Goal: Task Accomplishment & Management: Use online tool/utility

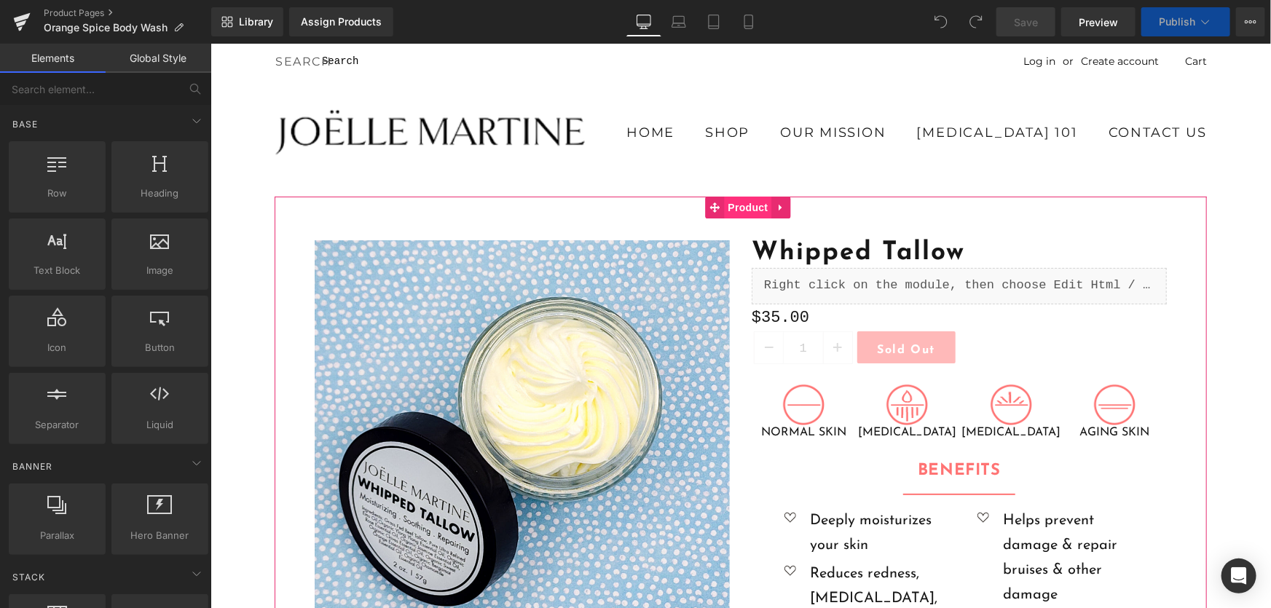
click at [728, 208] on span "Product" at bounding box center [747, 207] width 47 height 22
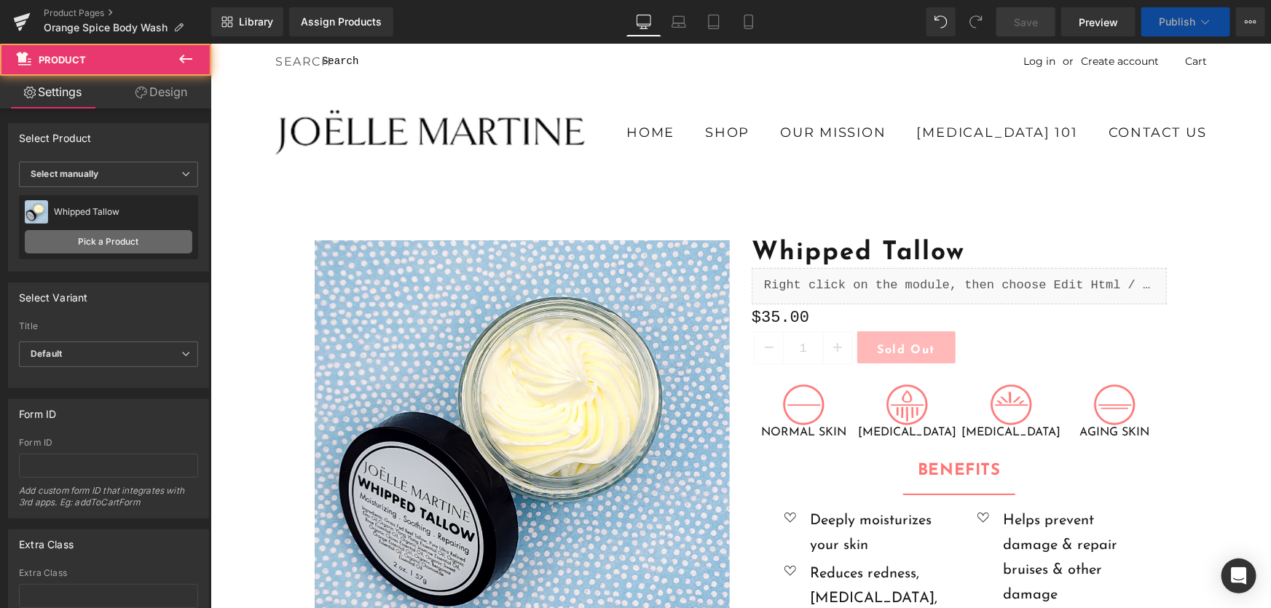
click at [140, 234] on link "Pick a Product" at bounding box center [109, 241] width 168 height 23
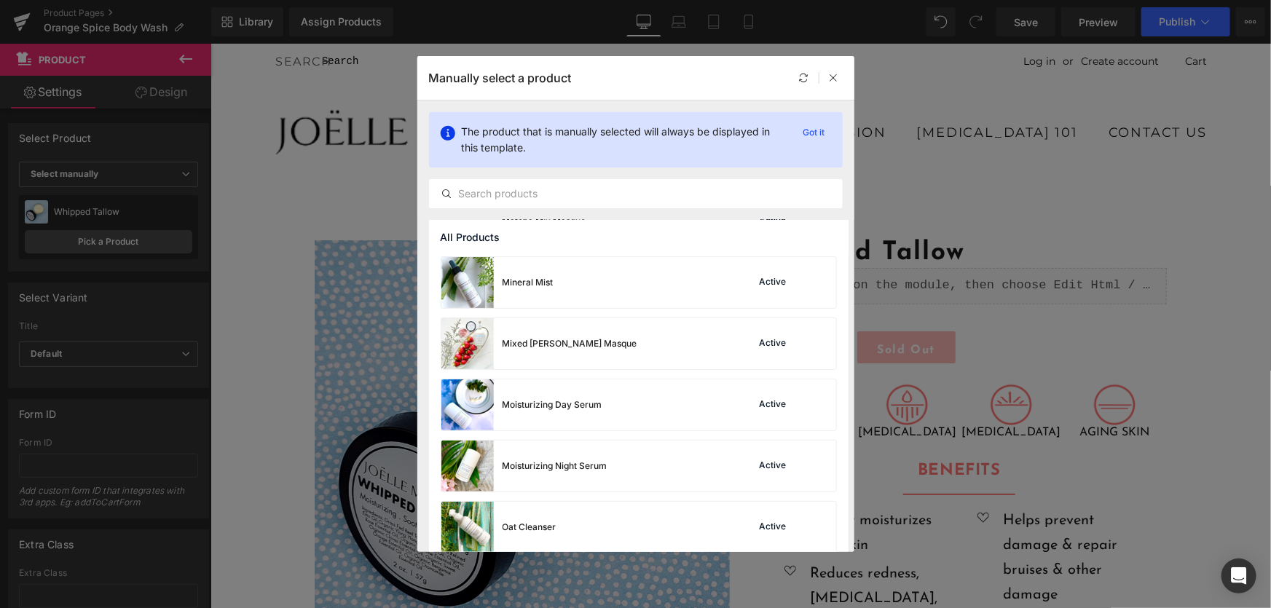
scroll to position [1052, 0]
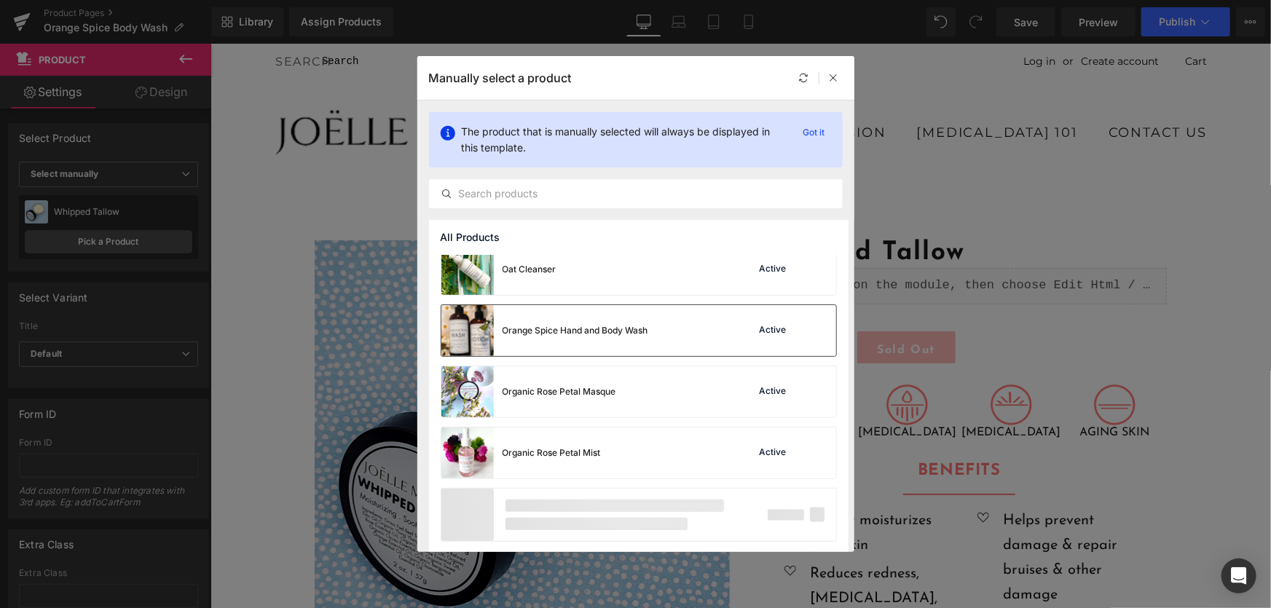
click at [648, 345] on div "Orange Spice Hand and Body Wash" at bounding box center [544, 330] width 207 height 51
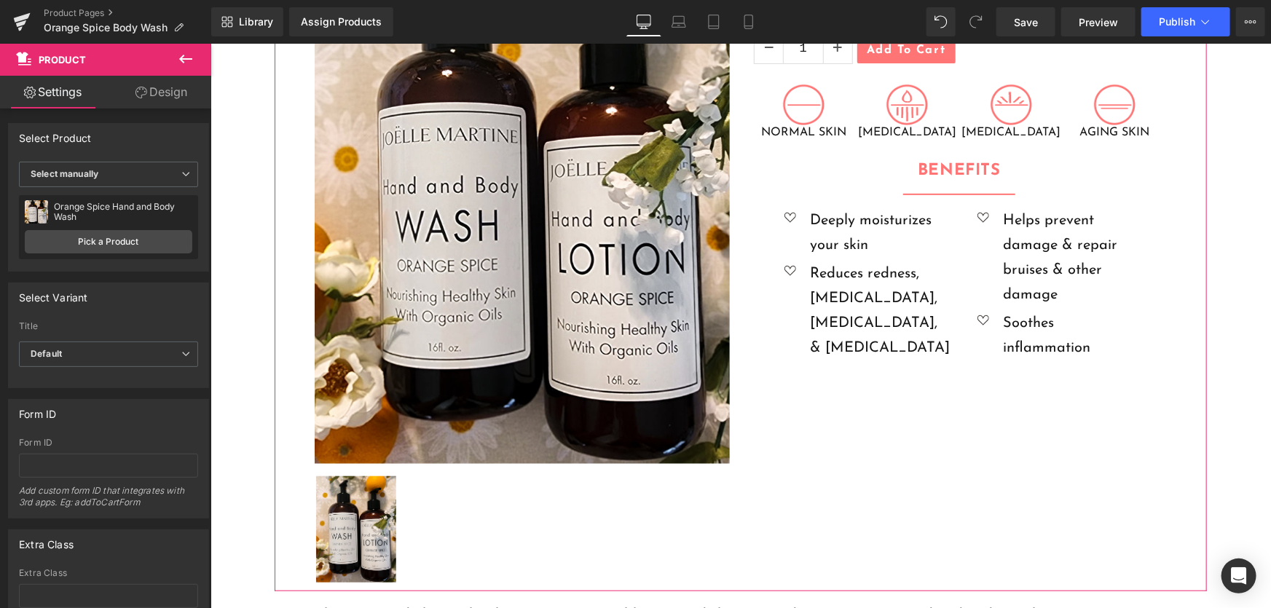
scroll to position [331, 0]
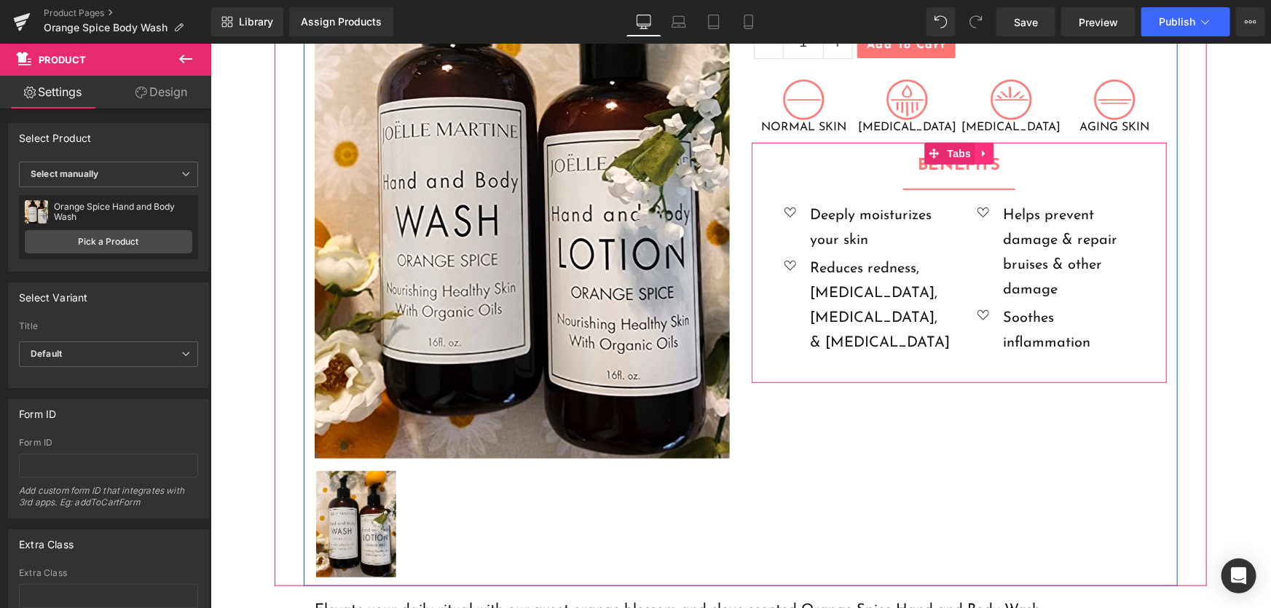
click at [981, 154] on icon at bounding box center [982, 152] width 3 height 7
click at [988, 154] on icon at bounding box center [993, 153] width 10 height 10
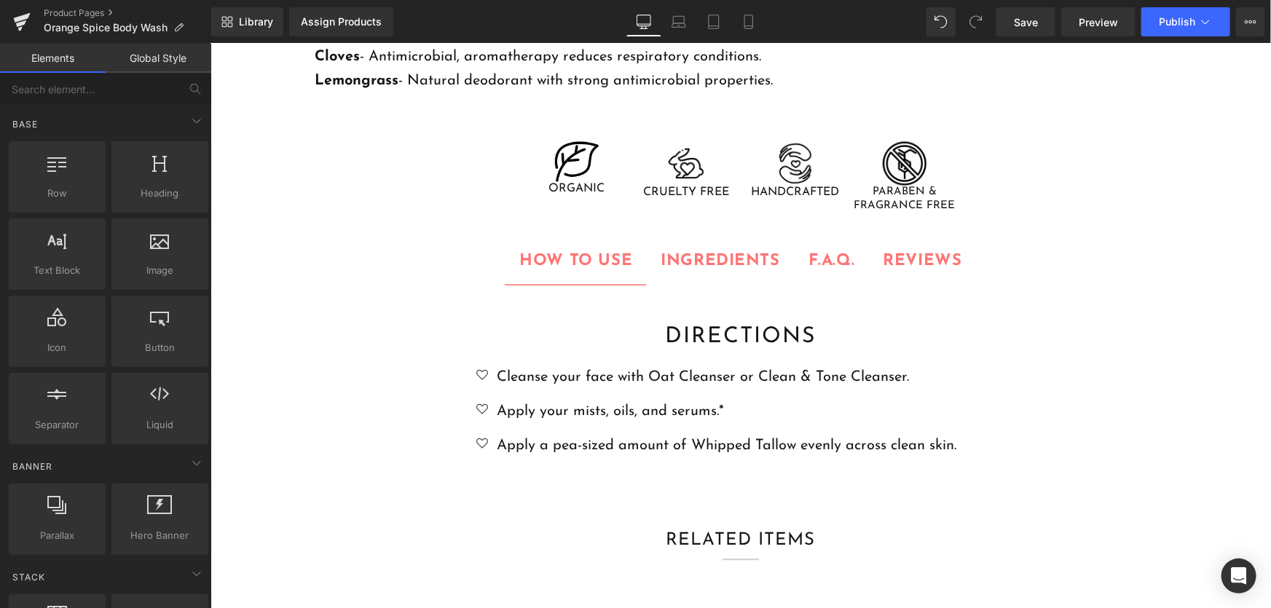
scroll to position [1391, 0]
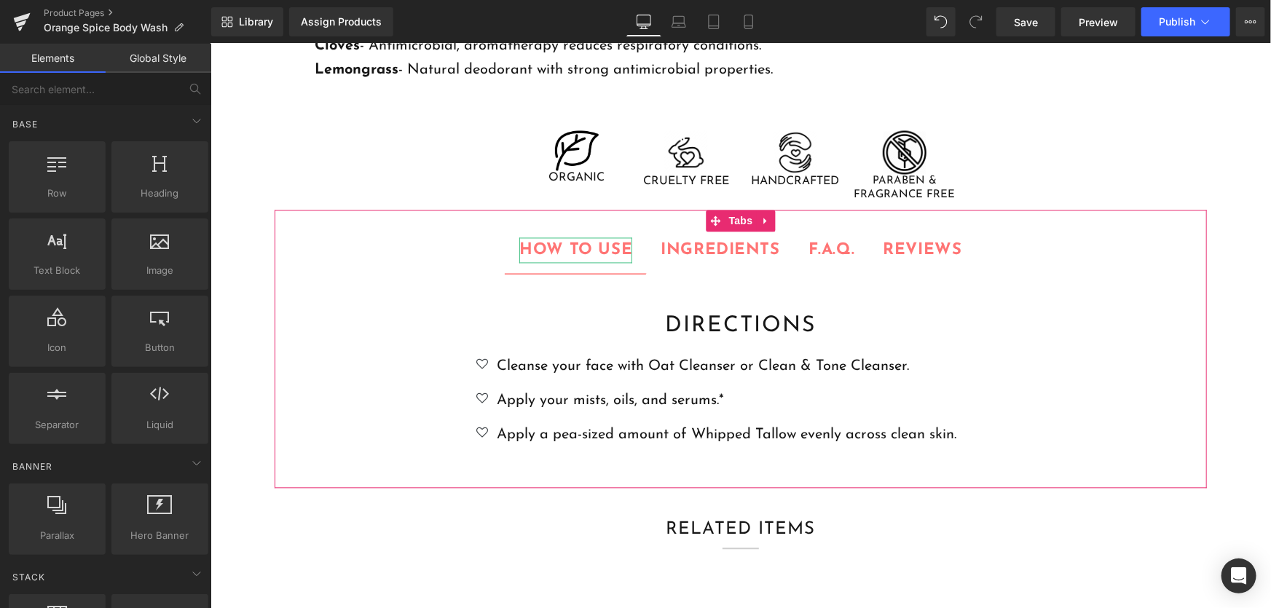
click at [586, 250] on div "HOW TO USE" at bounding box center [575, 250] width 113 height 25
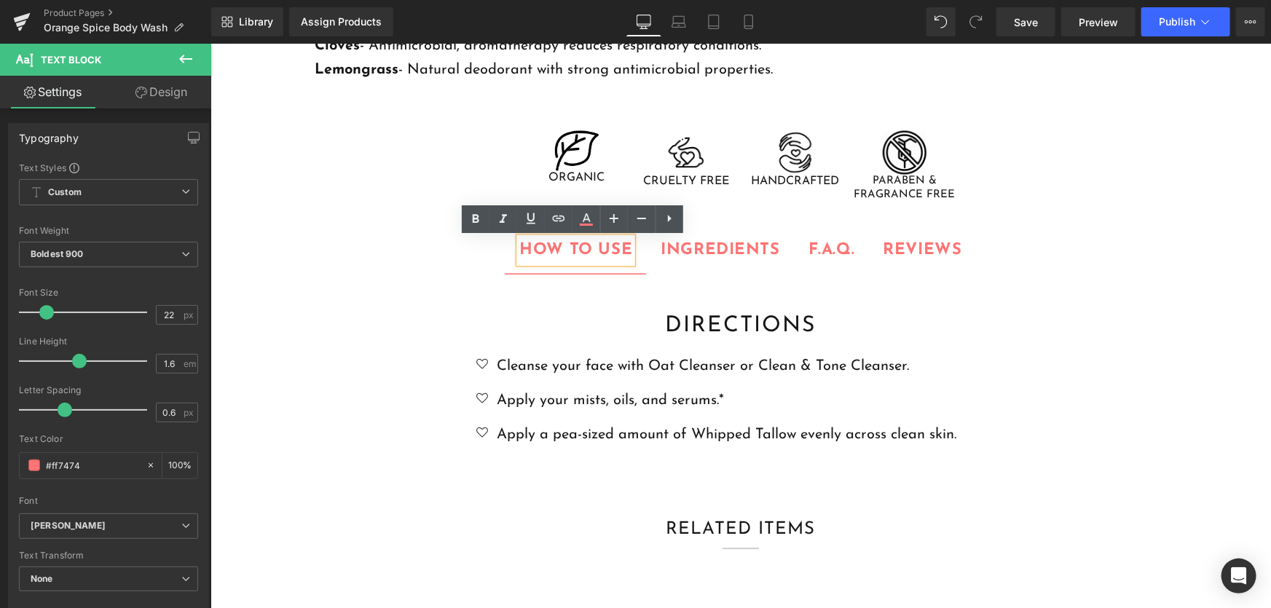
click at [210, 43] on div at bounding box center [210, 43] width 0 height 0
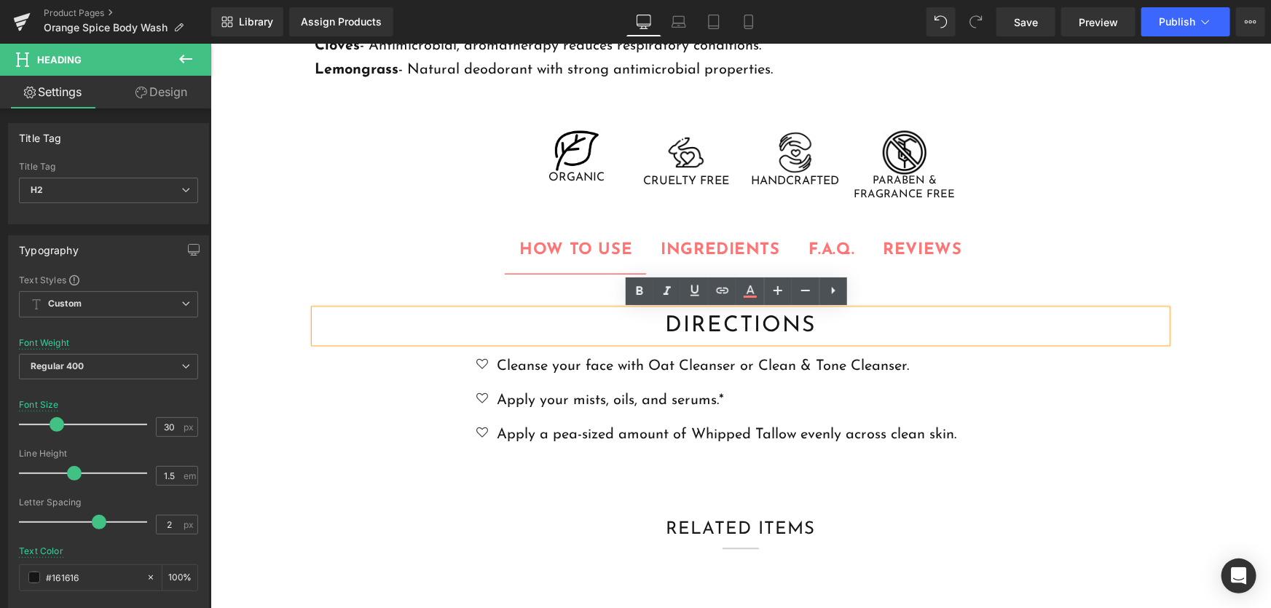
click at [882, 407] on p "Apply your mists, oils, and serums.*" at bounding box center [726, 400] width 460 height 23
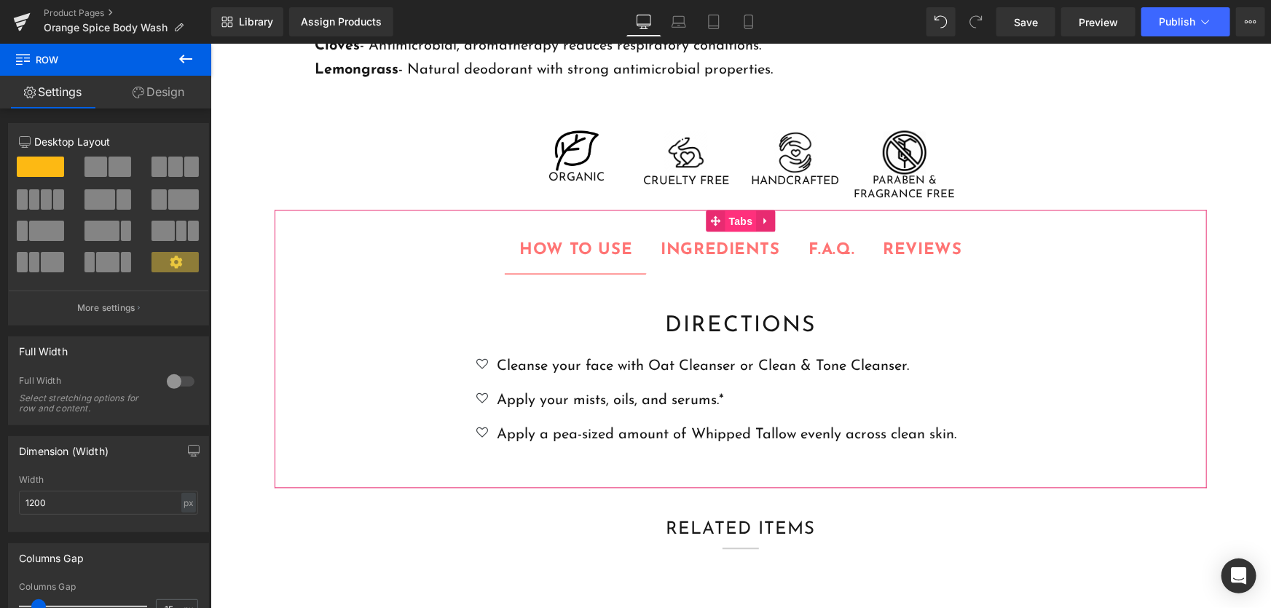
click at [728, 227] on span "Tabs" at bounding box center [740, 222] width 31 height 22
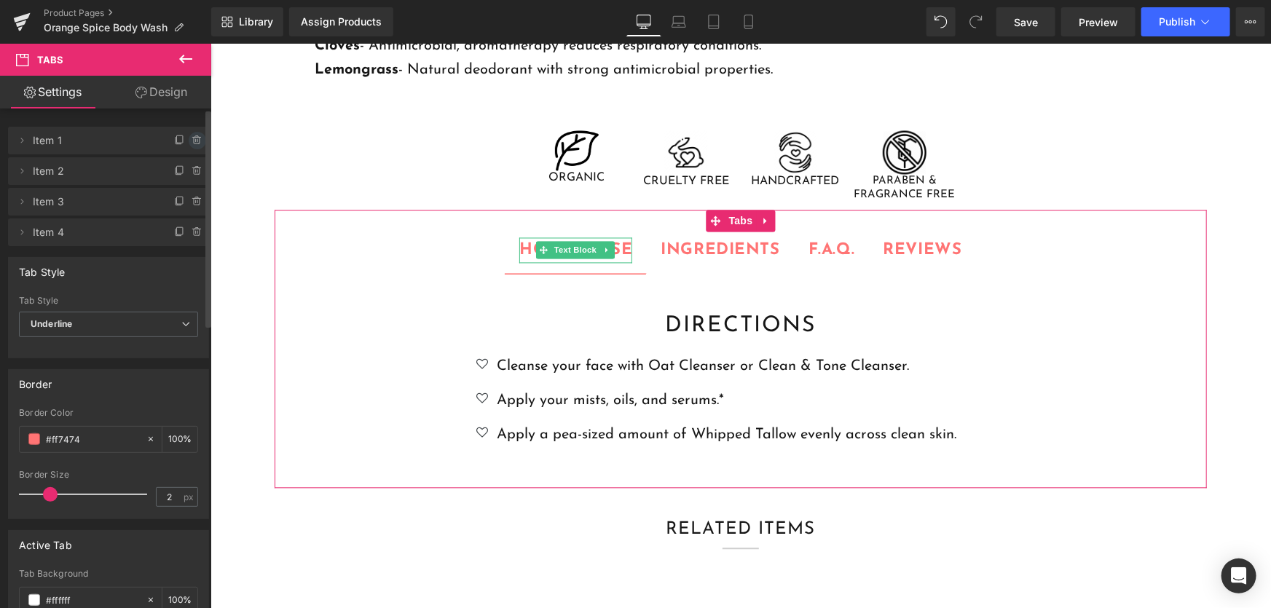
click at [192, 141] on icon at bounding box center [198, 141] width 12 height 12
click at [189, 141] on button "Delete" at bounding box center [182, 141] width 46 height 19
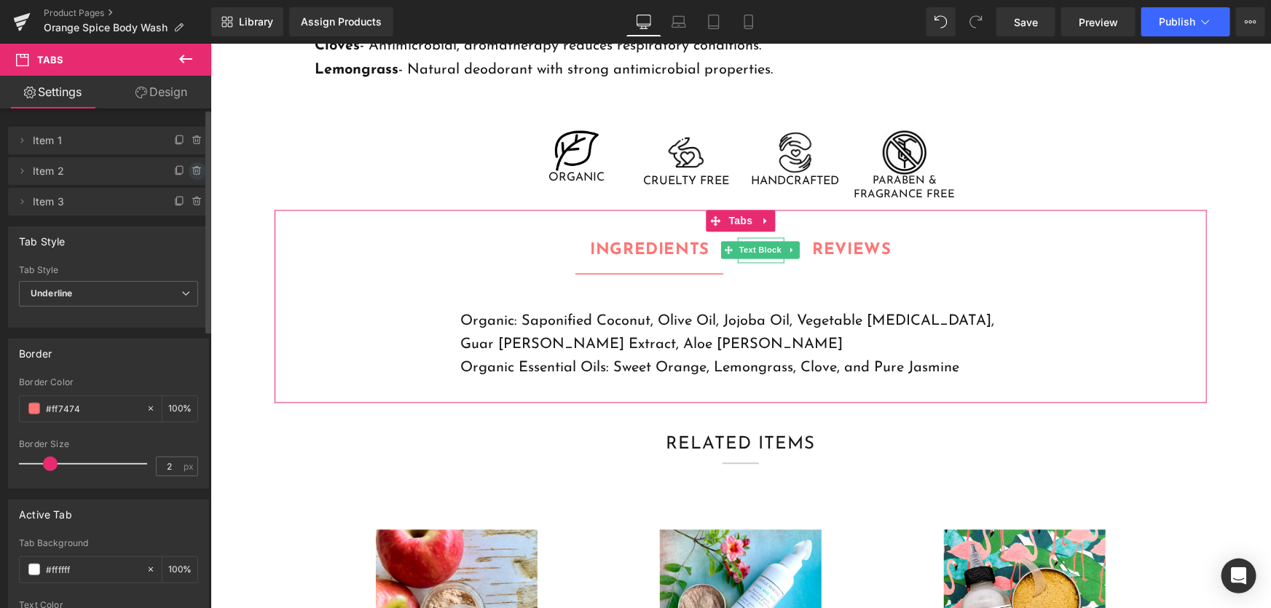
click at [192, 174] on icon at bounding box center [198, 171] width 12 height 12
click at [190, 174] on button "Delete" at bounding box center [182, 171] width 46 height 19
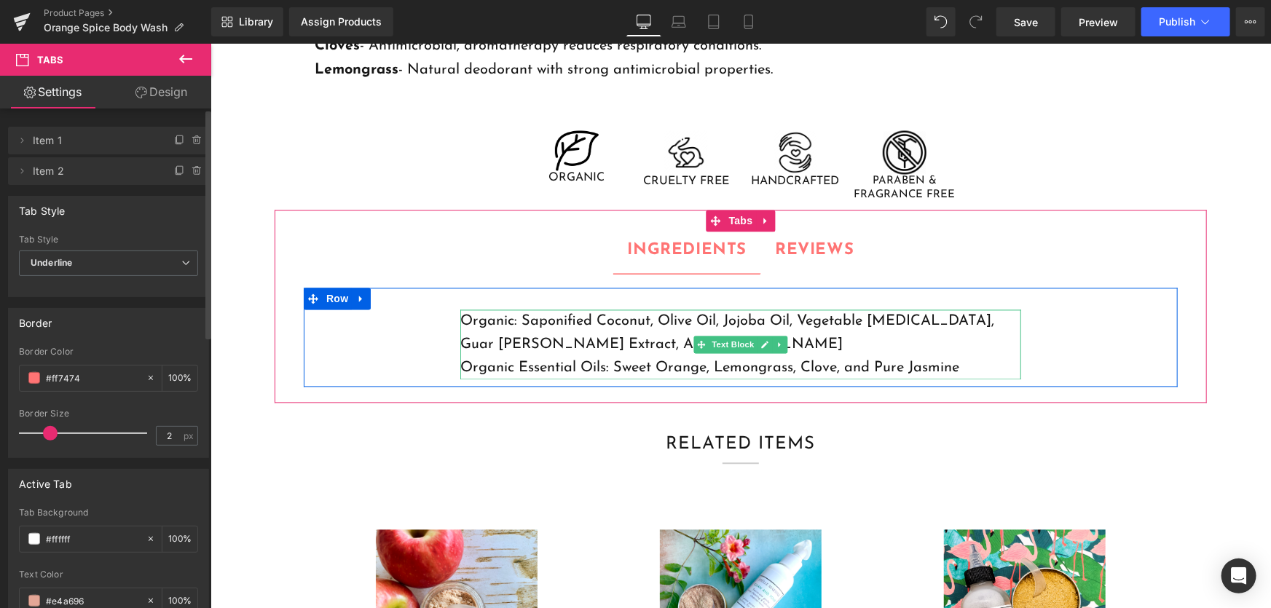
click at [794, 351] on p "Organic: Saponified Coconut, Olive Oil, Jojoba Oil, Vegetable Glycerin, Guar Gu…" at bounding box center [740, 333] width 561 height 47
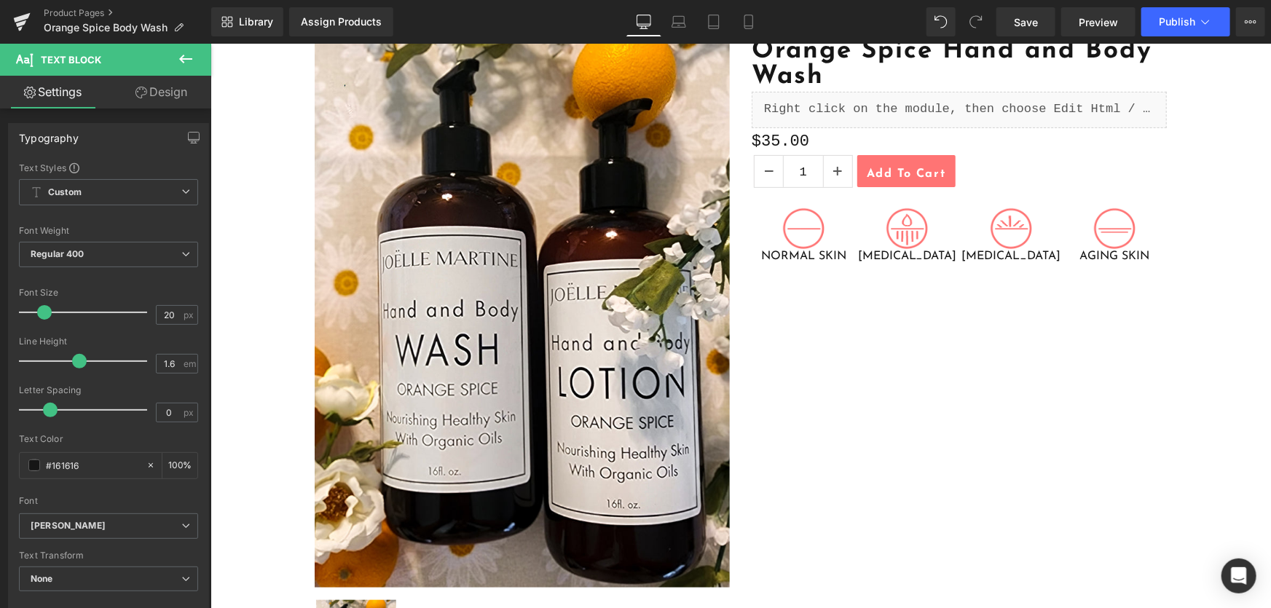
scroll to position [198, 0]
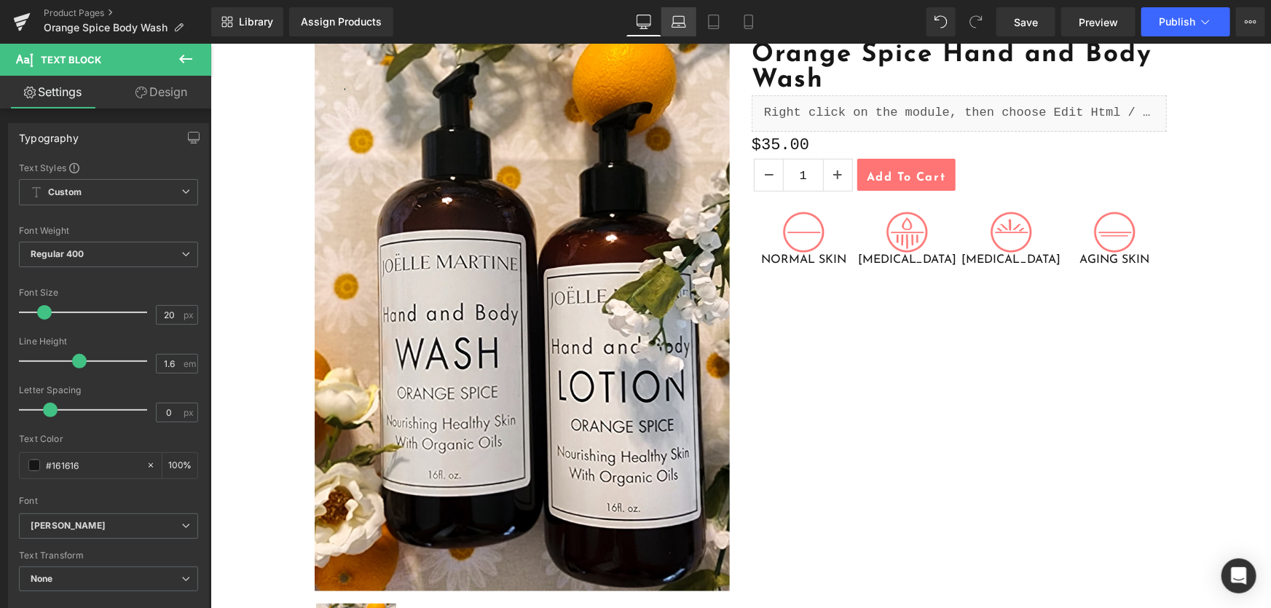
click at [674, 17] on icon at bounding box center [678, 20] width 11 height 7
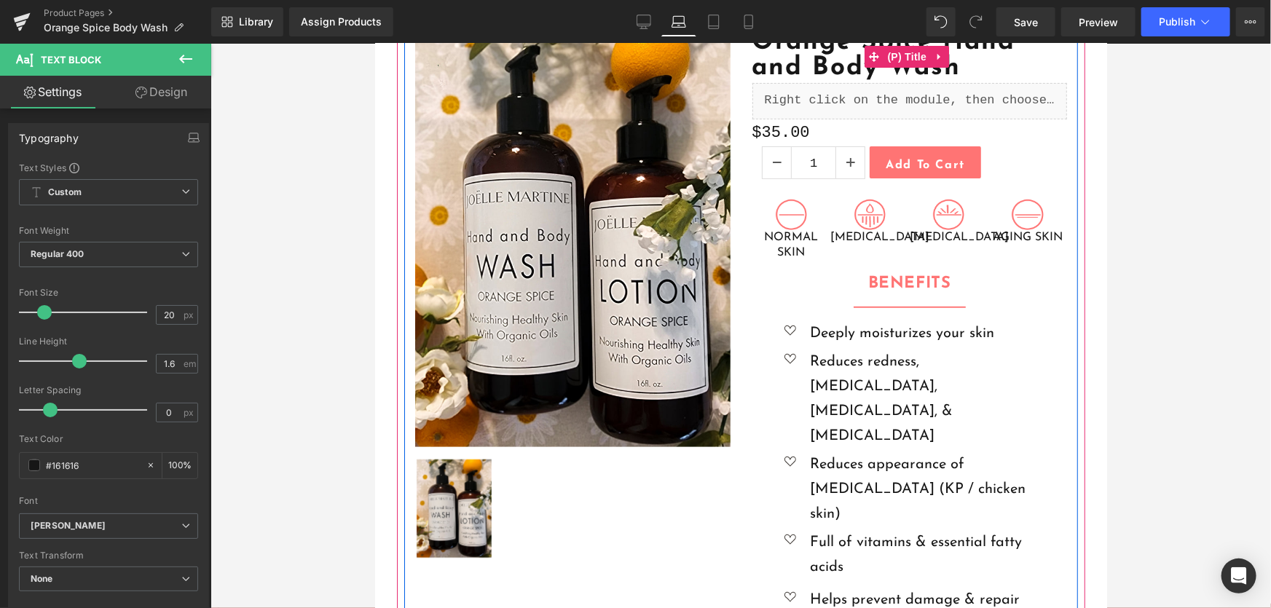
scroll to position [331, 0]
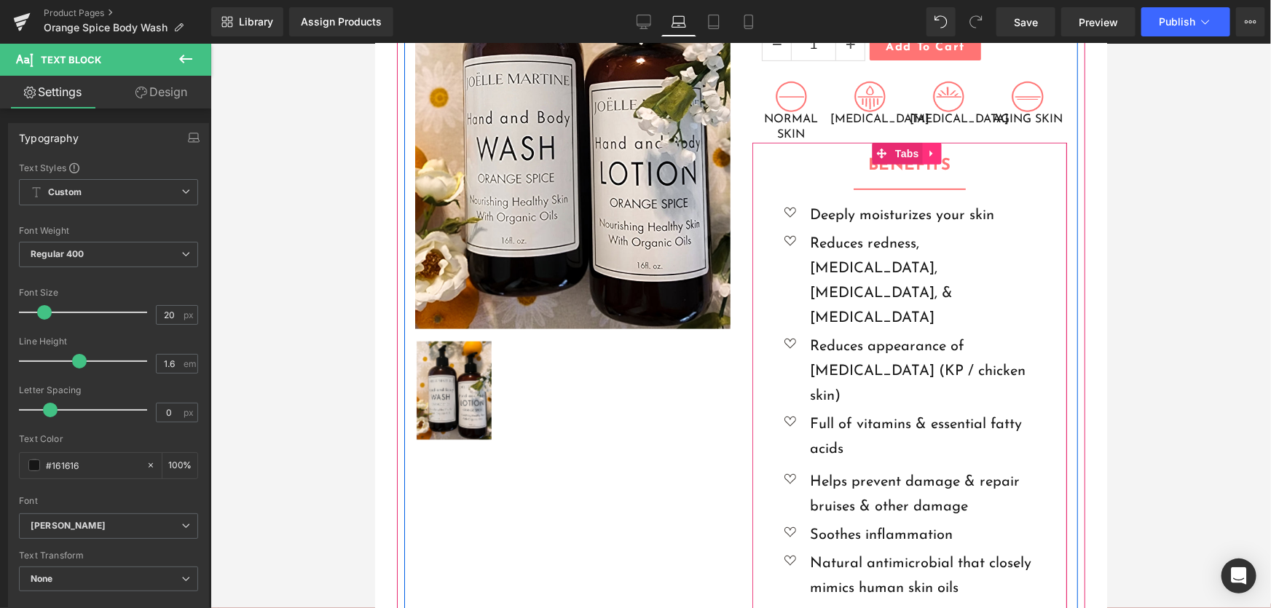
click at [927, 152] on icon at bounding box center [932, 153] width 10 height 11
click at [937, 154] on icon at bounding box center [941, 153] width 10 height 10
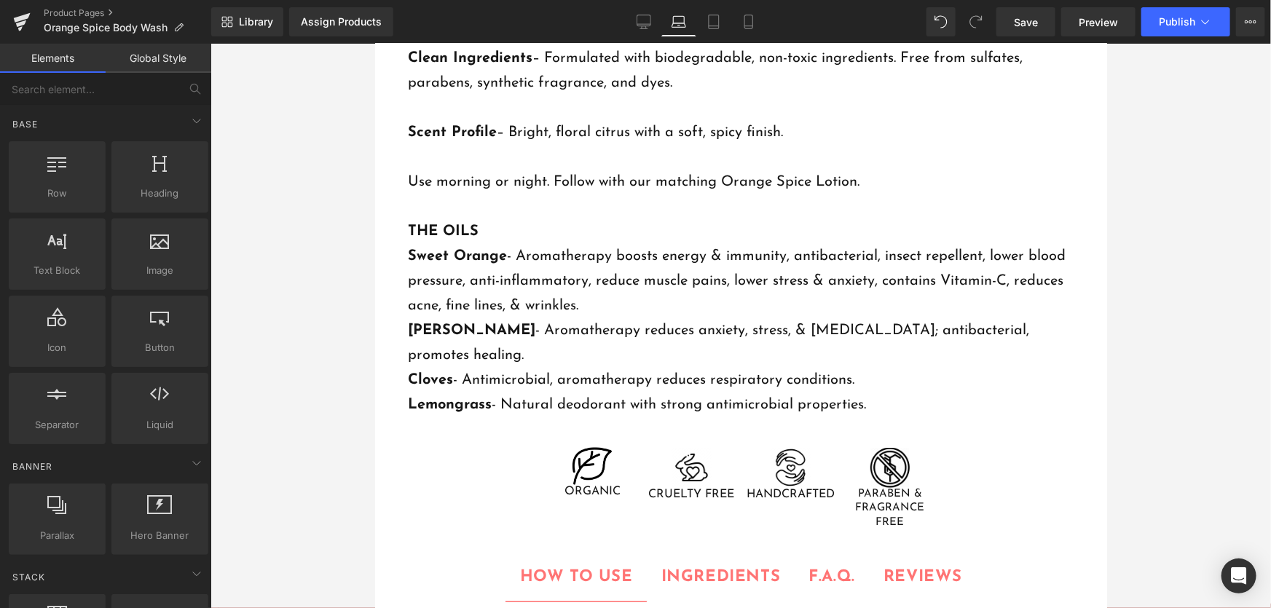
scroll to position [1258, 0]
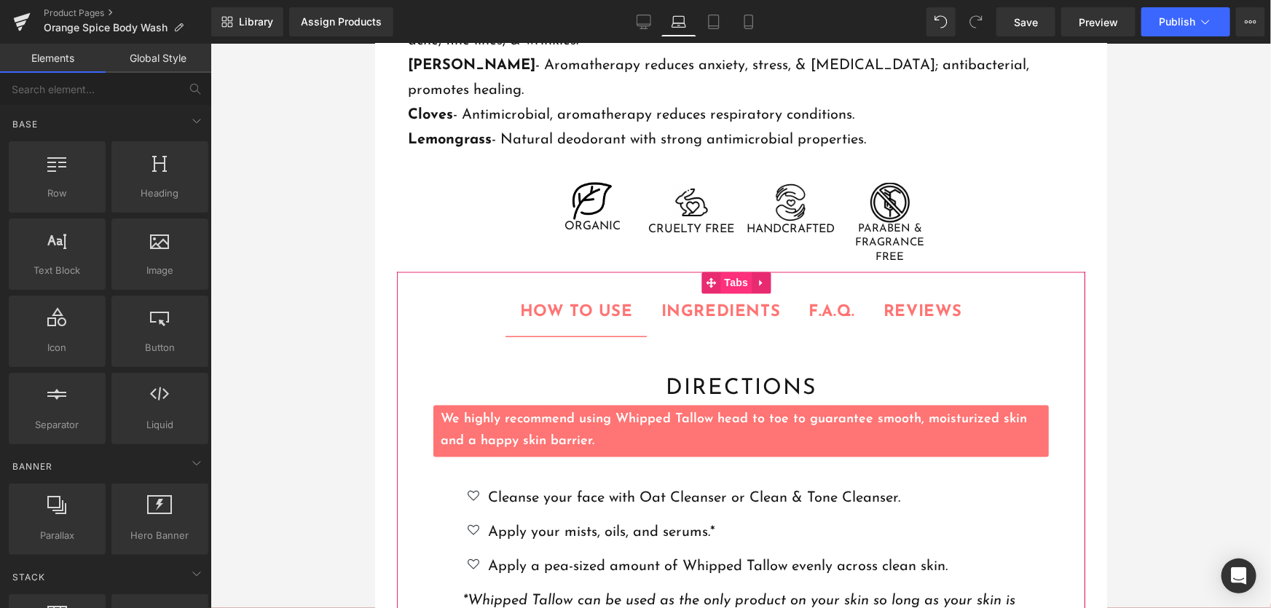
click at [728, 272] on span "Tabs" at bounding box center [735, 283] width 31 height 22
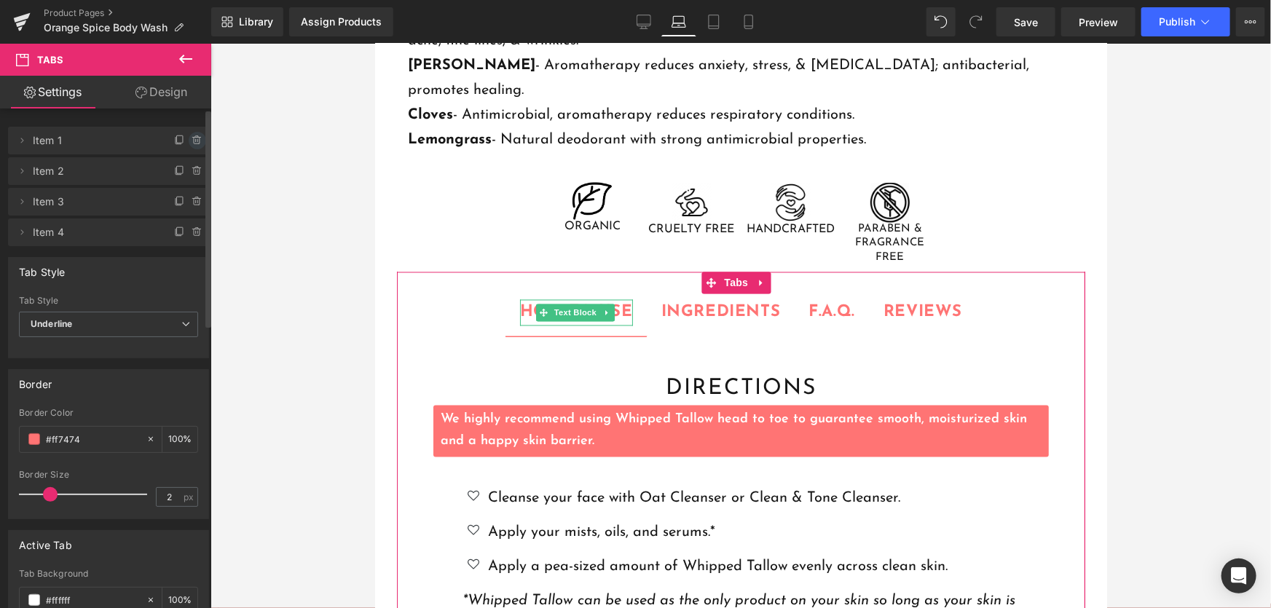
click at [192, 141] on icon at bounding box center [198, 141] width 12 height 12
click at [186, 141] on button "Delete" at bounding box center [182, 141] width 46 height 19
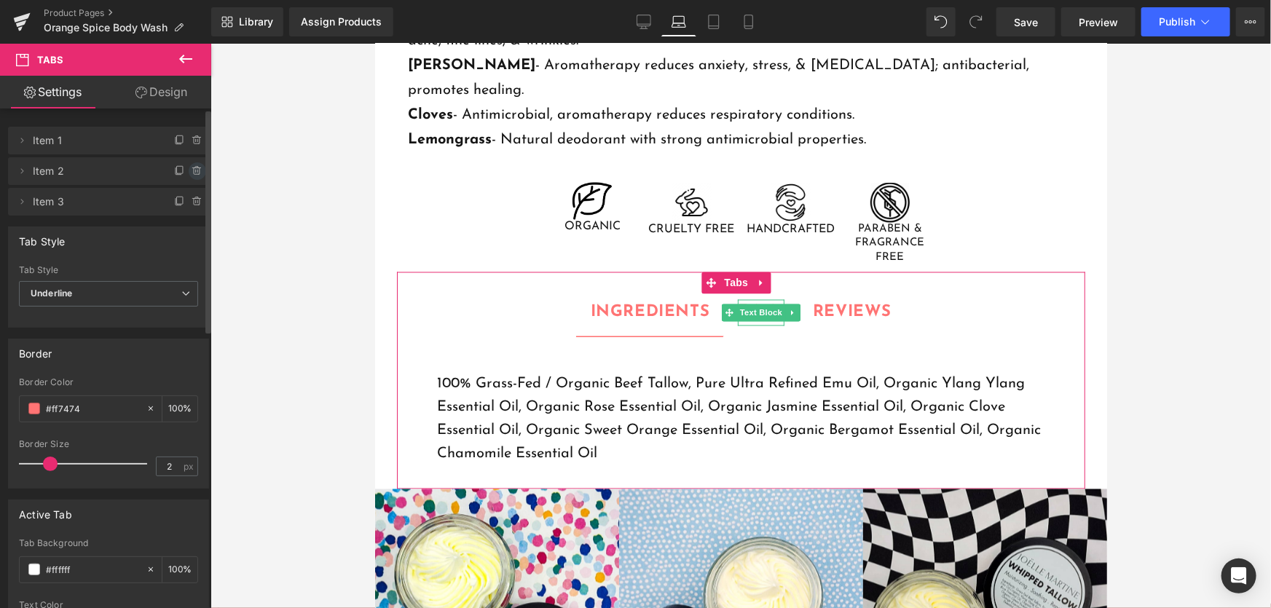
click at [197, 171] on icon at bounding box center [197, 171] width 0 height 3
click at [192, 171] on button "Delete" at bounding box center [182, 171] width 46 height 19
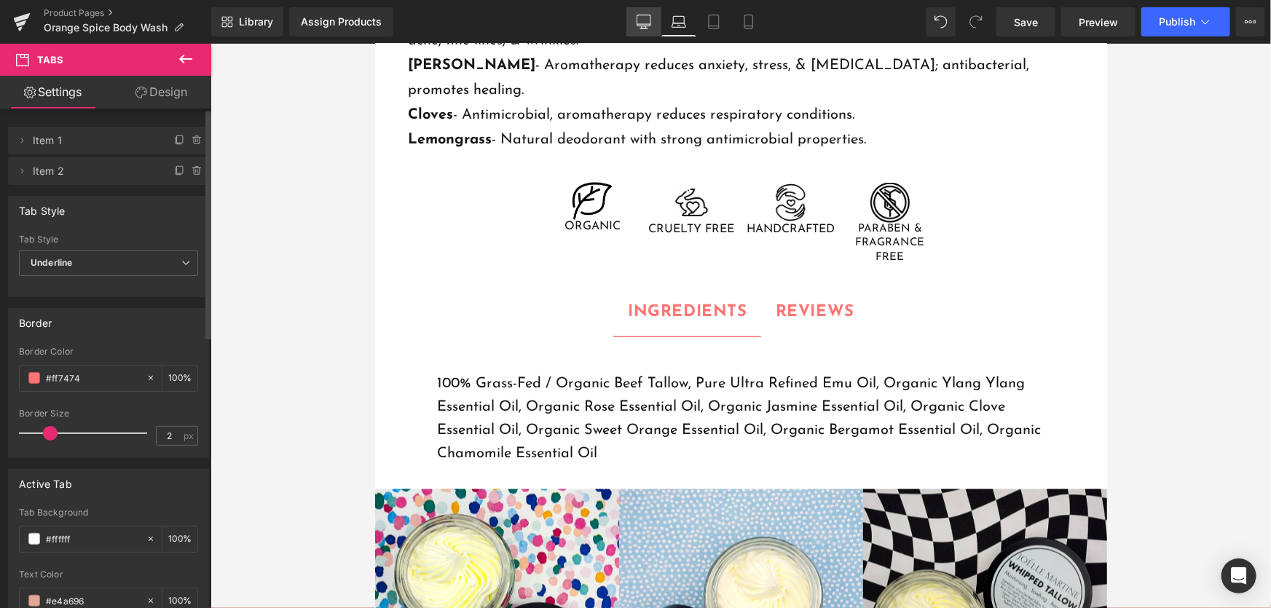
click at [643, 31] on link "Desktop" at bounding box center [644, 21] width 35 height 29
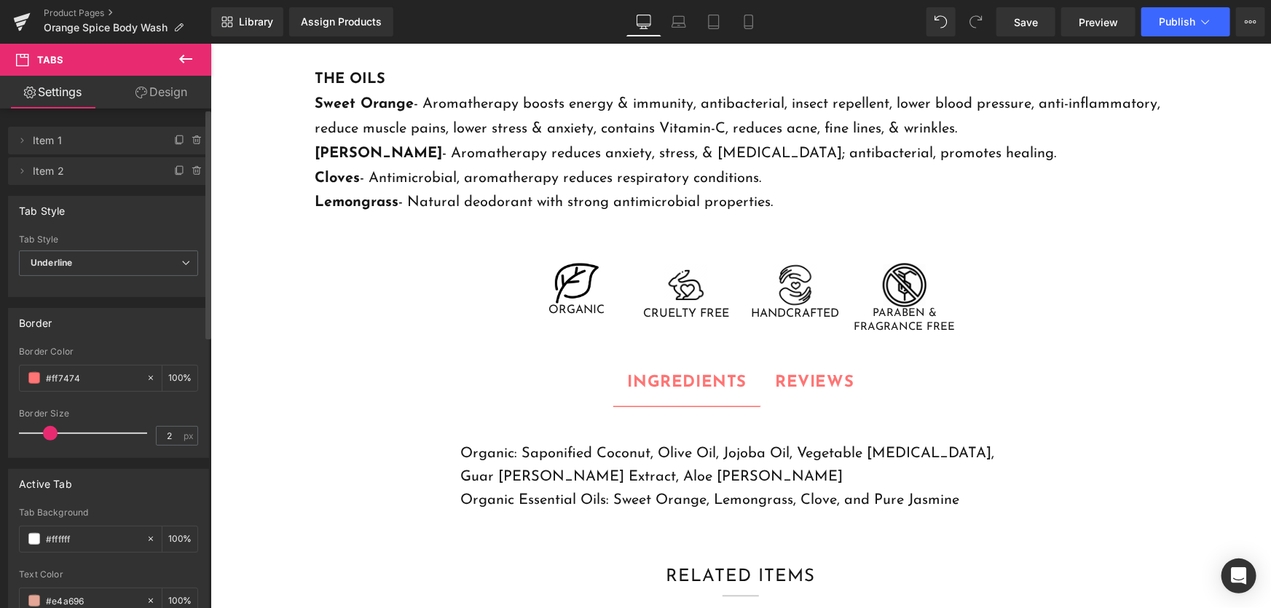
scroll to position [1457, 0]
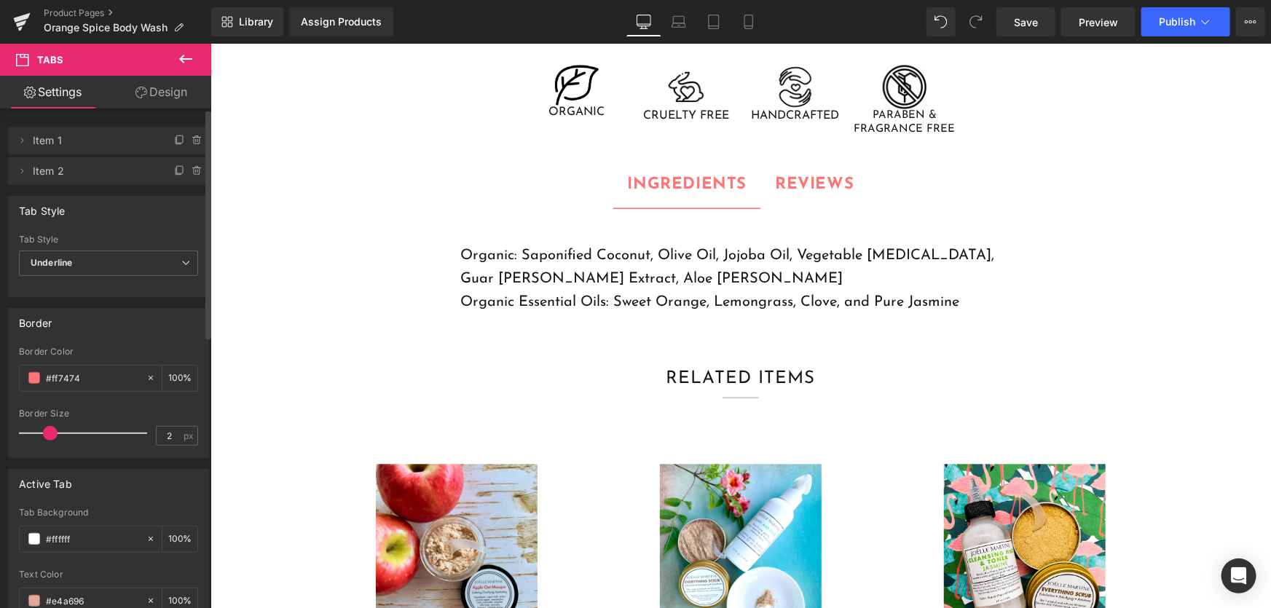
click at [665, 289] on p "Organic: Saponified Coconut, Olive Oil, Jojoba Oil, Vegetable Glycerin, Guar Gu…" at bounding box center [740, 266] width 561 height 47
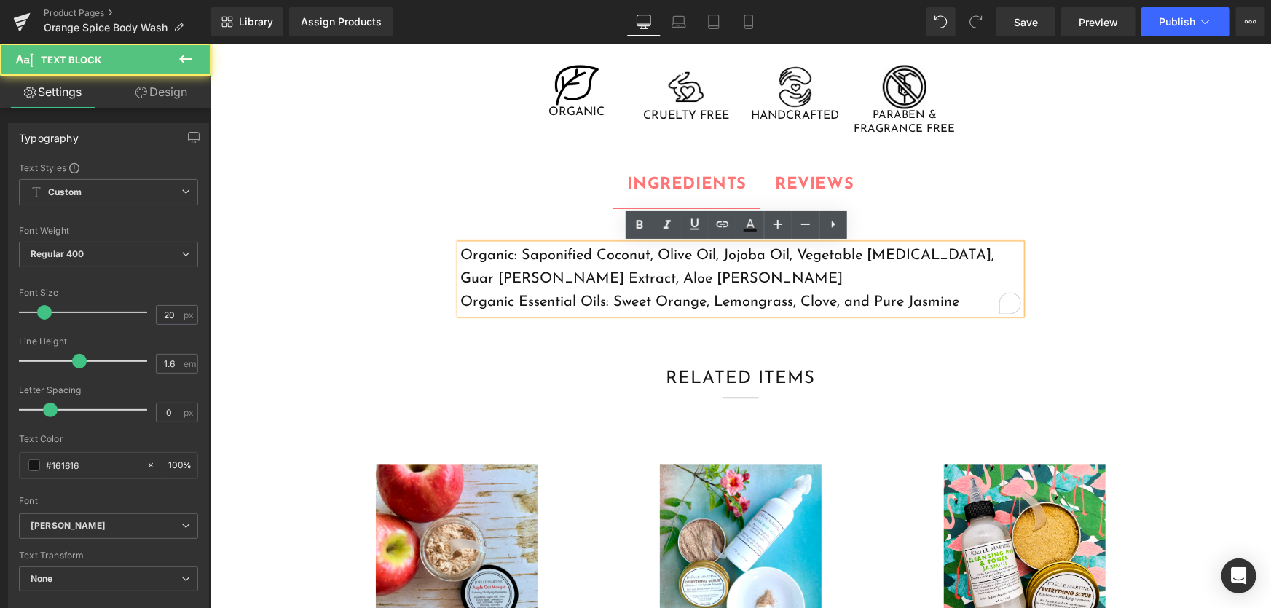
click at [665, 289] on p "Organic: Saponified Coconut, Olive Oil, Jojoba Oil, Vegetable Glycerin, Guar Gu…" at bounding box center [740, 266] width 561 height 47
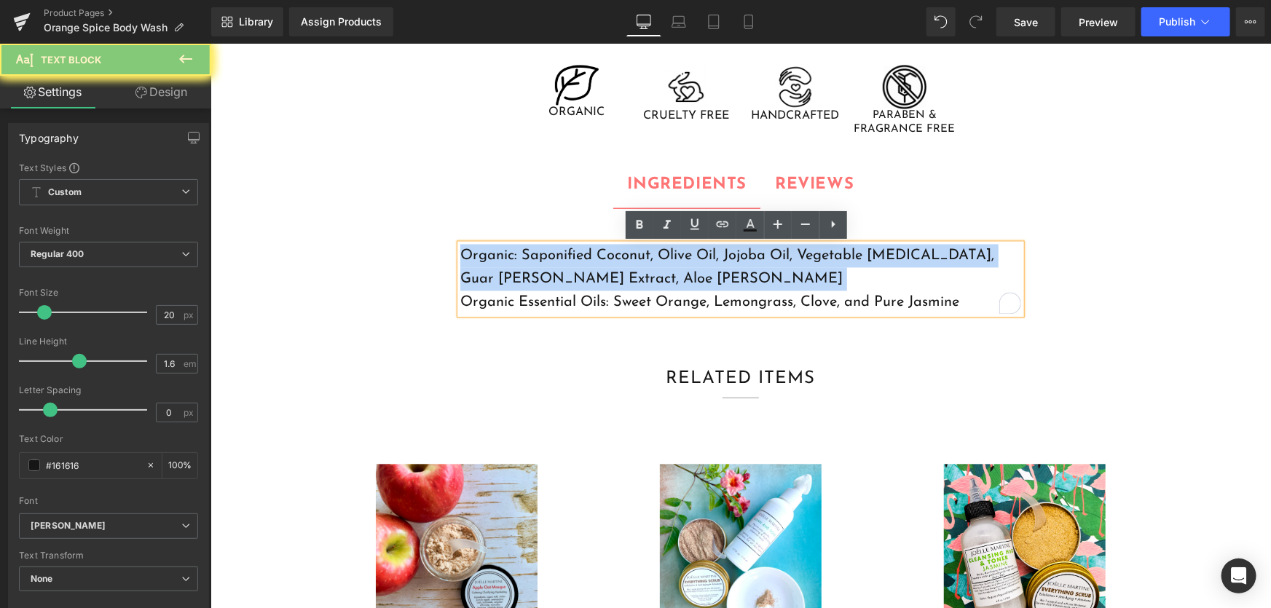
click at [665, 289] on p "Organic: Saponified Coconut, Olive Oil, Jojoba Oil, Vegetable Glycerin, Guar Gu…" at bounding box center [740, 266] width 561 height 47
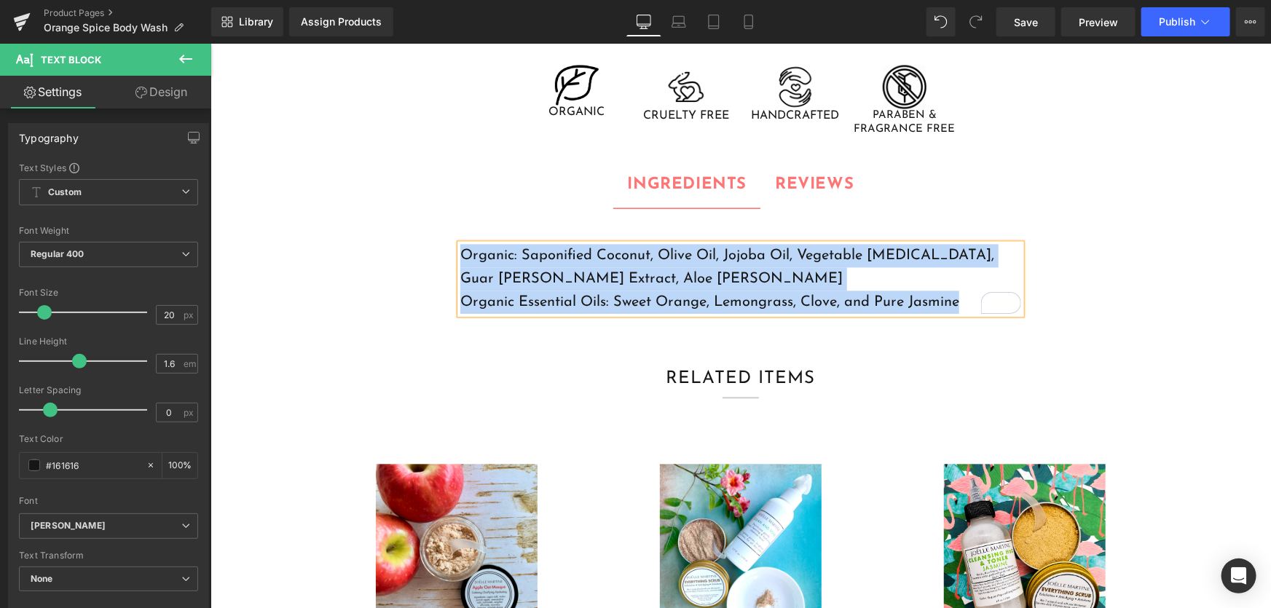
copy div "Organic: Saponified Coconut, Olive Oil, Jojoba Oil, Vegetable Glycerin, Guar Gu…"
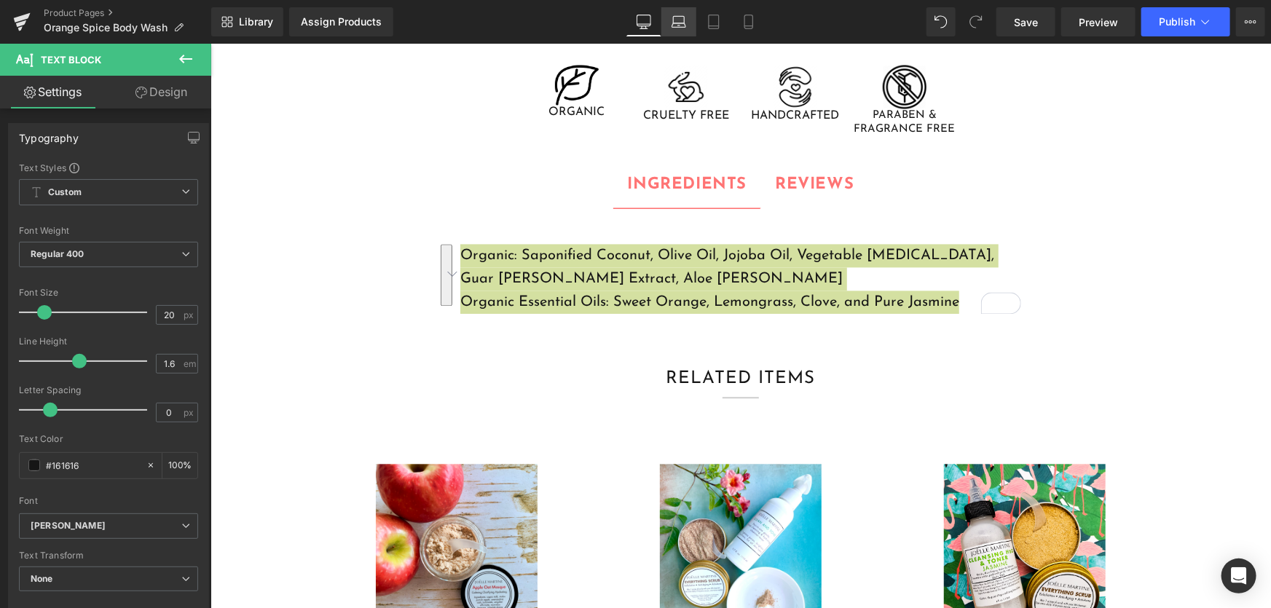
click at [673, 28] on icon at bounding box center [679, 22] width 15 height 15
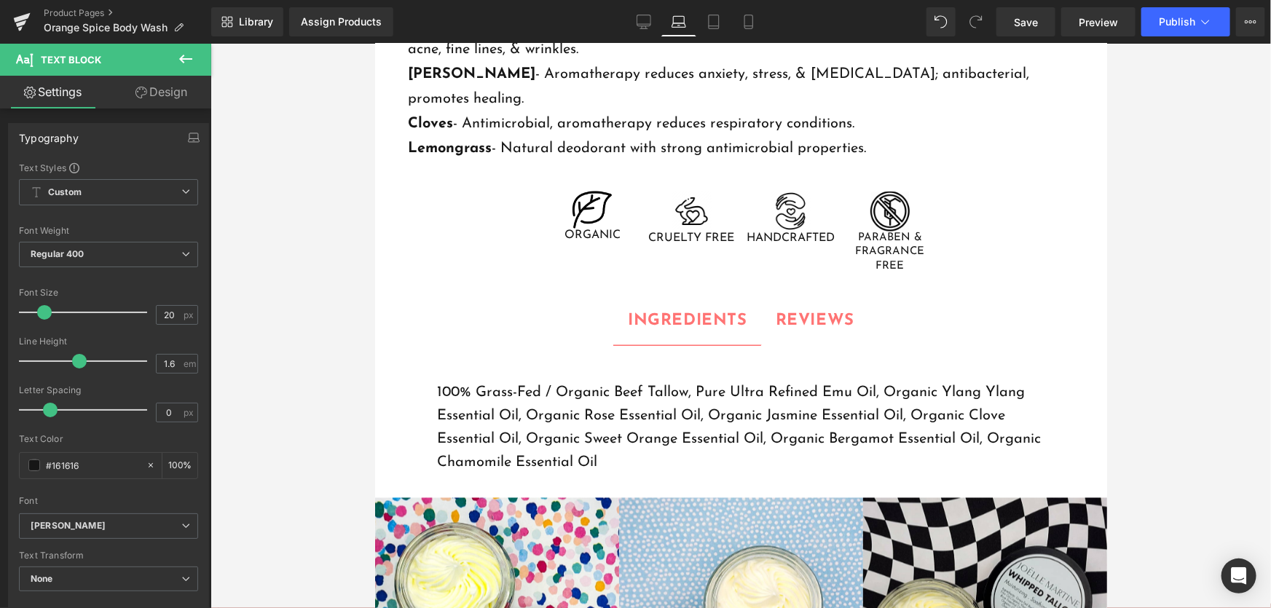
scroll to position [1324, 0]
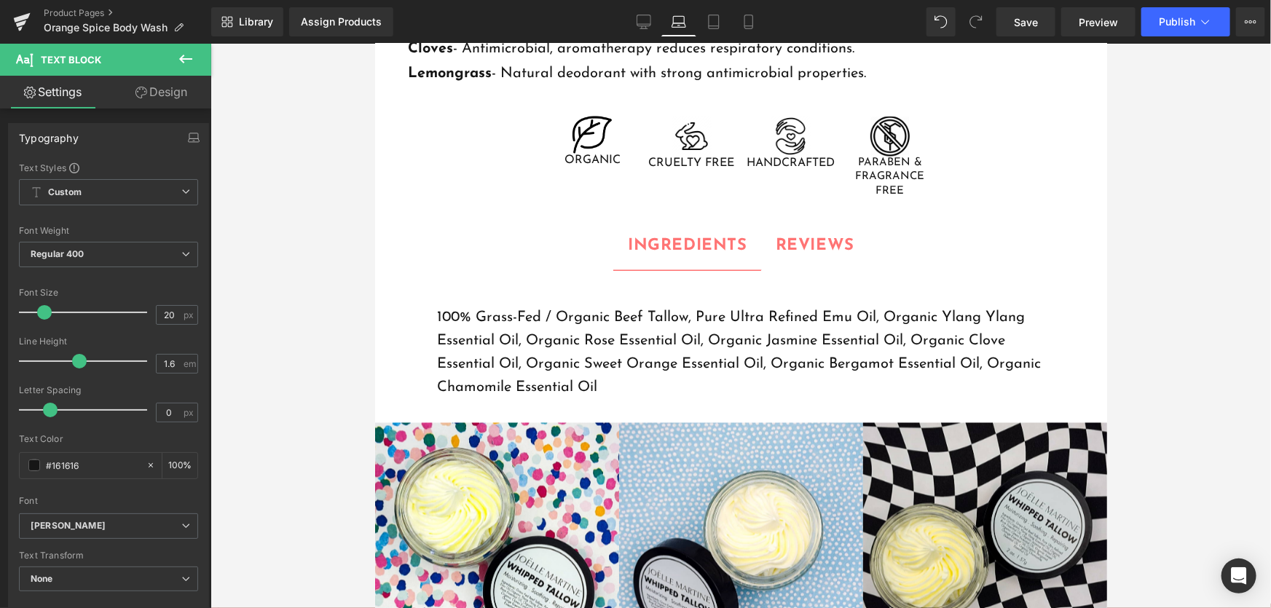
click at [694, 306] on p "100% Grass-Fed / Organic Beef Tallow, Pure Ultra Refined Emu Oil, Organic Ylang…" at bounding box center [740, 352] width 608 height 93
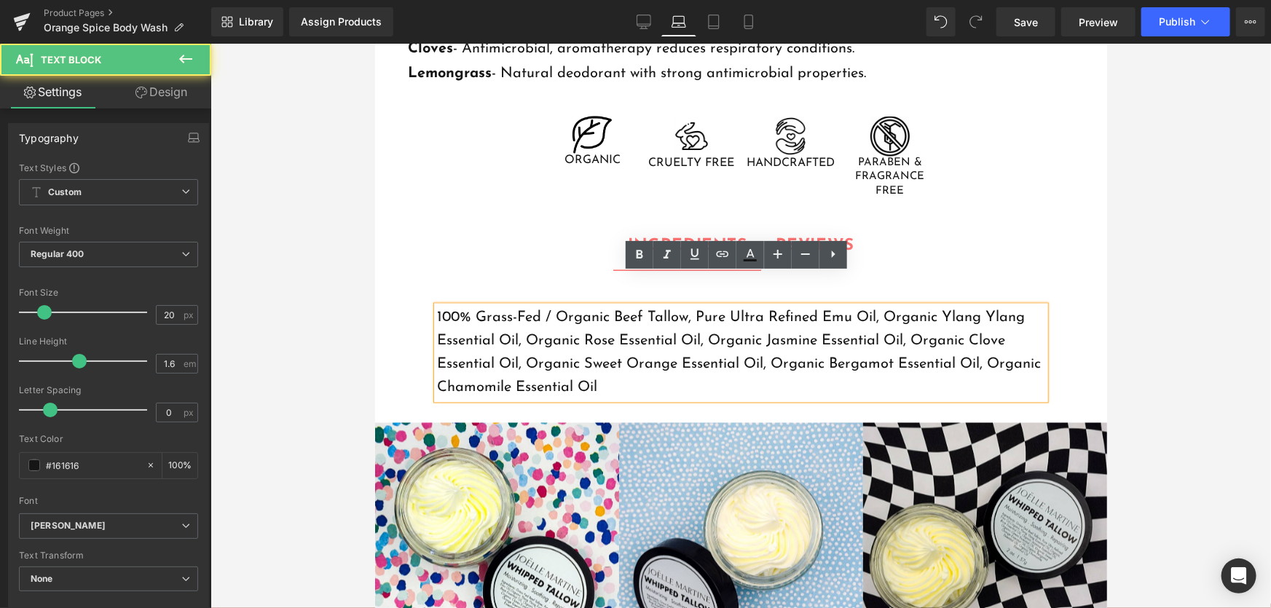
click at [694, 306] on p "100% Grass-Fed / Organic Beef Tallow, Pure Ultra Refined Emu Oil, Organic Ylang…" at bounding box center [740, 352] width 608 height 93
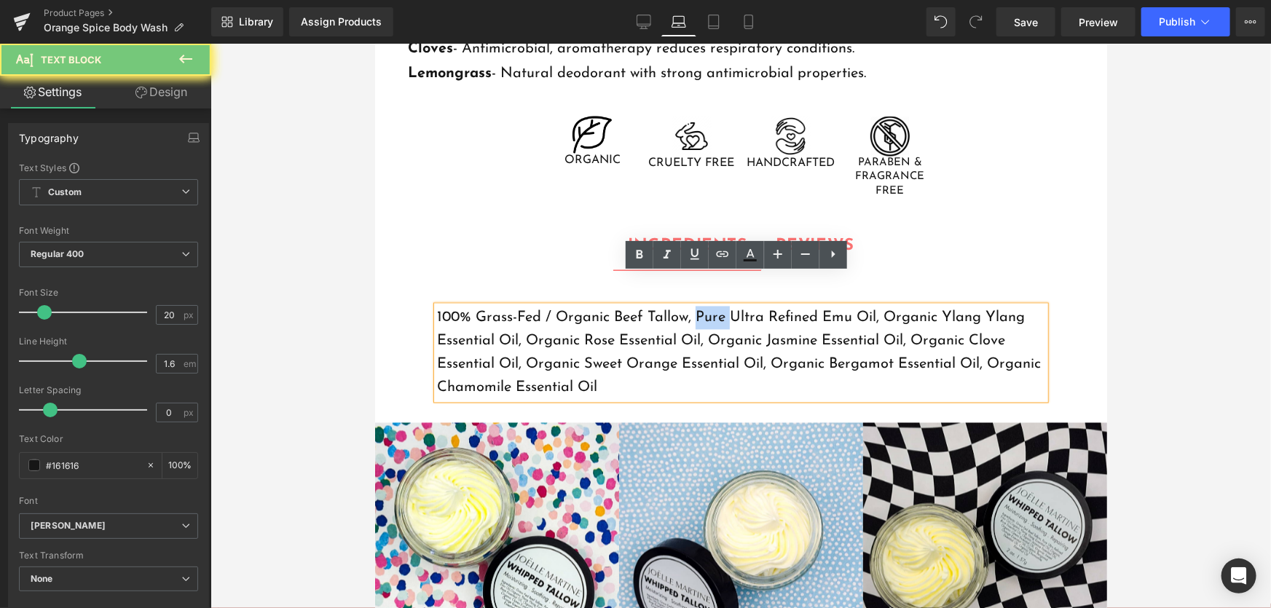
click at [694, 306] on p "100% Grass-Fed / Organic Beef Tallow, Pure Ultra Refined Emu Oil, Organic Ylang…" at bounding box center [740, 352] width 608 height 93
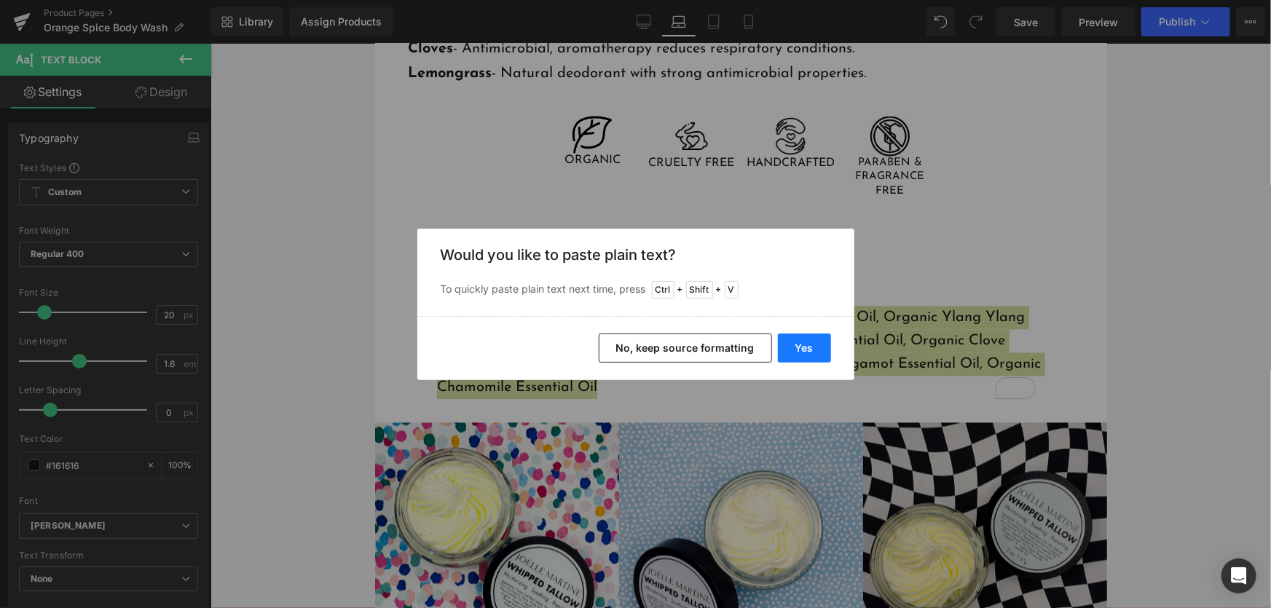
click at [793, 344] on button "Yes" at bounding box center [804, 348] width 53 height 29
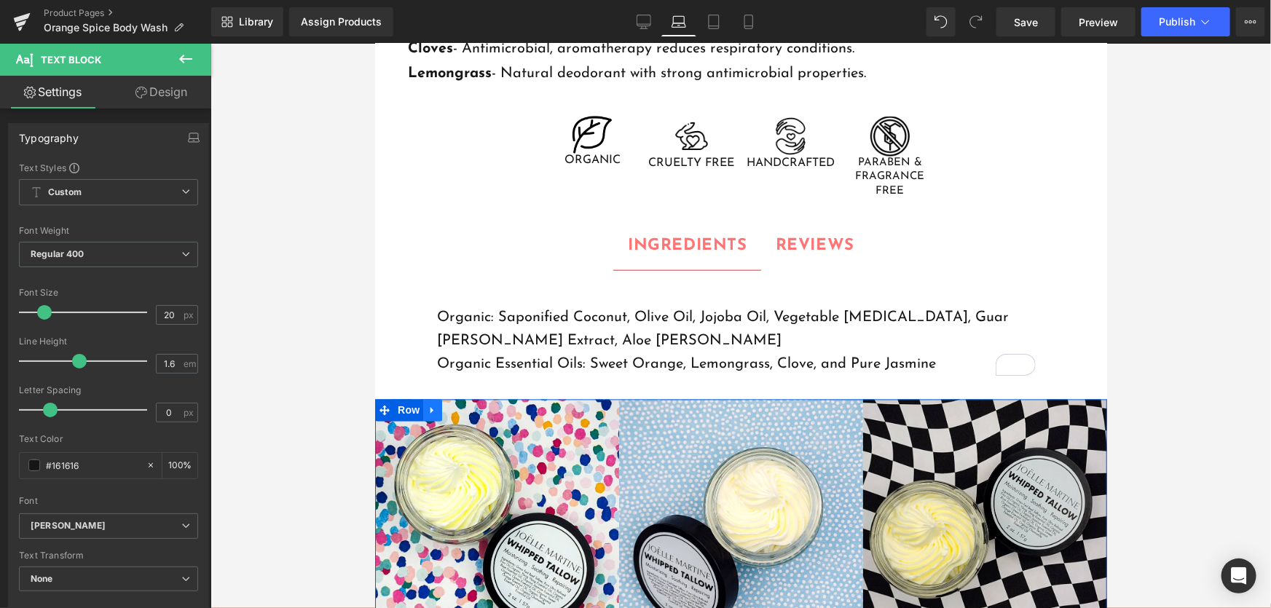
click at [430, 407] on icon at bounding box center [431, 410] width 3 height 7
click at [460, 399] on link at bounding box center [469, 410] width 19 height 22
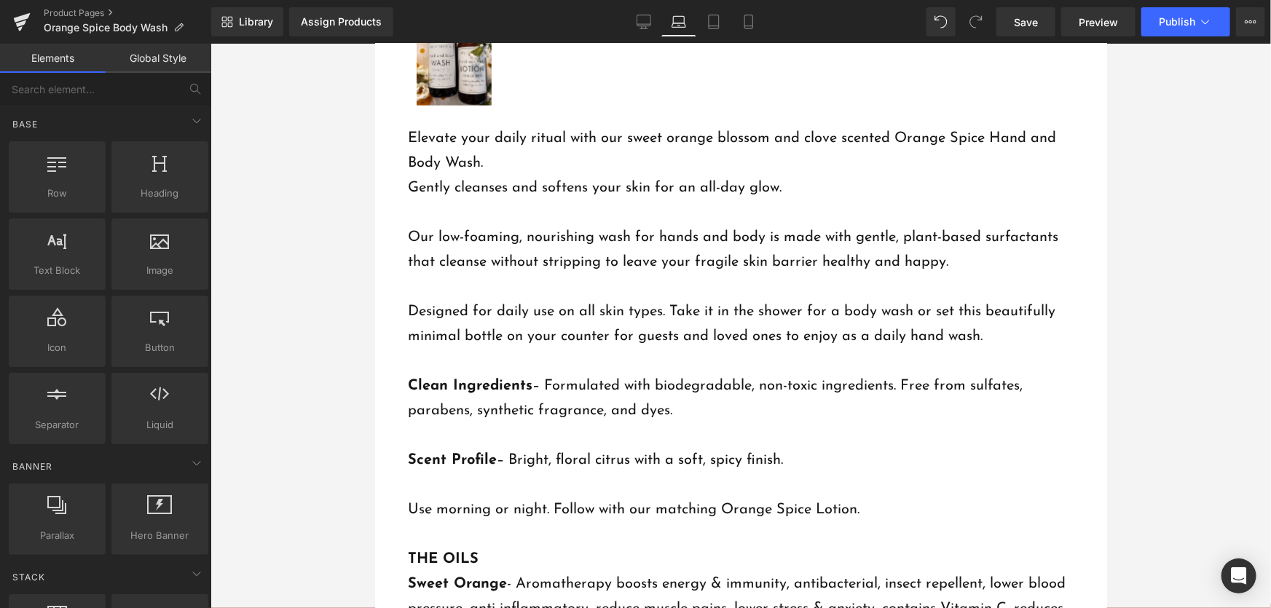
scroll to position [662, 0]
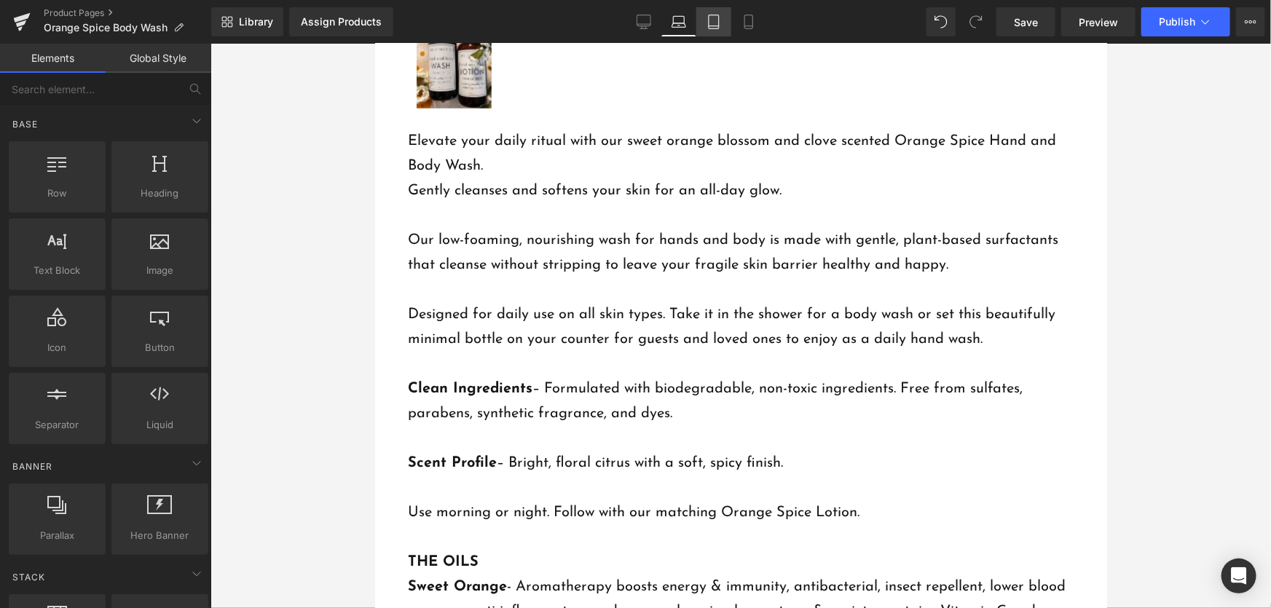
click at [717, 20] on link "Tablet" at bounding box center [713, 21] width 35 height 29
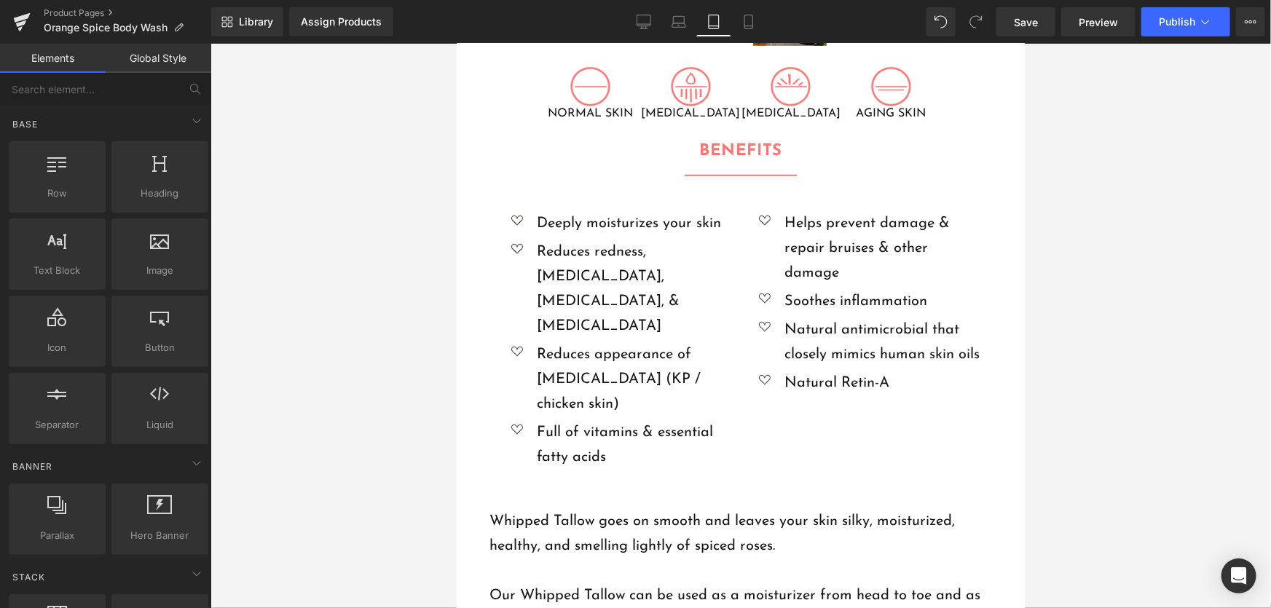
scroll to position [366, 0]
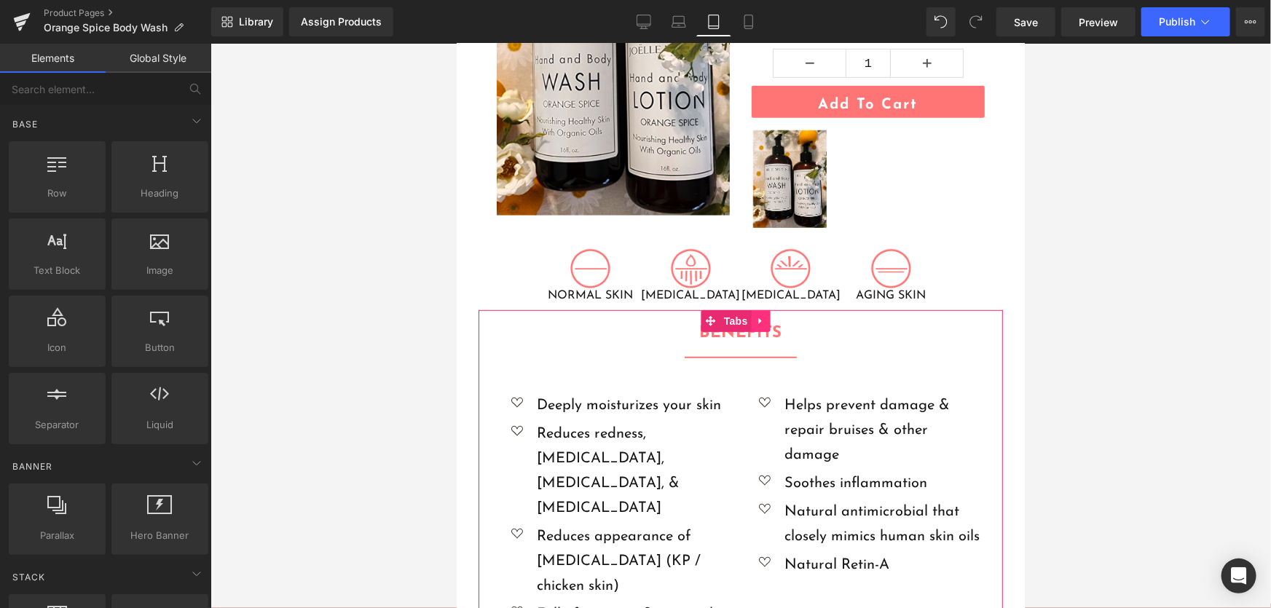
click at [764, 318] on icon at bounding box center [760, 320] width 10 height 11
click at [768, 316] on icon at bounding box center [770, 320] width 10 height 10
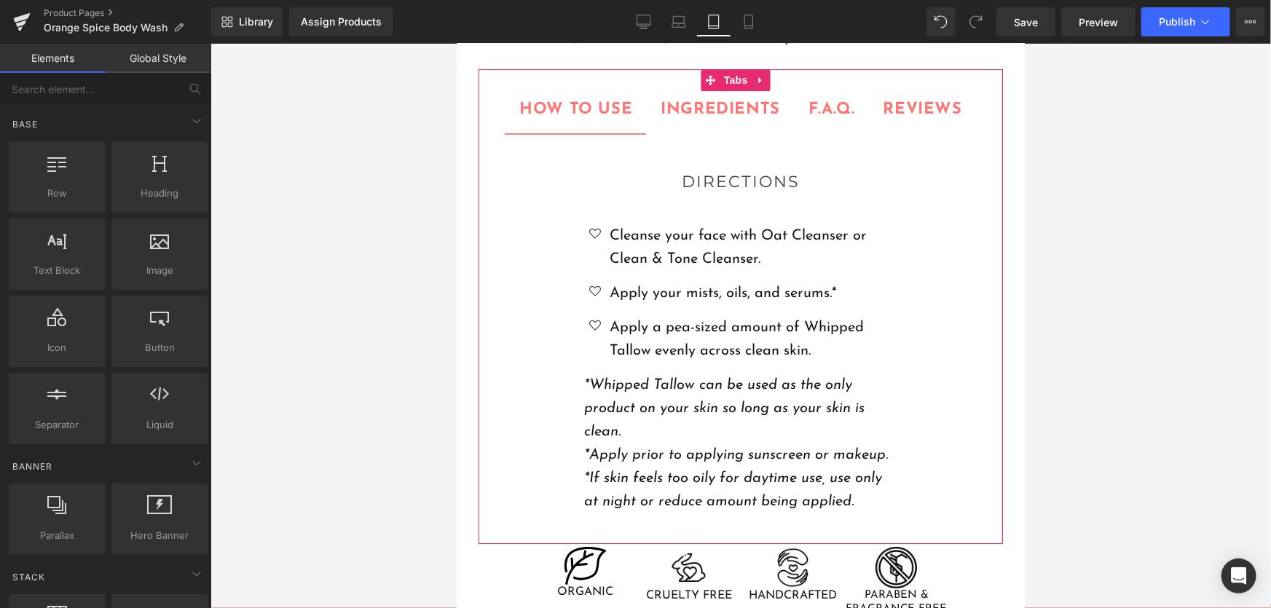
scroll to position [2221, 0]
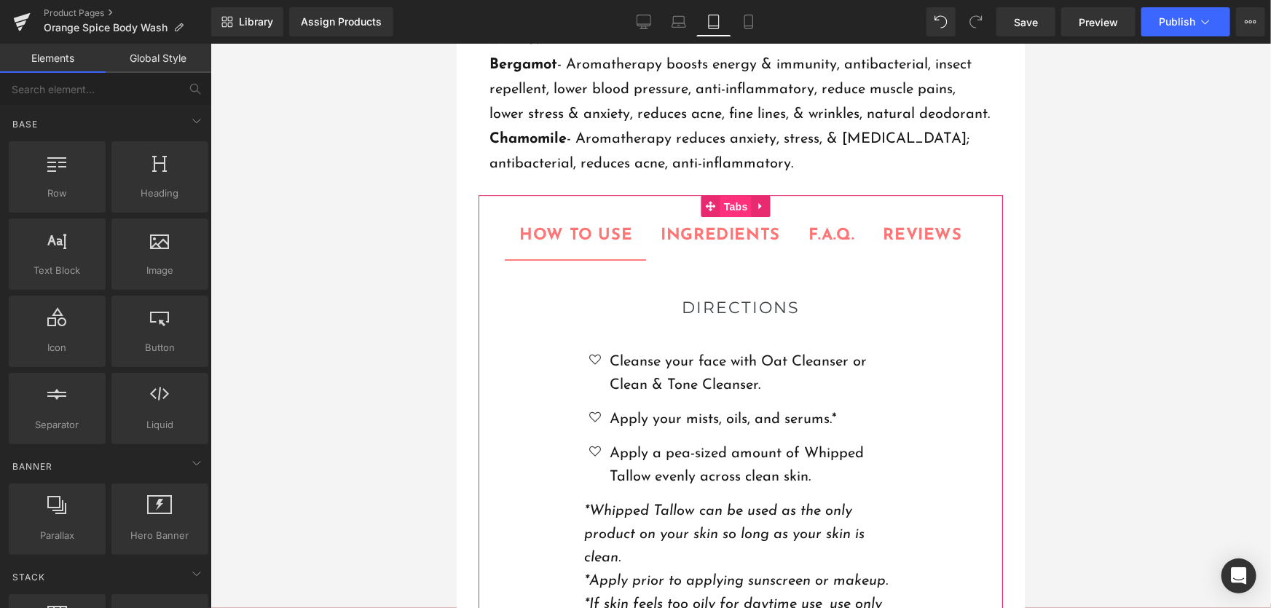
click at [729, 195] on span "Tabs" at bounding box center [735, 206] width 31 height 22
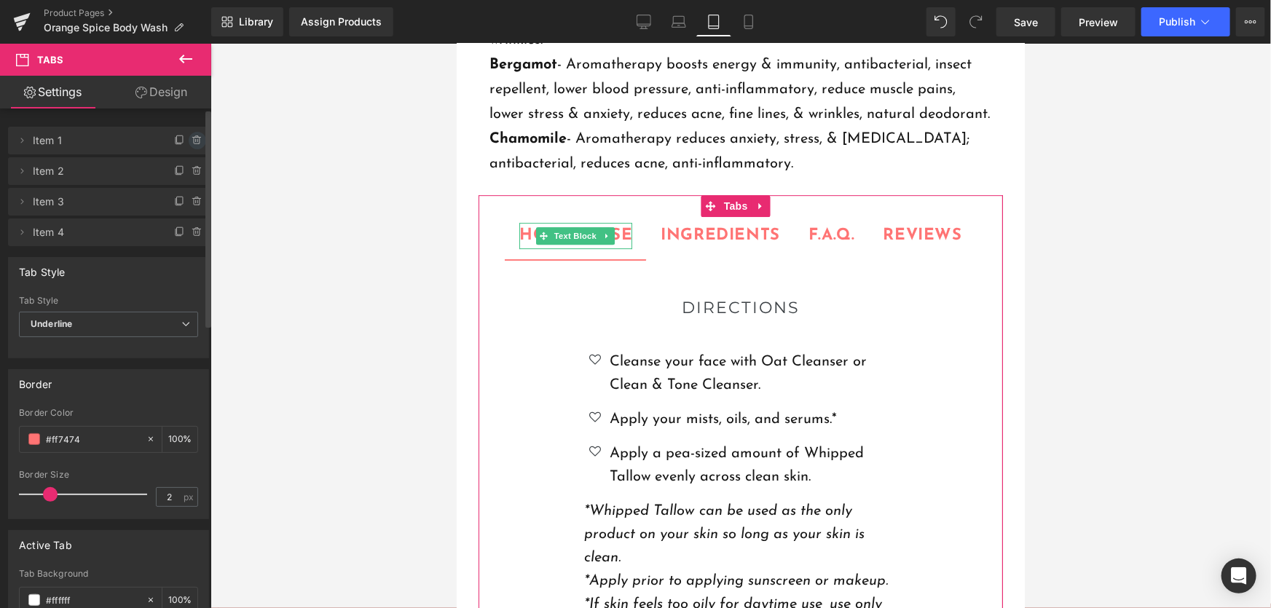
click at [192, 138] on icon at bounding box center [198, 141] width 12 height 12
click at [191, 138] on button "Delete" at bounding box center [182, 141] width 46 height 19
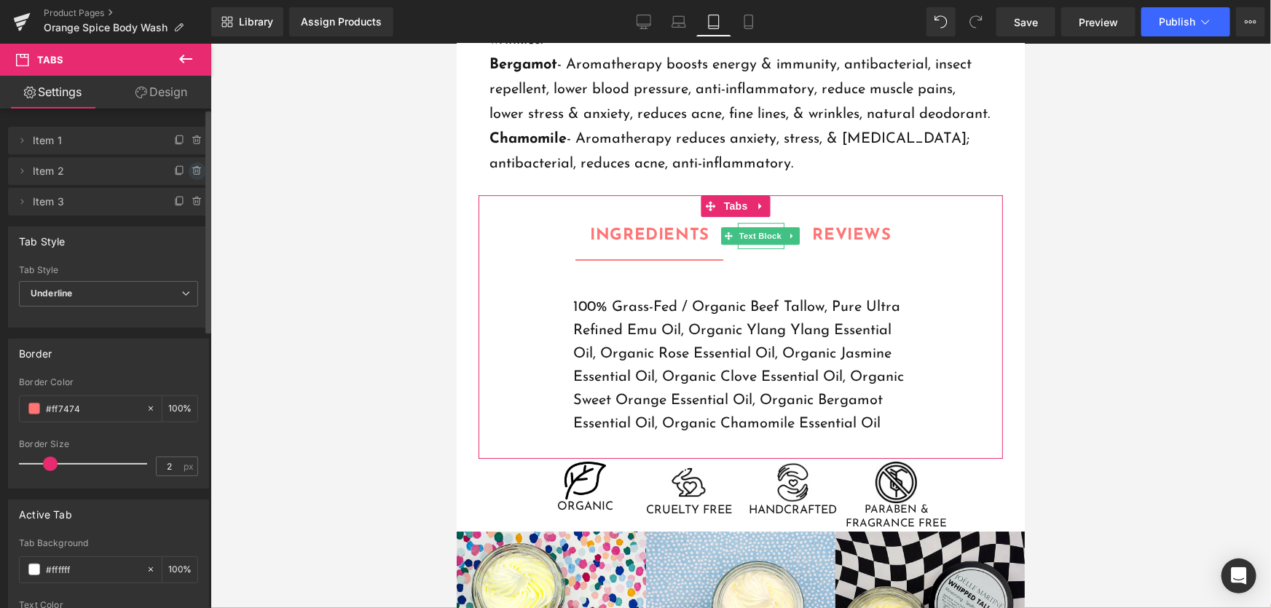
click at [192, 176] on icon at bounding box center [198, 171] width 12 height 12
click at [189, 176] on button "Delete" at bounding box center [182, 171] width 46 height 19
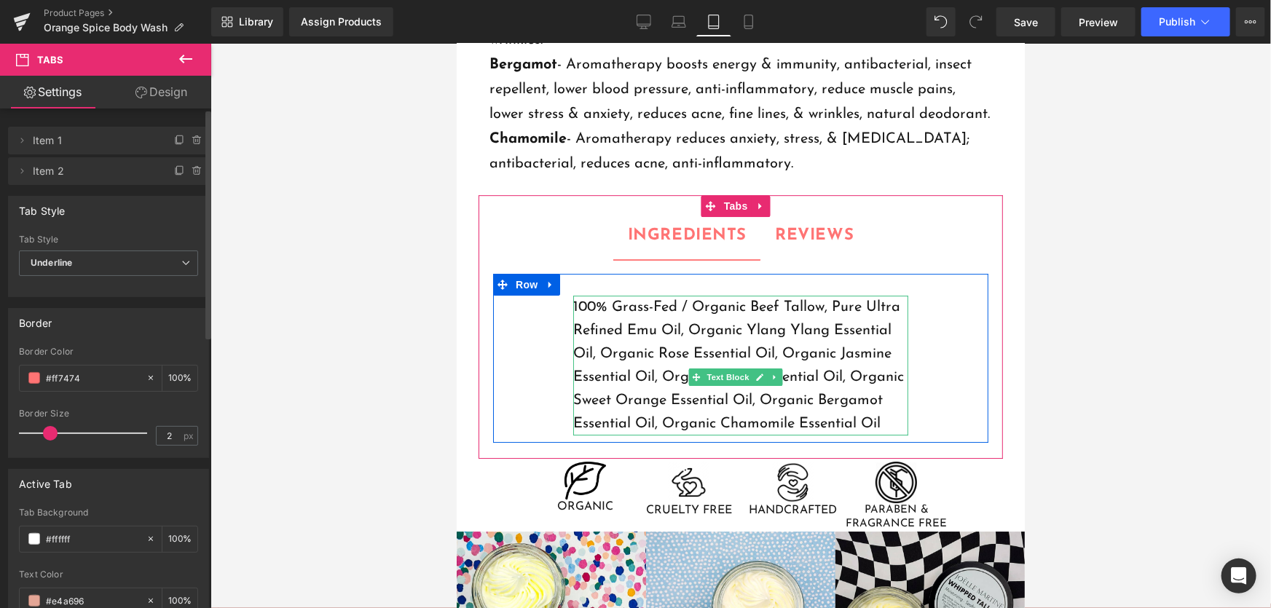
click at [717, 333] on p "100% Grass-Fed / Organic Beef Tallow, Pure Ultra Refined Emu Oil, Organic Ylang…" at bounding box center [740, 365] width 335 height 140
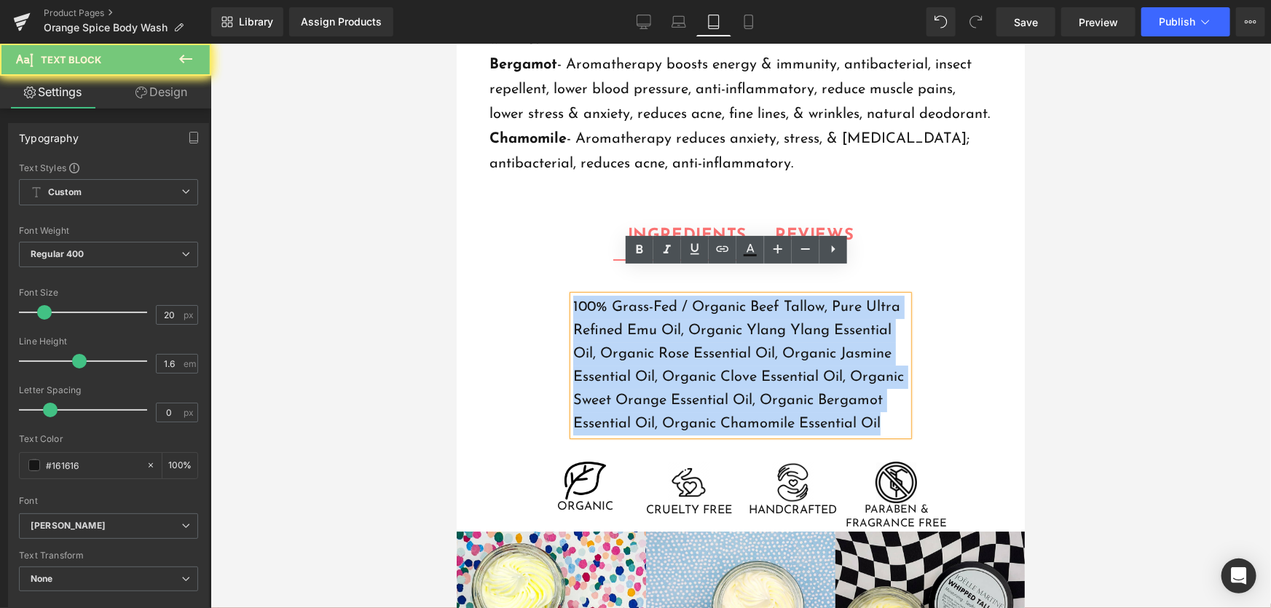
click at [717, 333] on p "100% Grass-Fed / Organic Beef Tallow, Pure Ultra Refined Emu Oil, Organic Ylang…" at bounding box center [740, 365] width 335 height 140
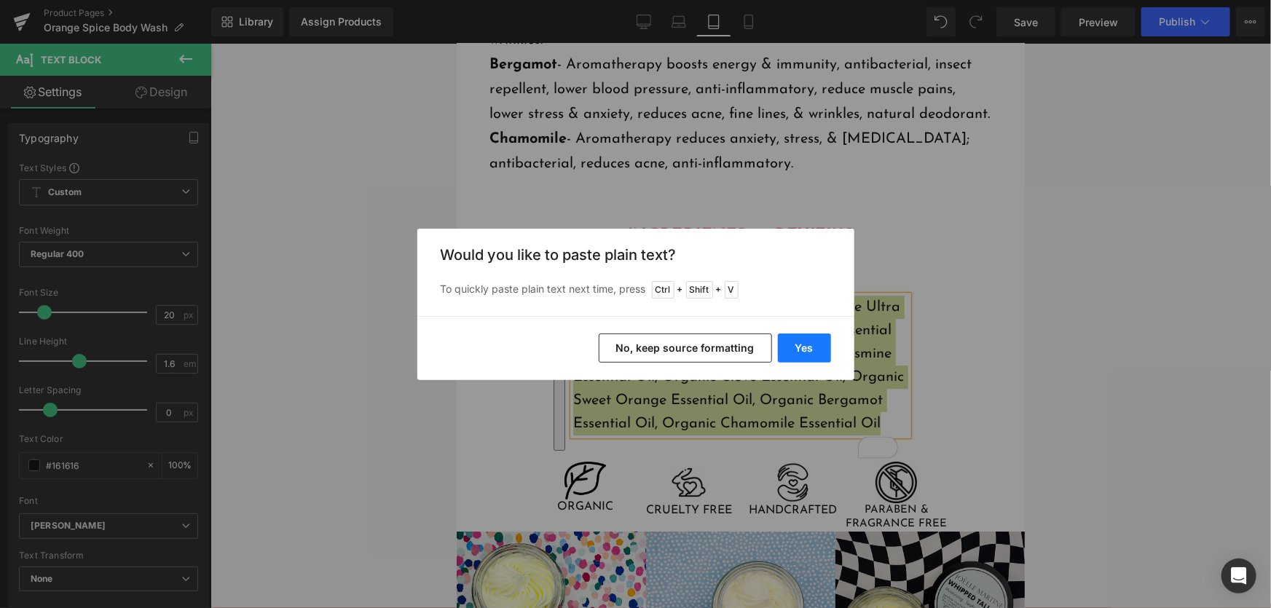
click at [789, 340] on button "Yes" at bounding box center [804, 348] width 53 height 29
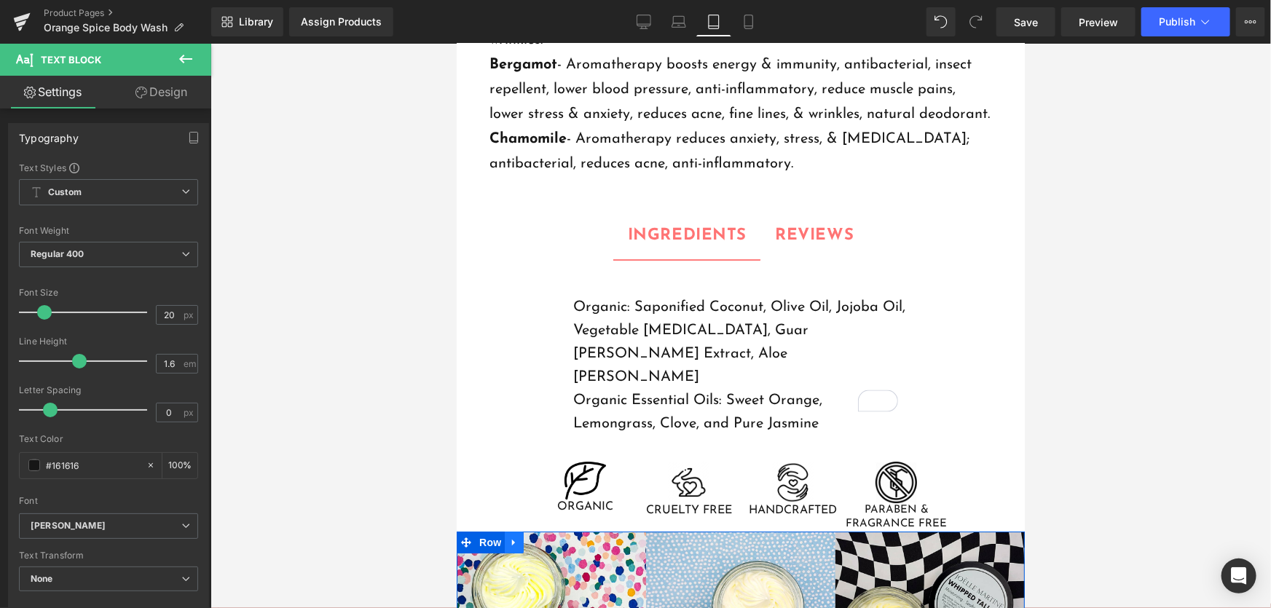
click at [505, 531] on link at bounding box center [513, 542] width 19 height 22
click at [549, 537] on icon at bounding box center [551, 542] width 10 height 10
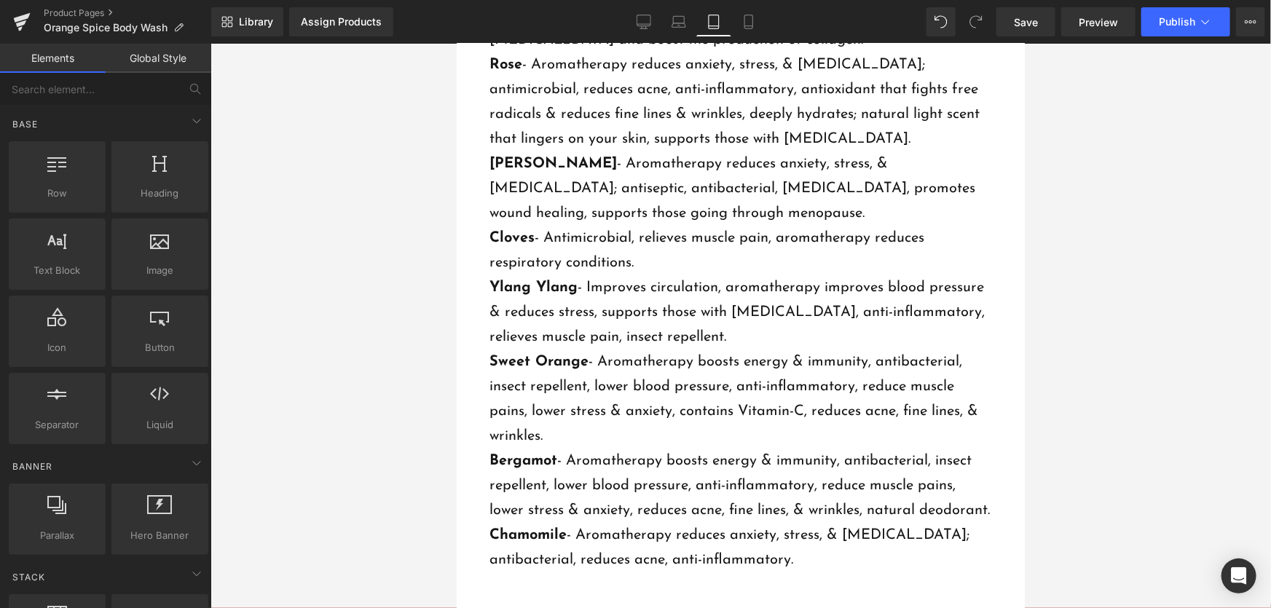
scroll to position [1823, 0]
click at [745, 19] on icon at bounding box center [749, 22] width 15 height 15
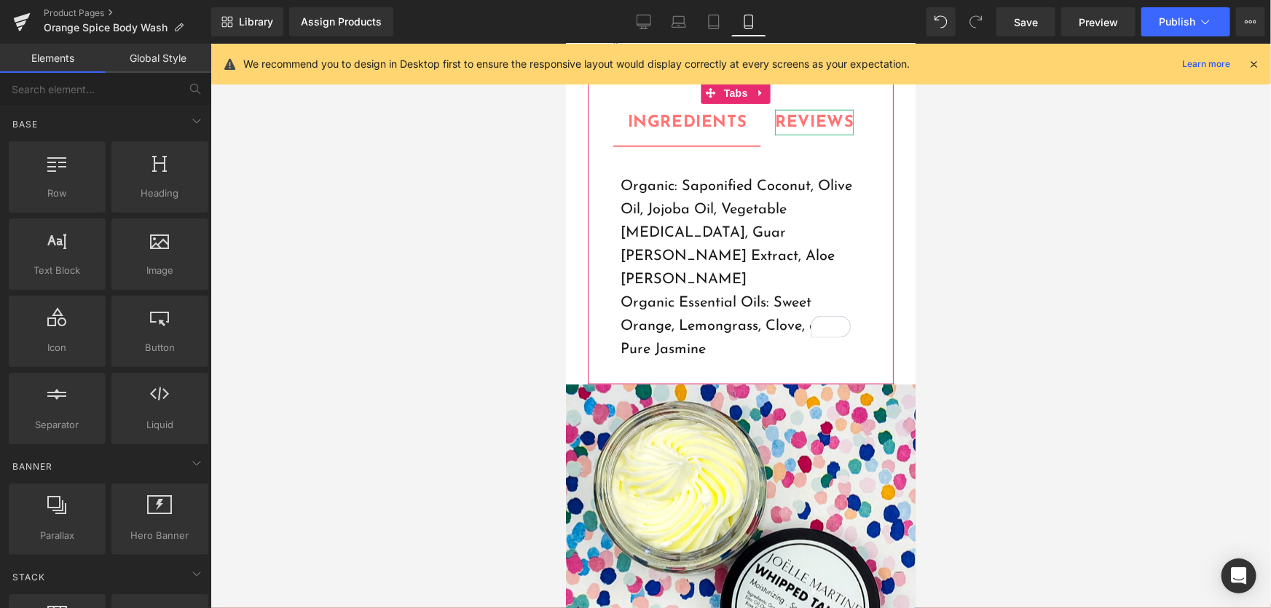
scroll to position [3752, 0]
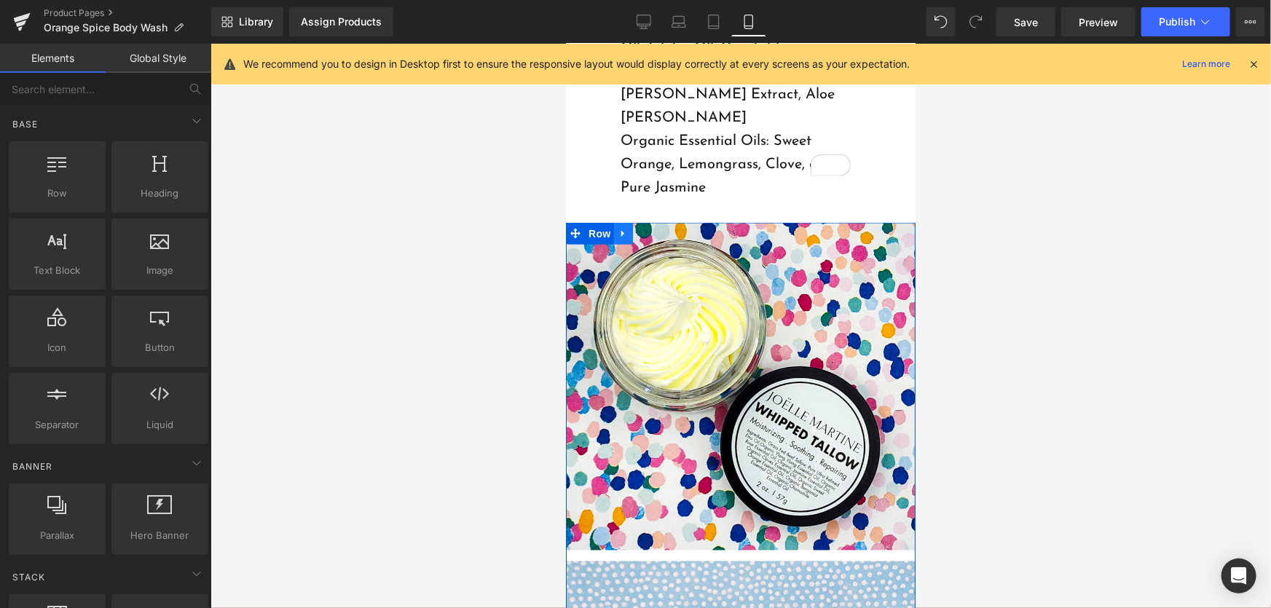
click at [625, 228] on icon at bounding box center [623, 233] width 10 height 11
click at [662, 222] on link at bounding box center [660, 233] width 19 height 22
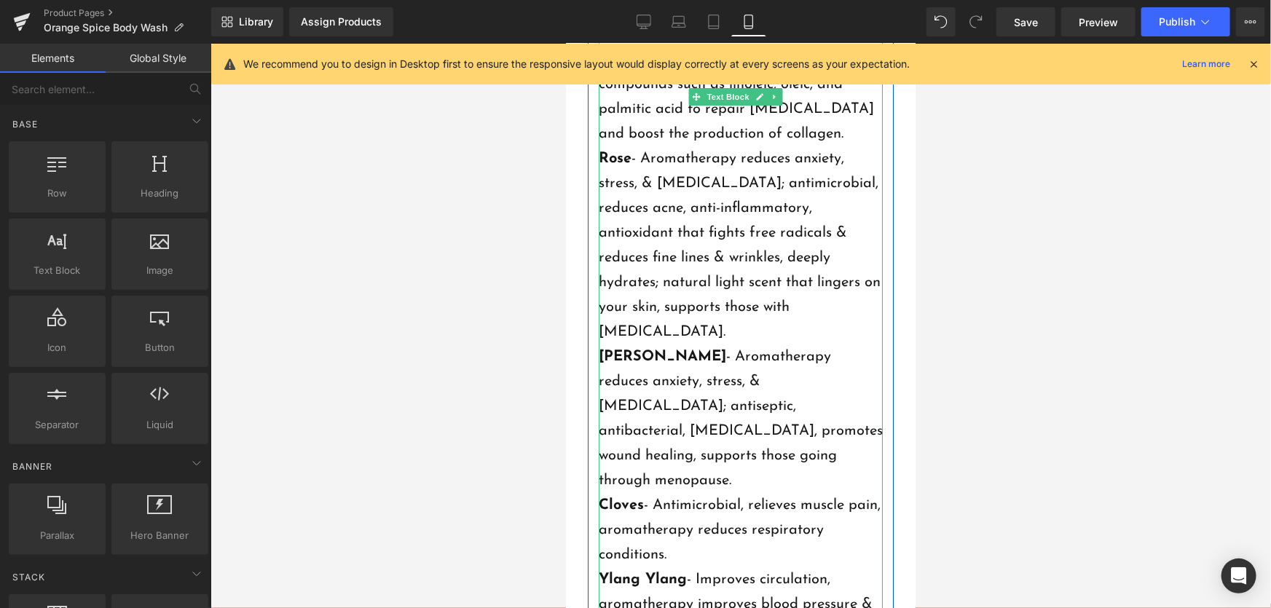
scroll to position [2559, 0]
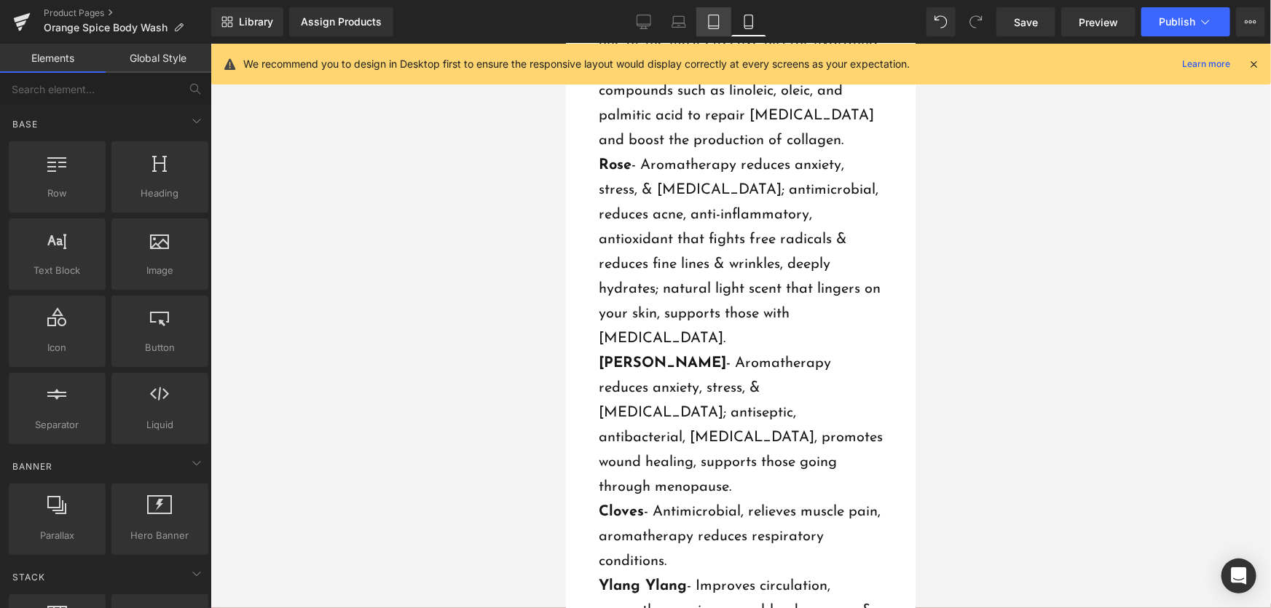
click at [707, 25] on icon at bounding box center [714, 22] width 15 height 15
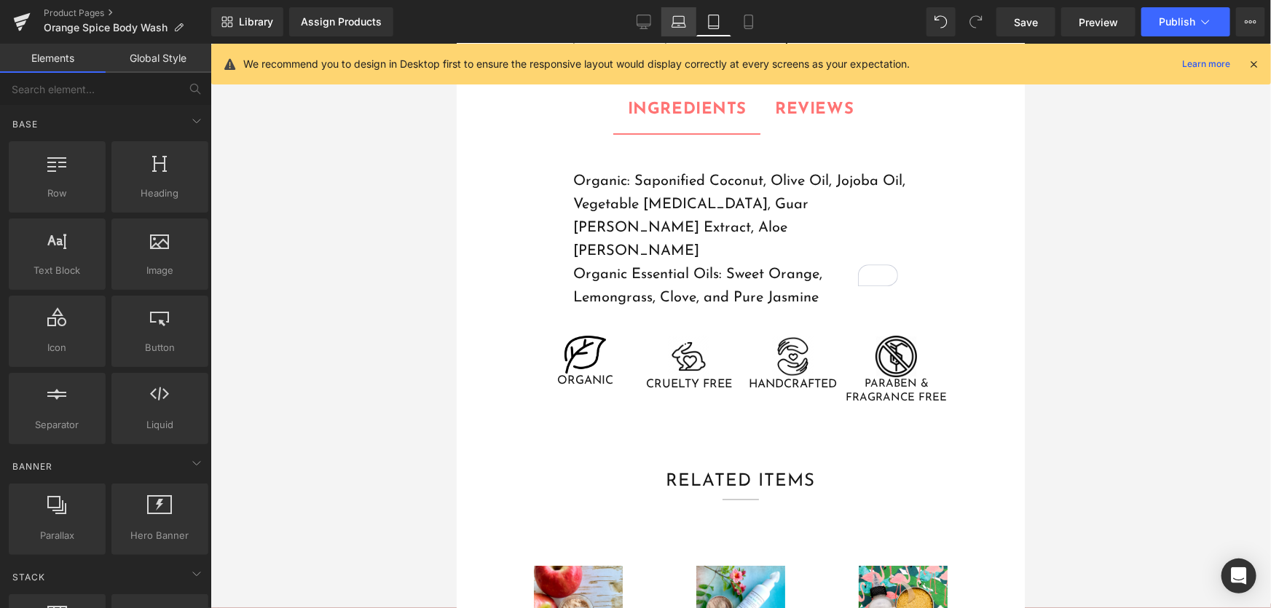
click at [672, 25] on icon at bounding box center [679, 22] width 15 height 15
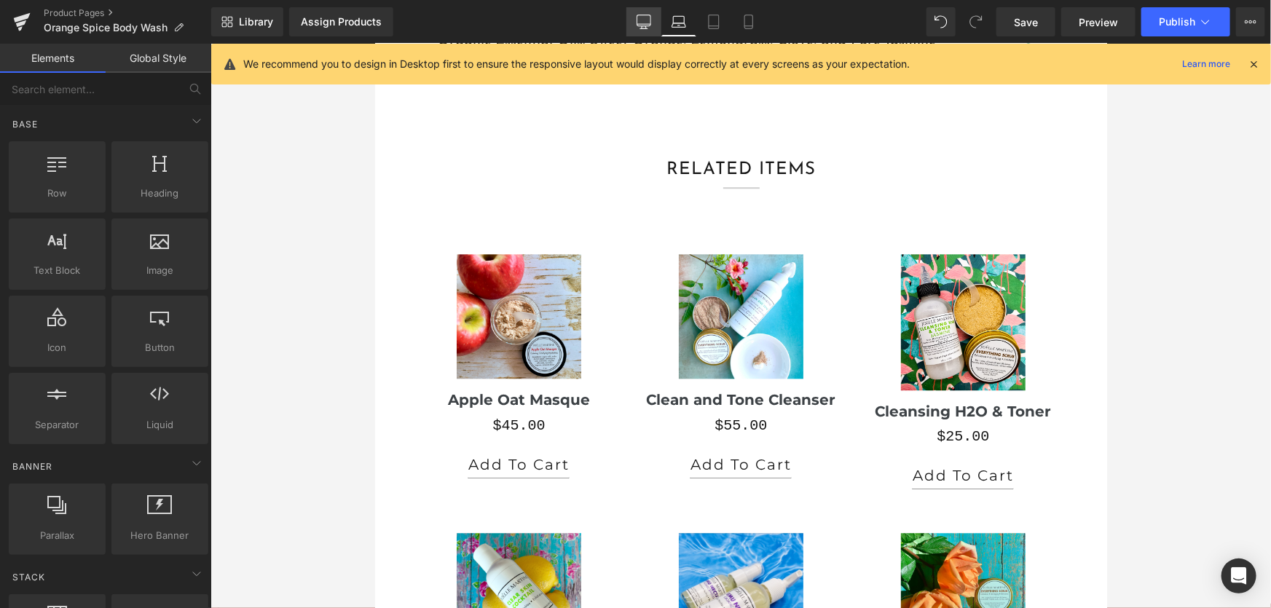
click at [644, 25] on icon at bounding box center [644, 22] width 15 height 15
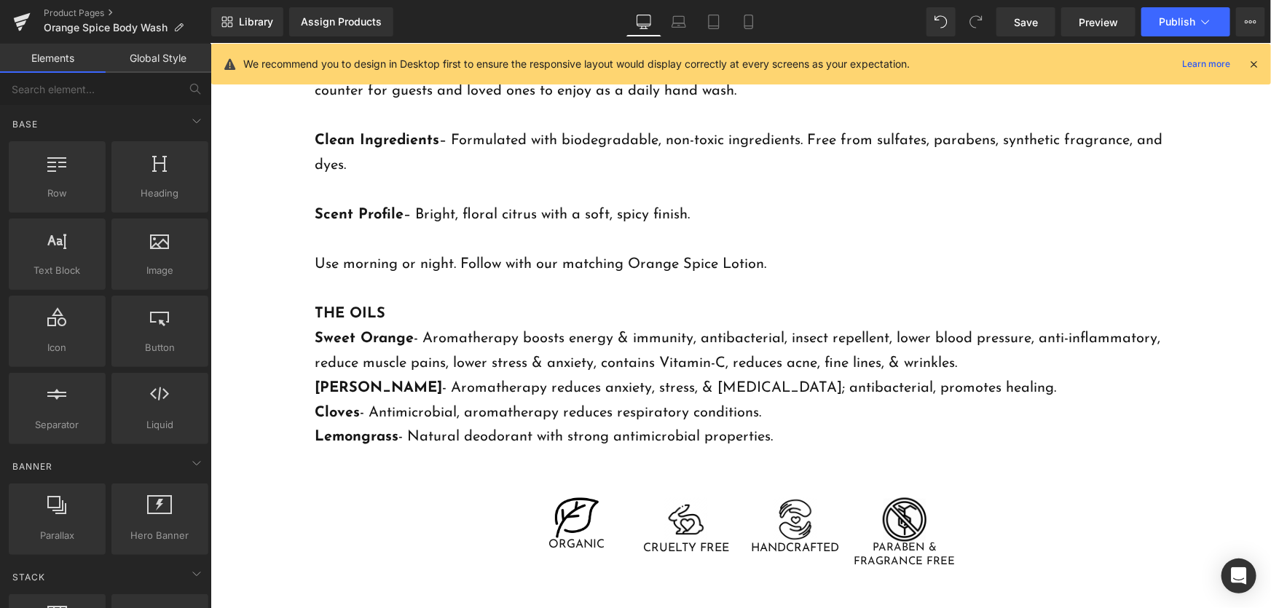
scroll to position [1023, 0]
click at [633, 317] on p "THE OILS" at bounding box center [740, 314] width 852 height 25
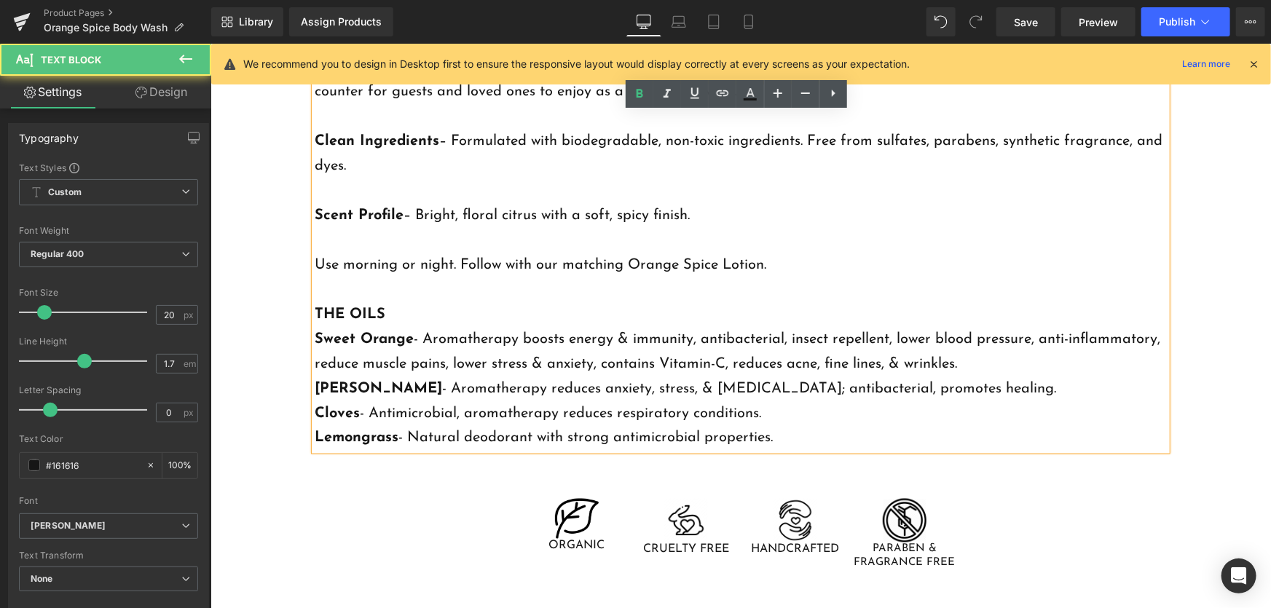
click at [633, 317] on p "THE OILS" at bounding box center [740, 314] width 852 height 25
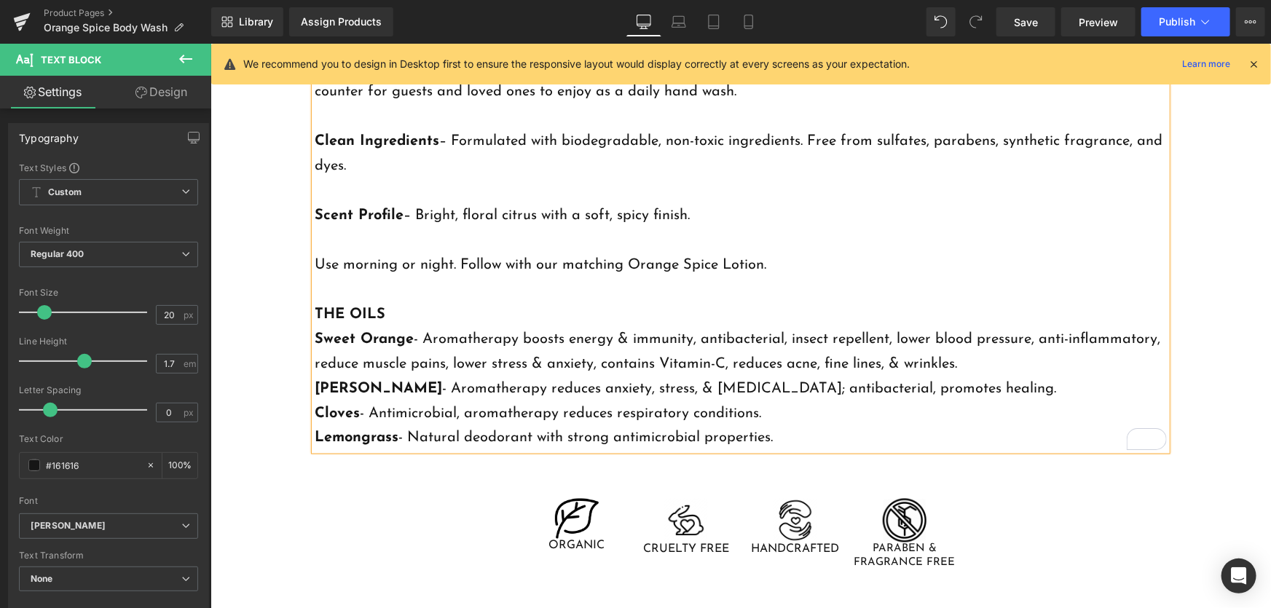
copy div "Elevate your daily ritual with our sweet orange blossom and clove scented Orang…"
click at [718, 265] on p "Use morning or night. Follow with our matching Orange Spice Lotion." at bounding box center [740, 264] width 852 height 25
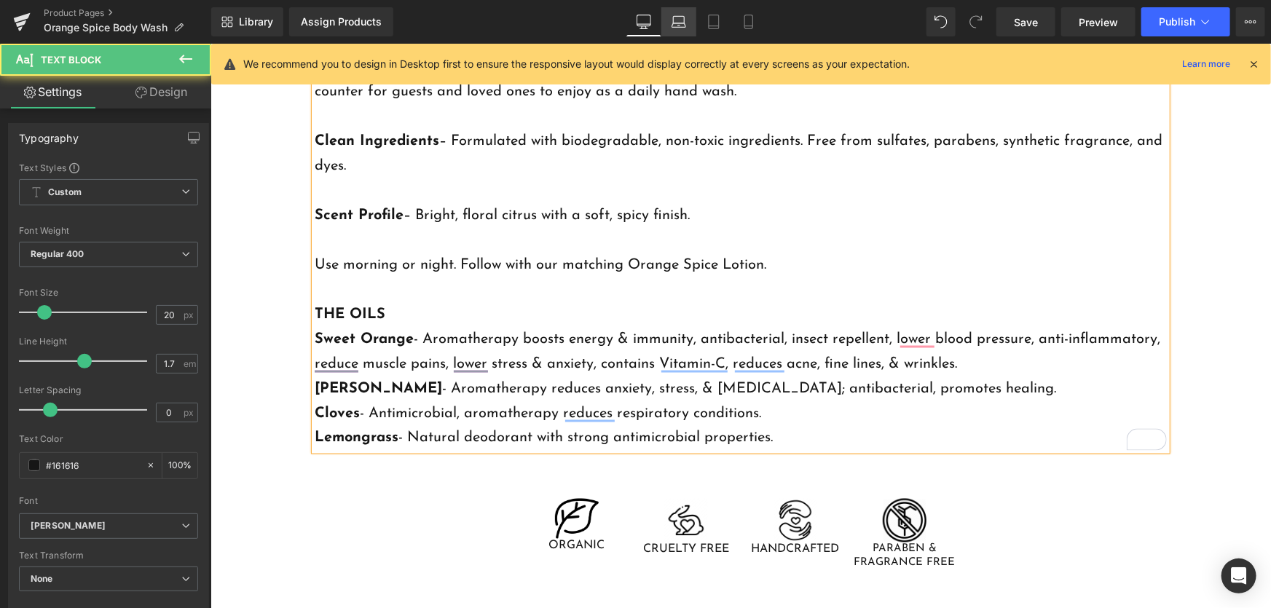
click at [676, 18] on icon at bounding box center [679, 22] width 15 height 15
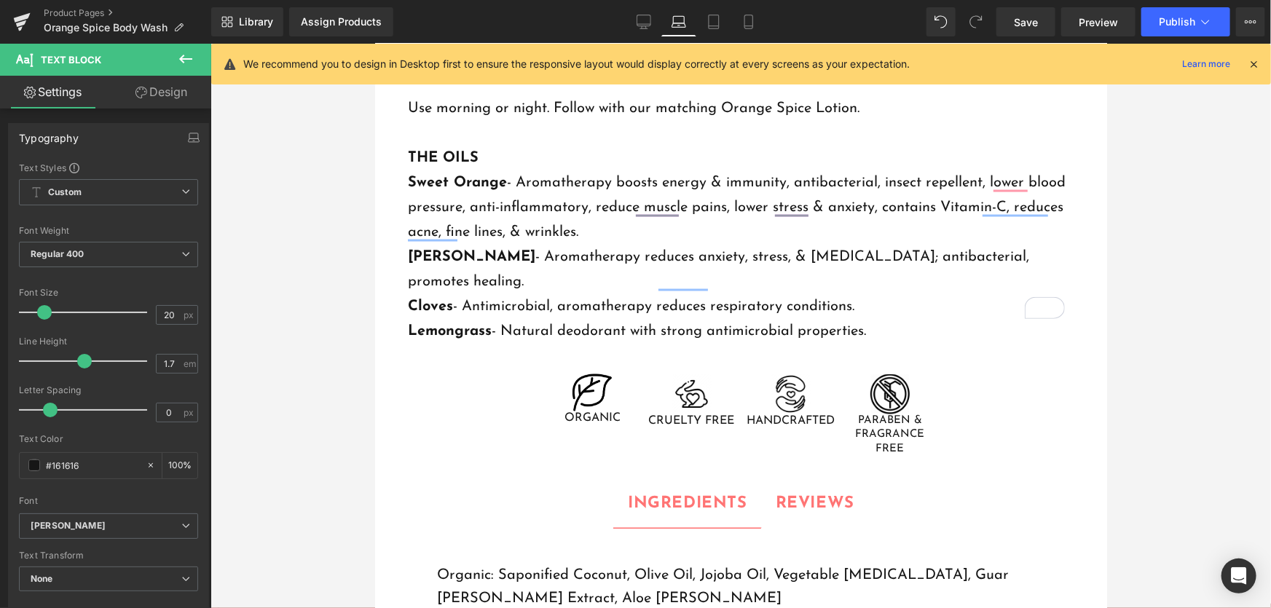
scroll to position [1220, 0]
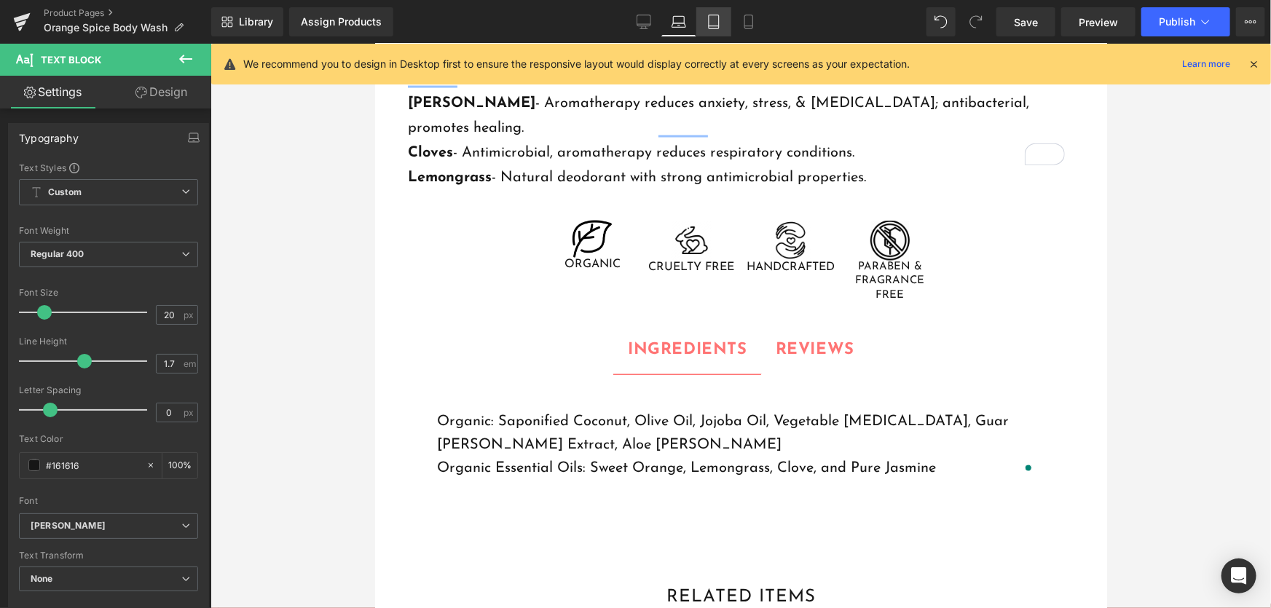
click at [710, 16] on icon at bounding box center [714, 22] width 15 height 15
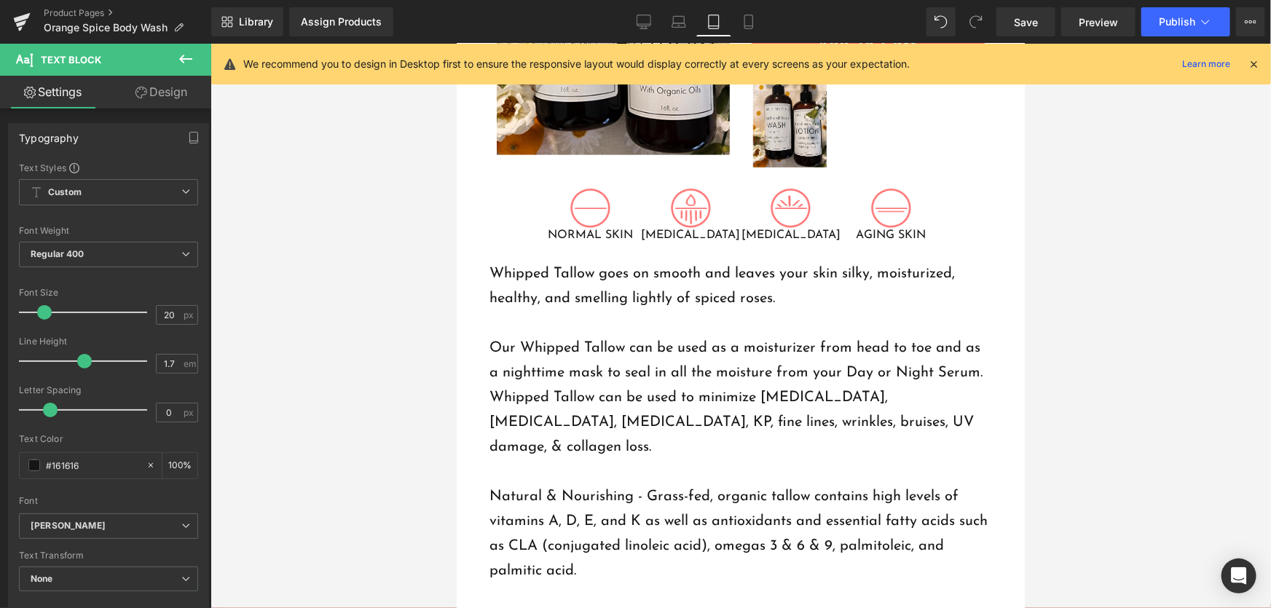
scroll to position [463, 0]
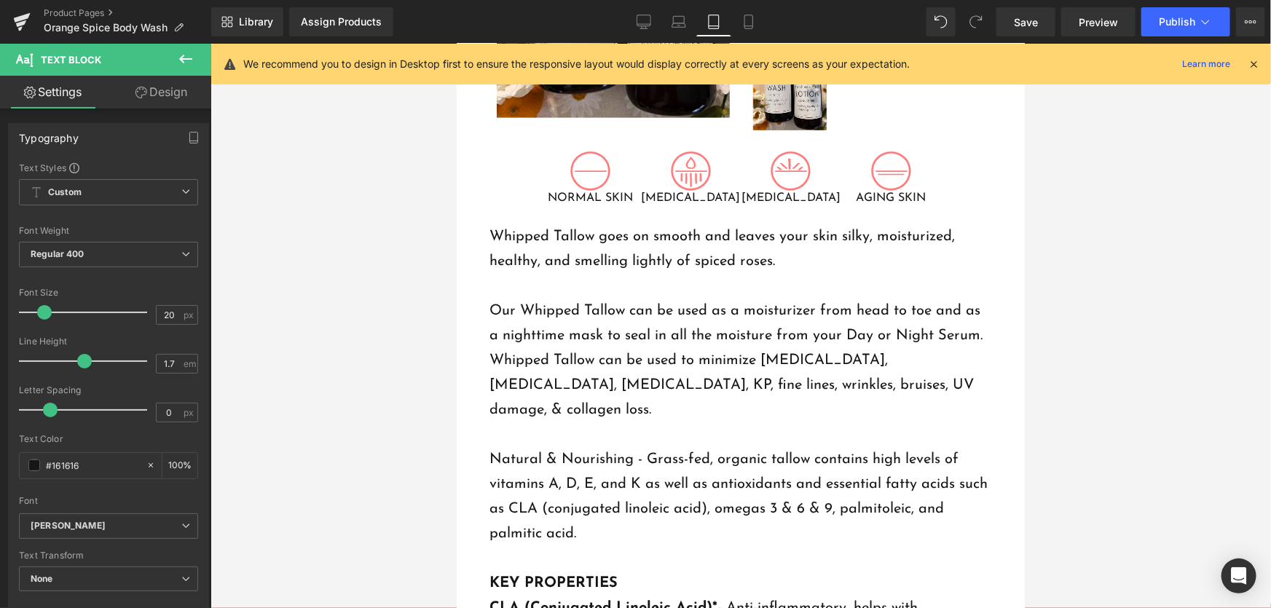
click at [688, 289] on p at bounding box center [740, 285] width 503 height 25
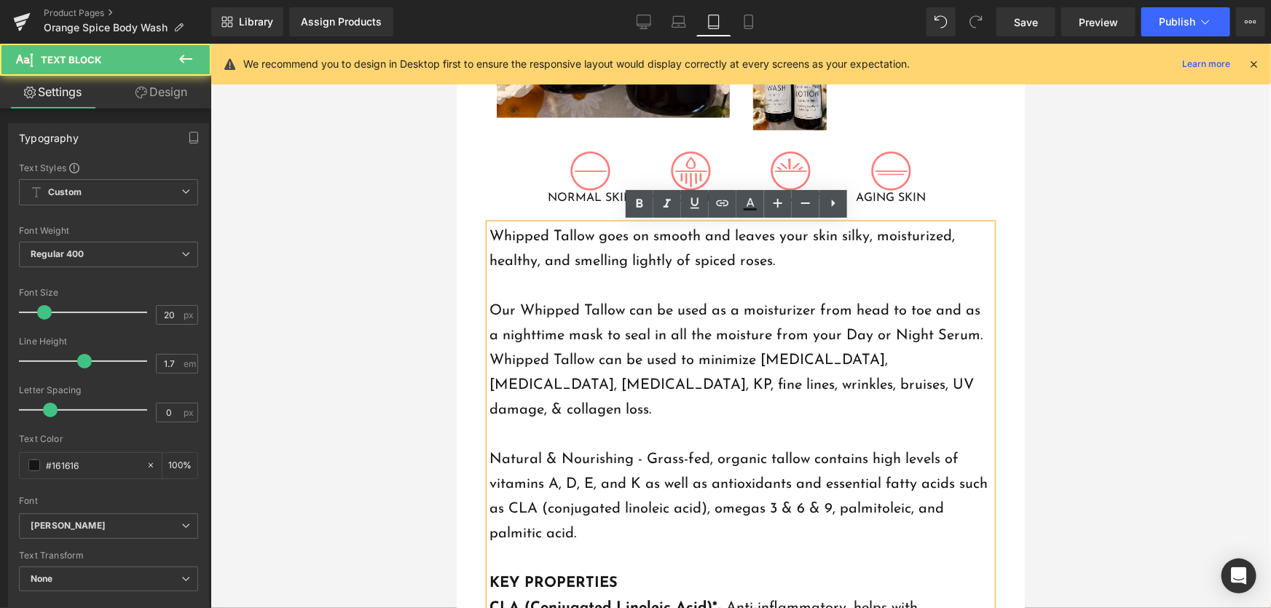
click at [694, 310] on p "Our Whipped Tallow can be used as a moisturizer from head to toe and as a night…" at bounding box center [740, 360] width 503 height 124
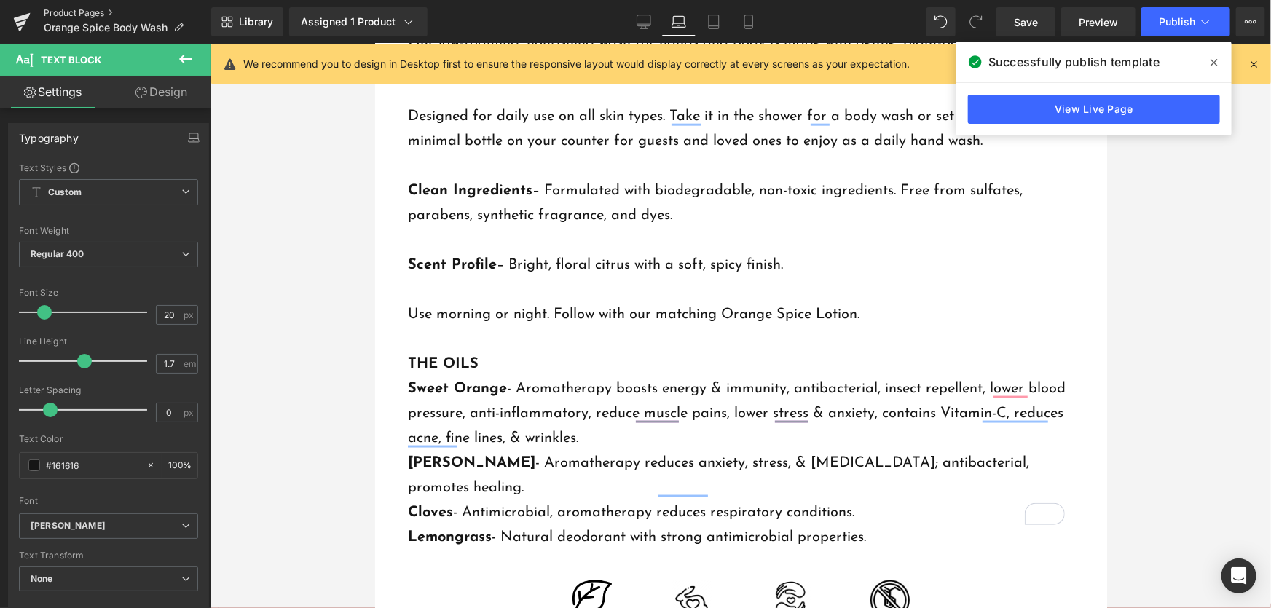
click at [82, 7] on link "Product Pages" at bounding box center [128, 13] width 168 height 12
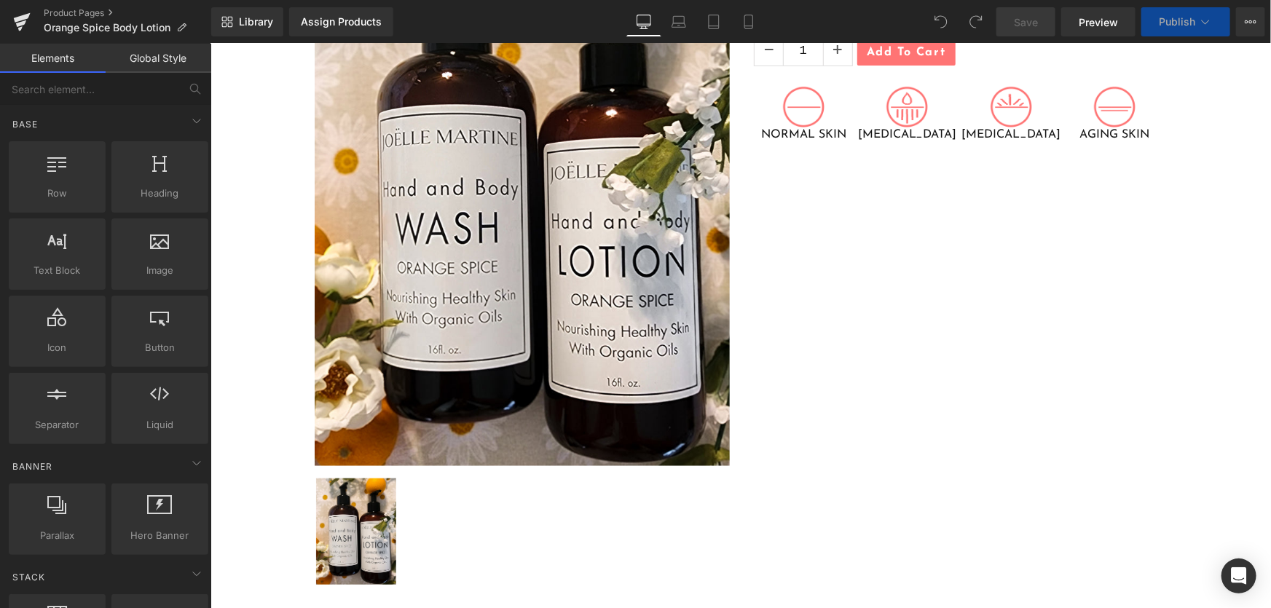
scroll to position [729, 0]
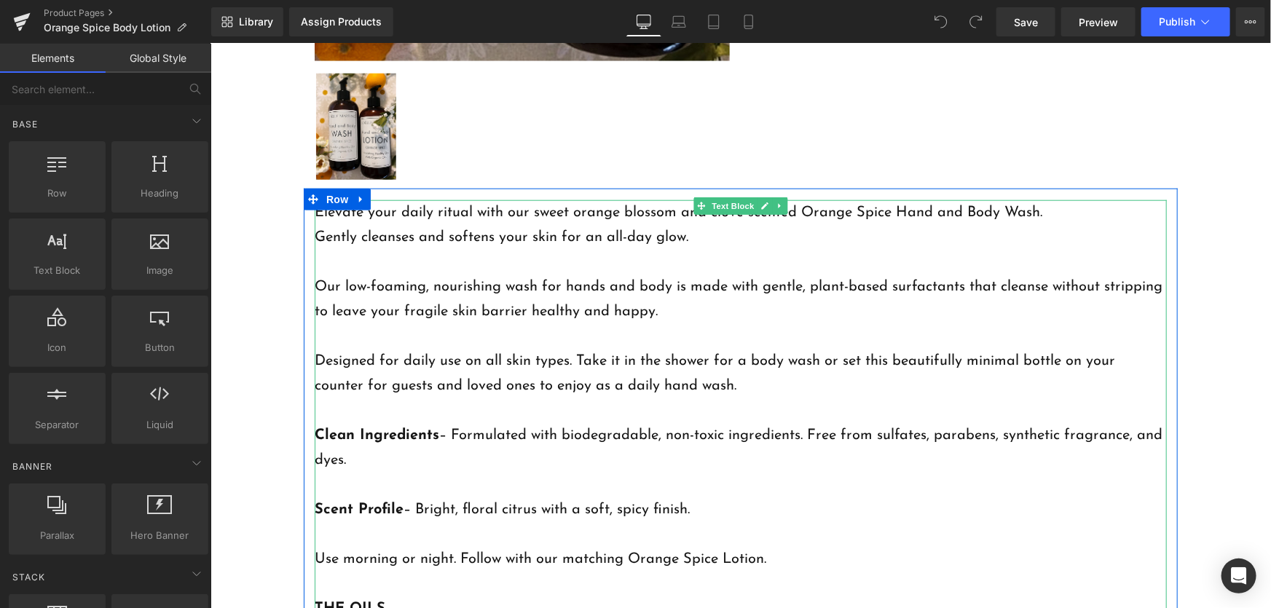
drag, startPoint x: 468, startPoint y: 396, endPoint x: 527, endPoint y: 369, distance: 64.9
click at [468, 396] on p "Designed for daily use on all skin types. Take it in the shower for a body wash…" at bounding box center [740, 373] width 852 height 50
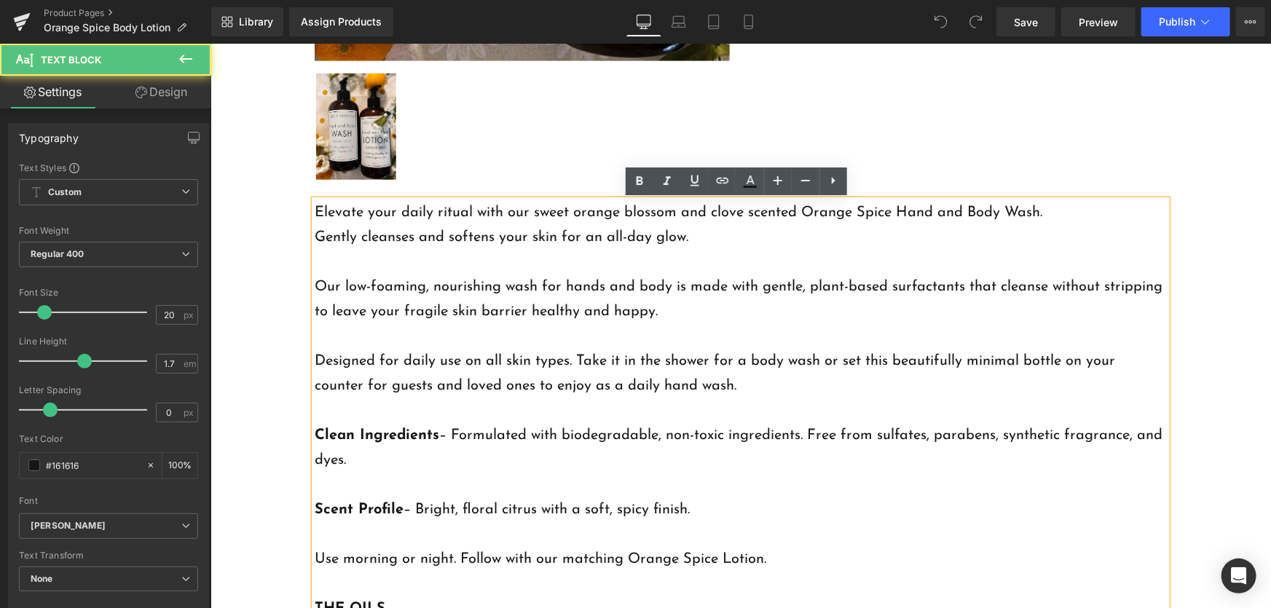
click at [605, 348] on p "Designed for daily use on all skin types. Take it in the shower for a body wash…" at bounding box center [740, 373] width 852 height 50
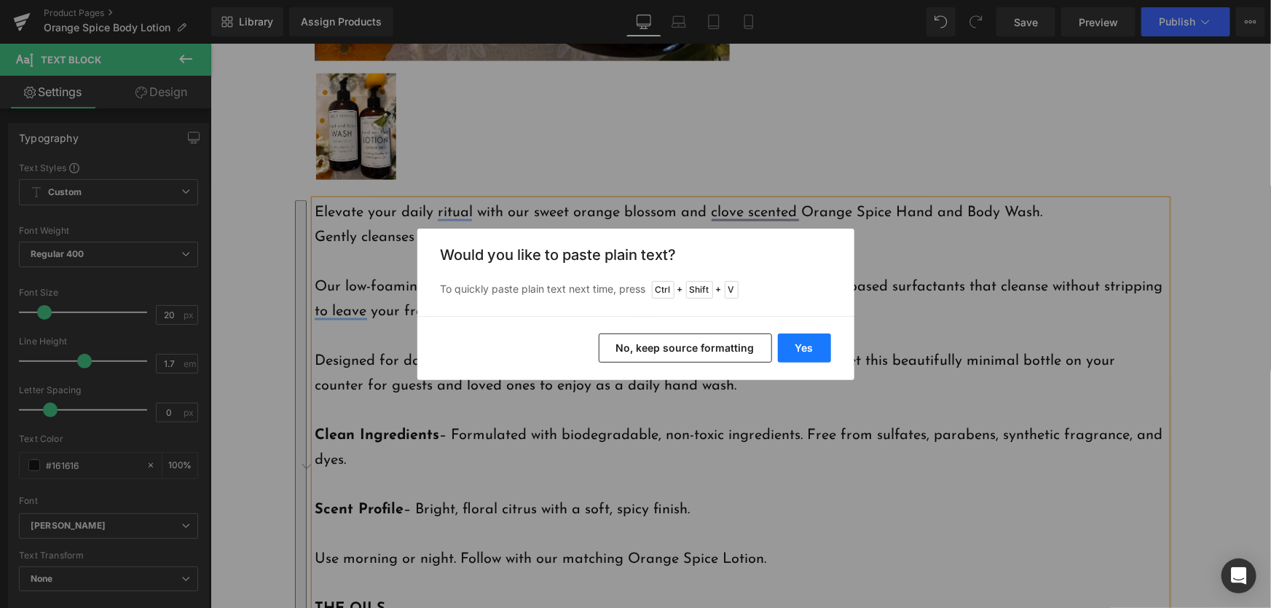
click at [809, 344] on button "Yes" at bounding box center [804, 348] width 53 height 29
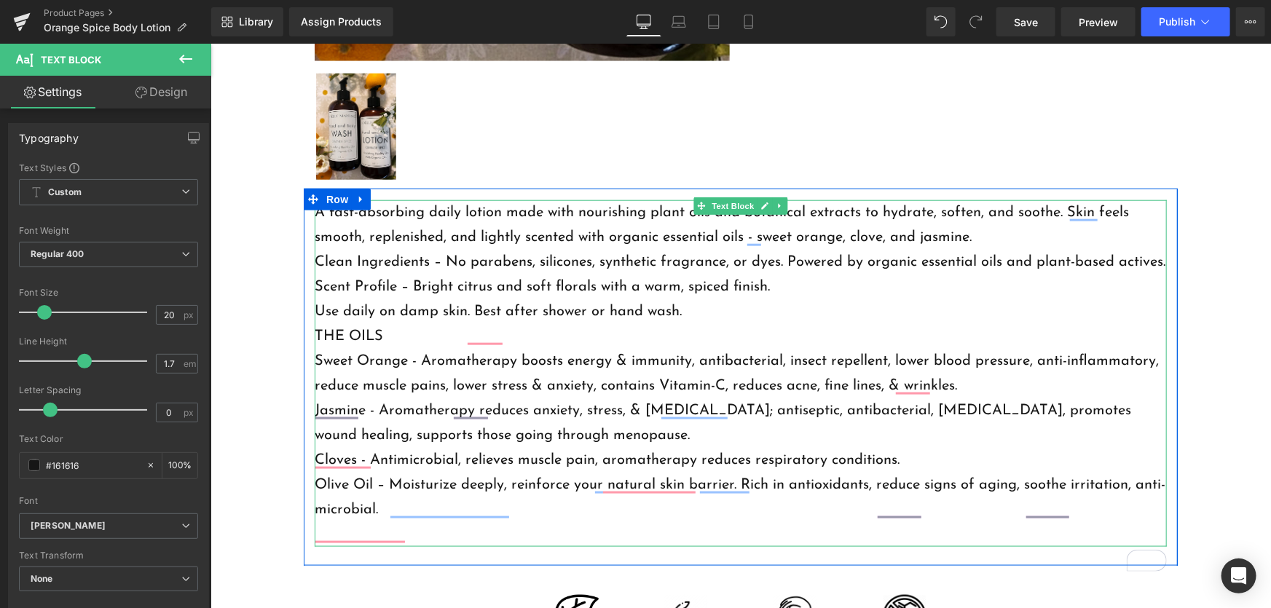
click at [978, 232] on p "A fast-absorbing daily lotion made with nourishing plant oils and botanical ext…" at bounding box center [740, 225] width 852 height 50
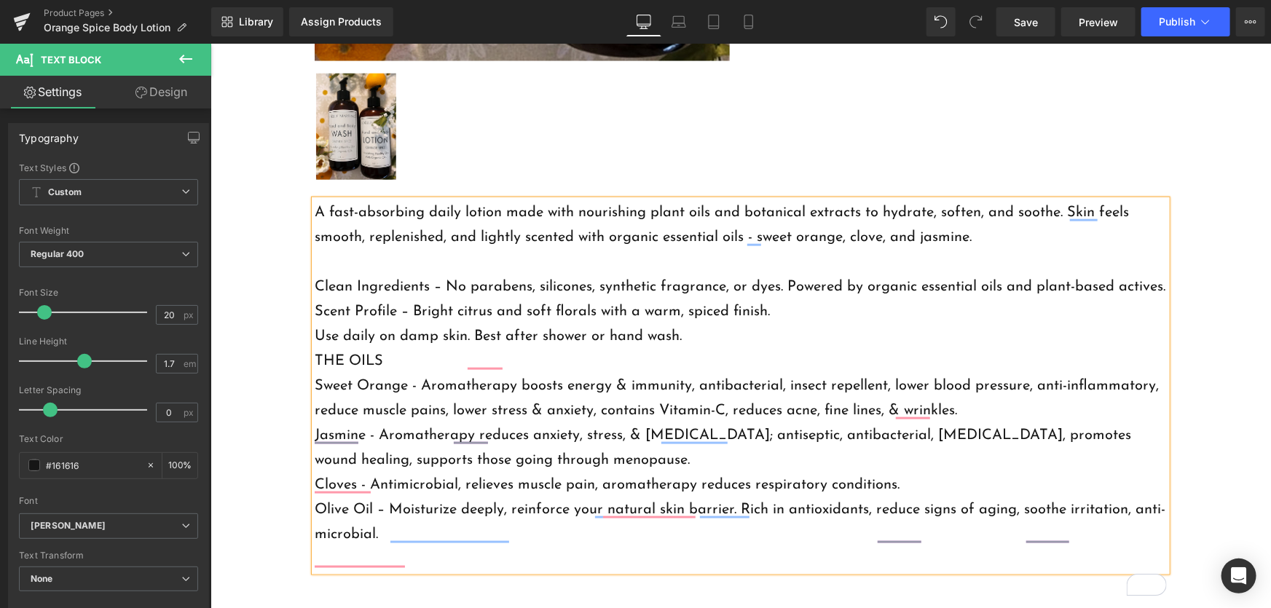
click at [788, 323] on p "Scent Profile – Bright citrus and soft florals with a warm, spiced finish." at bounding box center [740, 311] width 852 height 25
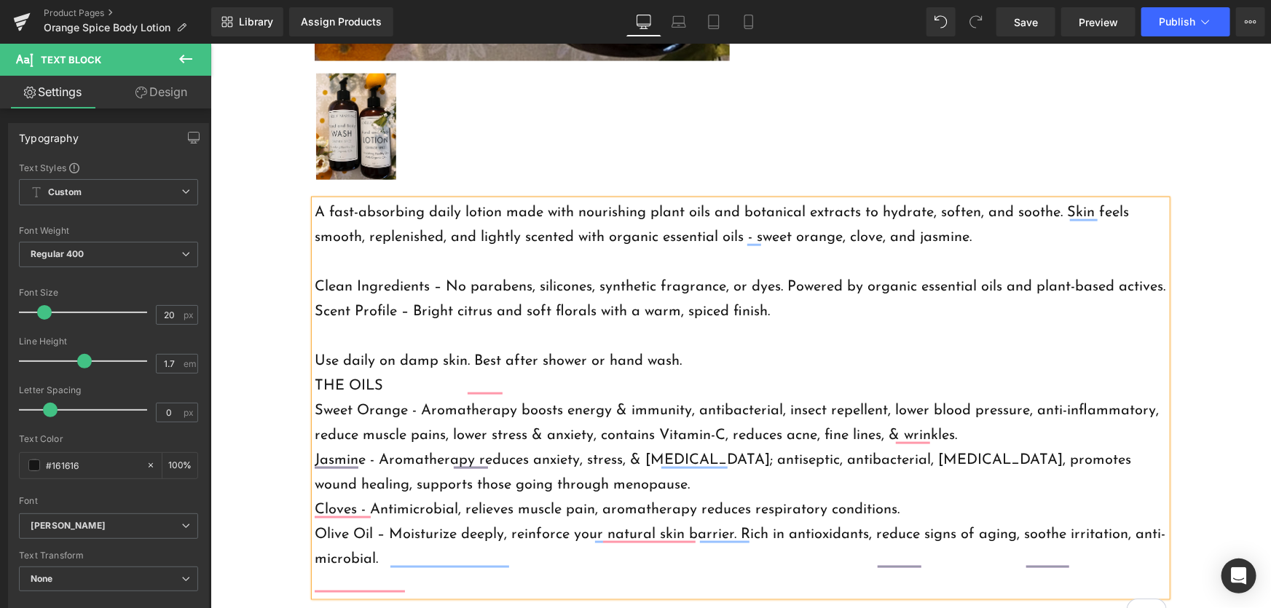
click at [704, 373] on p "Use daily on damp skin. Best after shower or hand wash." at bounding box center [740, 360] width 852 height 25
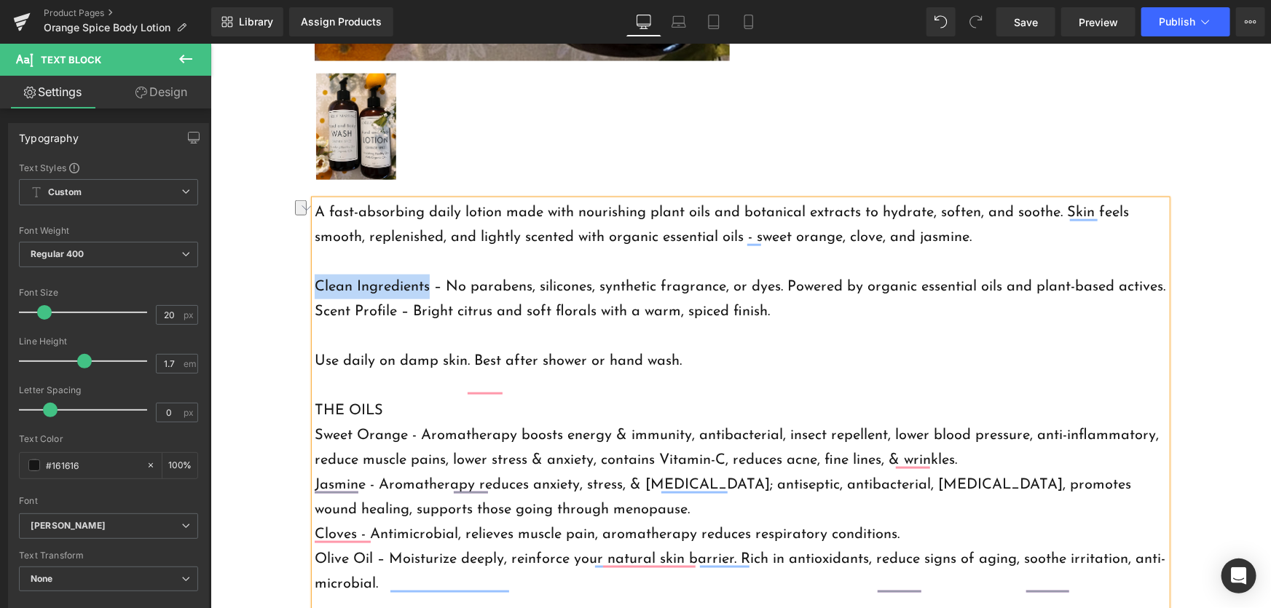
drag, startPoint x: 423, startPoint y: 288, endPoint x: 310, endPoint y: 282, distance: 113.8
click at [314, 282] on p "Clean Ingredients – No parabens, silicones, synthetic fragrance, or dyes. Power…" at bounding box center [740, 286] width 852 height 25
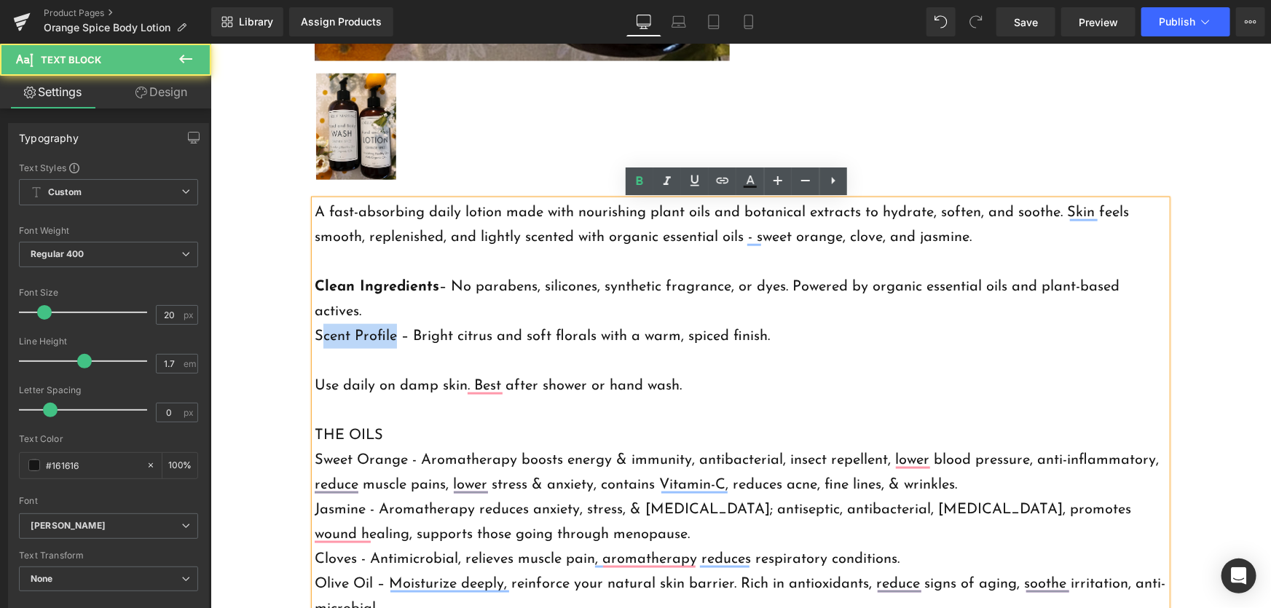
drag, startPoint x: 389, startPoint y: 337, endPoint x: 315, endPoint y: 344, distance: 74.7
click at [315, 344] on p "Scent Profile – Bright citrus and soft florals with a warm, spiced finish." at bounding box center [740, 335] width 852 height 25
click at [316, 343] on p "Scent Profile – Bright citrus and soft florals with a warm, spiced finish." at bounding box center [740, 335] width 852 height 25
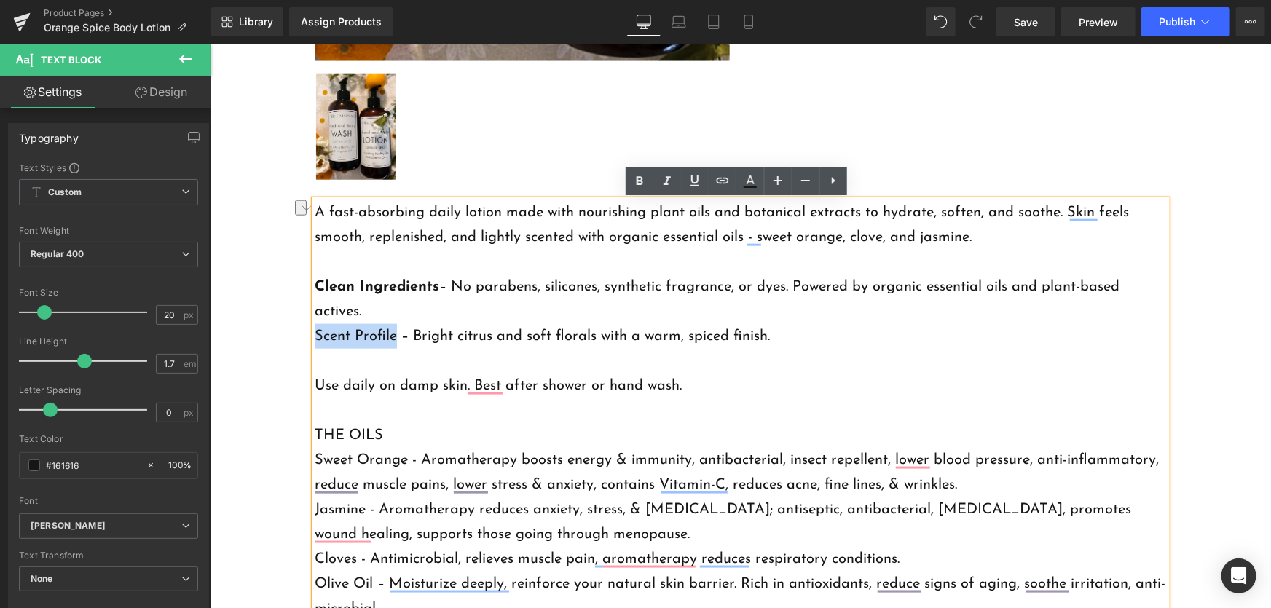
drag, startPoint x: 390, startPoint y: 335, endPoint x: 299, endPoint y: 339, distance: 90.4
click at [303, 339] on div "A fast-absorbing daily lotion made with nourishing plant oils and botanical ext…" at bounding box center [740, 423] width 874 height 446
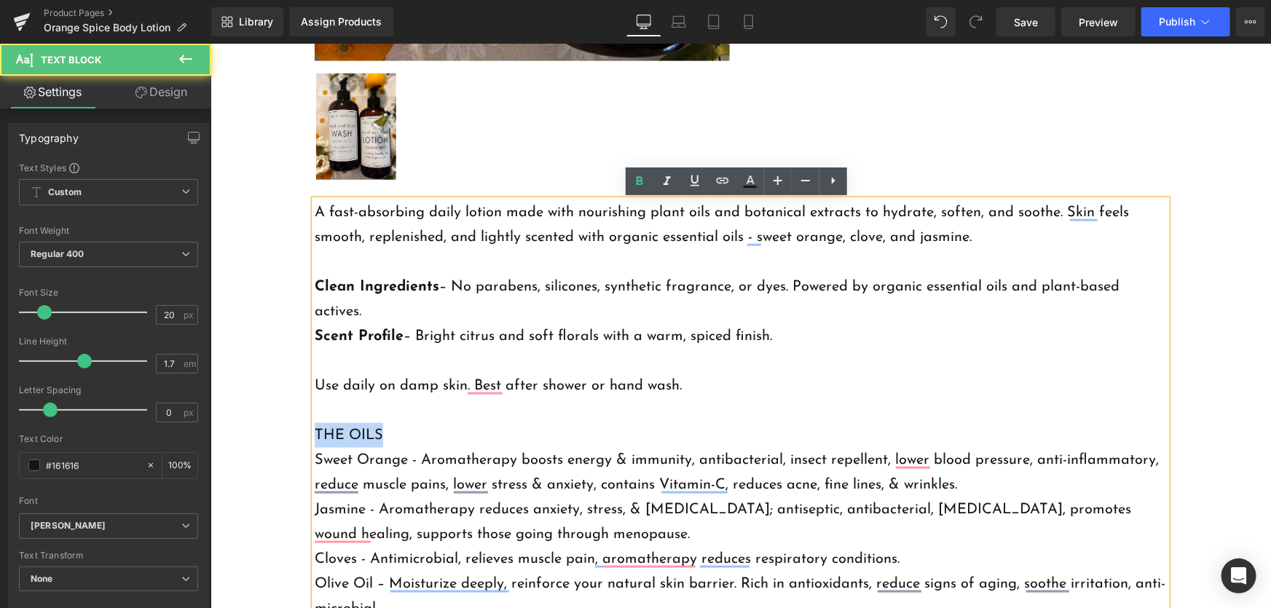
drag, startPoint x: 382, startPoint y: 431, endPoint x: 310, endPoint y: 430, distance: 72.1
click at [314, 430] on p "THE OILS" at bounding box center [740, 435] width 852 height 25
click at [459, 416] on p "To enrich screen reader interactions, please activate Accessibility in Grammarl…" at bounding box center [740, 410] width 852 height 25
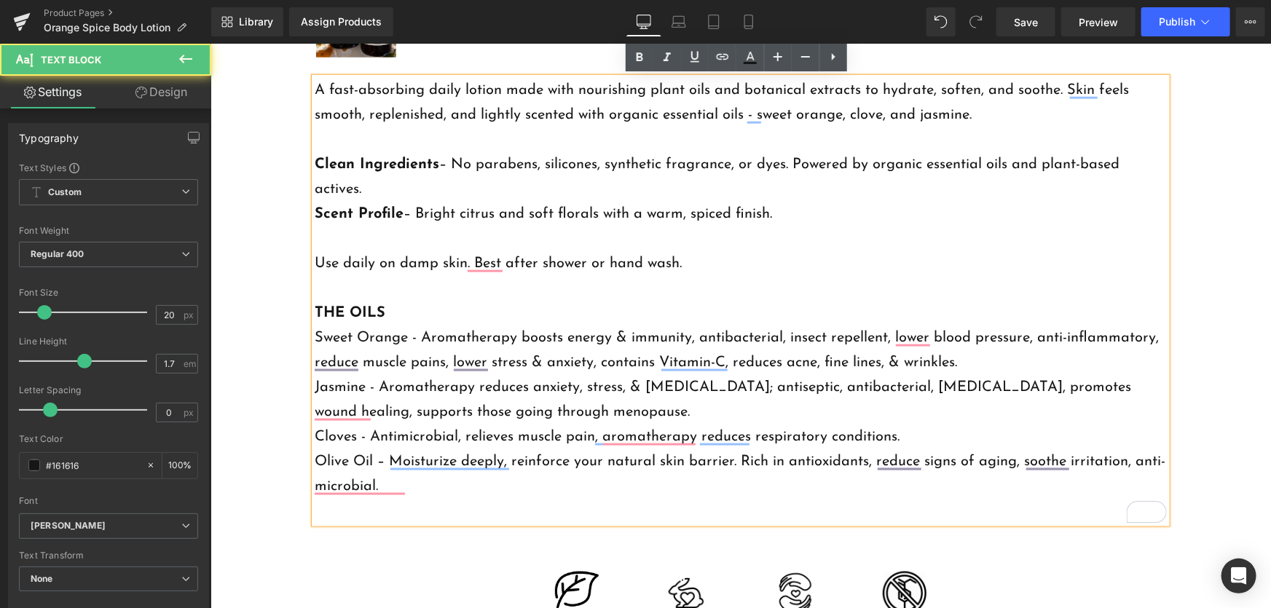
scroll to position [927, 0]
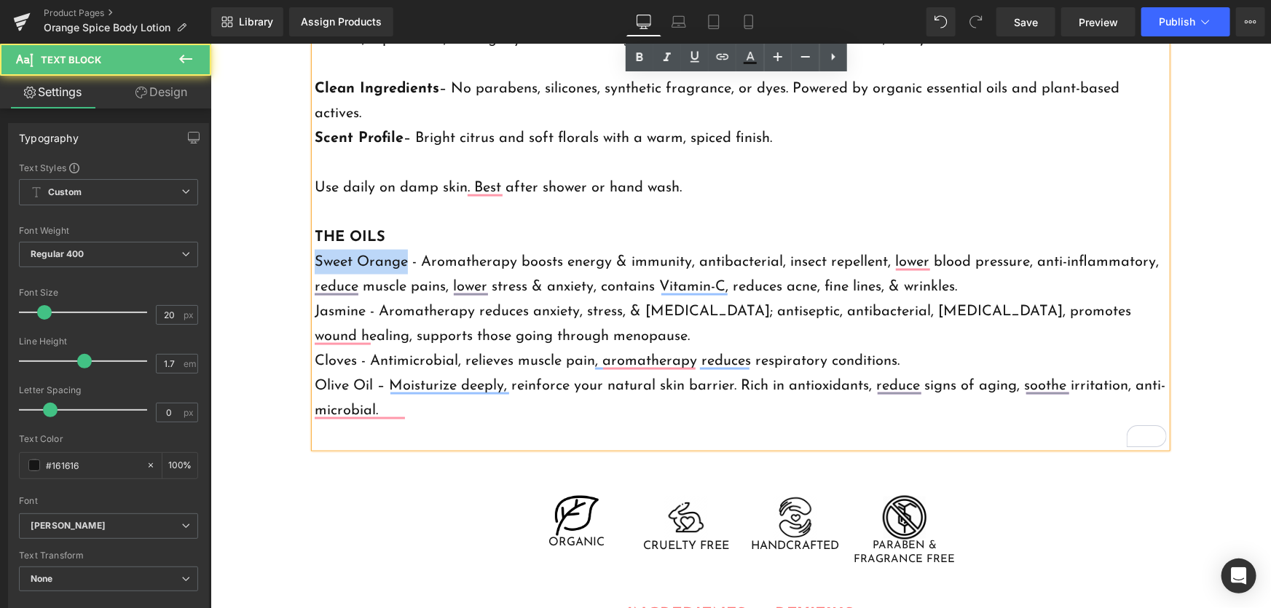
drag, startPoint x: 401, startPoint y: 263, endPoint x: 308, endPoint y: 266, distance: 92.6
click at [314, 266] on p "Sweet Orange - Aromatherapy boosts energy & immunity, antibacterial, insect rep…" at bounding box center [740, 274] width 852 height 50
drag, startPoint x: 358, startPoint y: 312, endPoint x: 298, endPoint y: 313, distance: 60.5
click at [303, 313] on div "A fast-absorbing daily lotion made with nourishing plant oils and botanical ext…" at bounding box center [740, 224] width 874 height 446
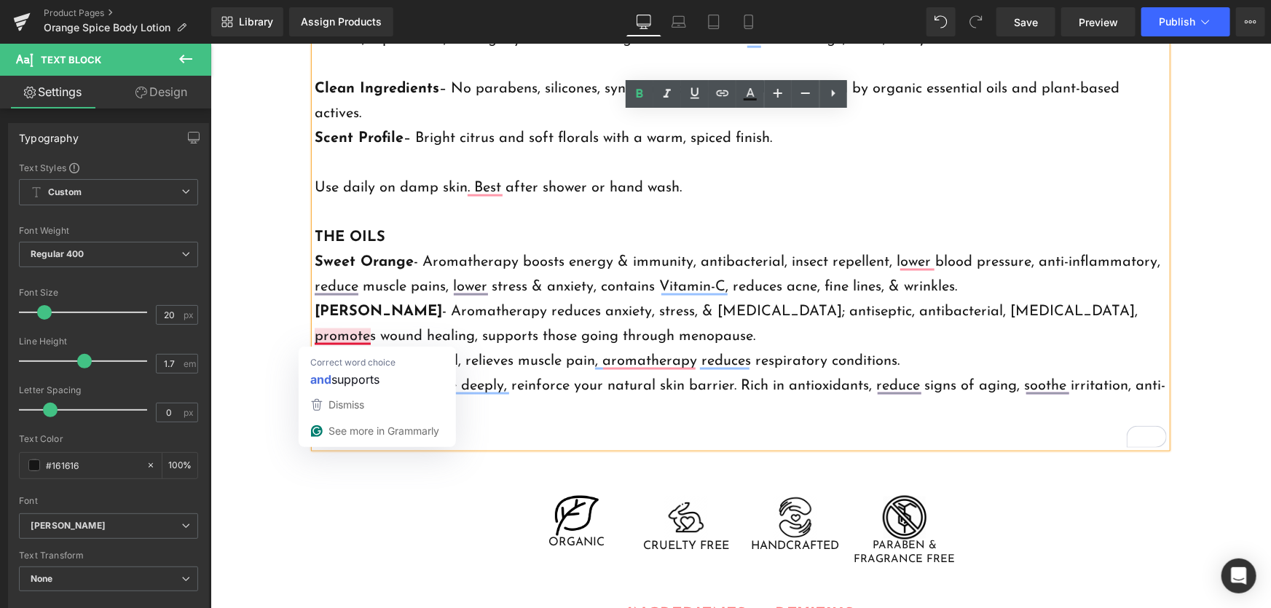
click at [546, 327] on p "Jasmine - Aromatherapy reduces anxiety, stress, & depression; antiseptic, antib…" at bounding box center [740, 324] width 852 height 50
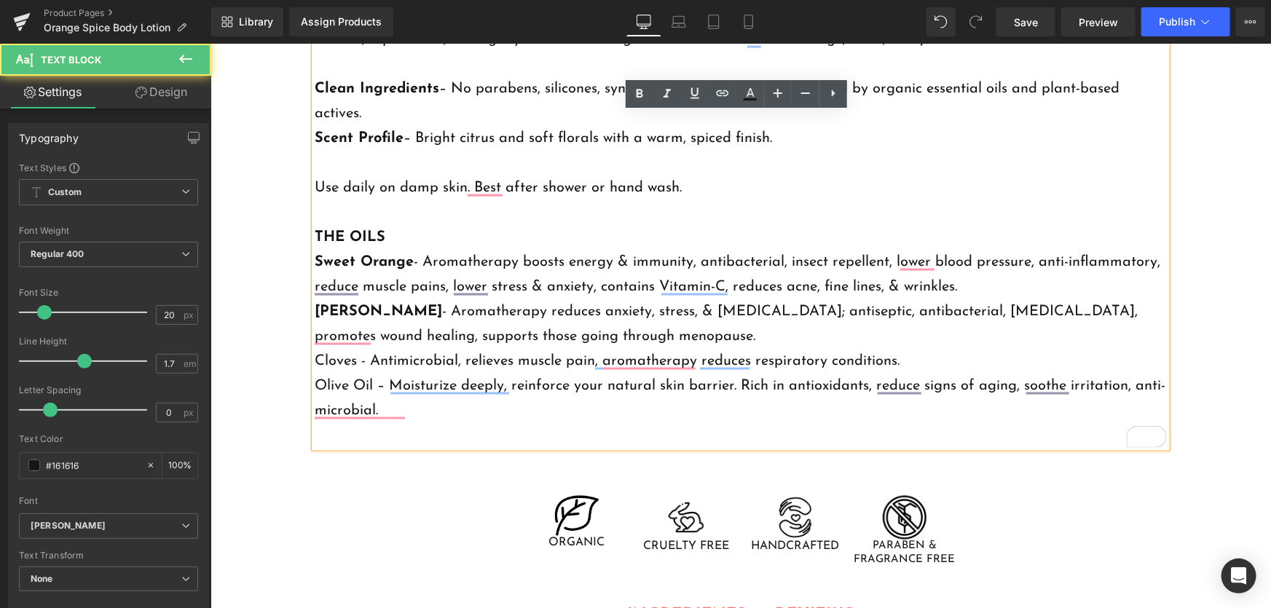
click at [347, 361] on p "Cloves - Antimicrobial, relieves muscle pain, aromatherapy reduces respiratory …" at bounding box center [740, 360] width 852 height 25
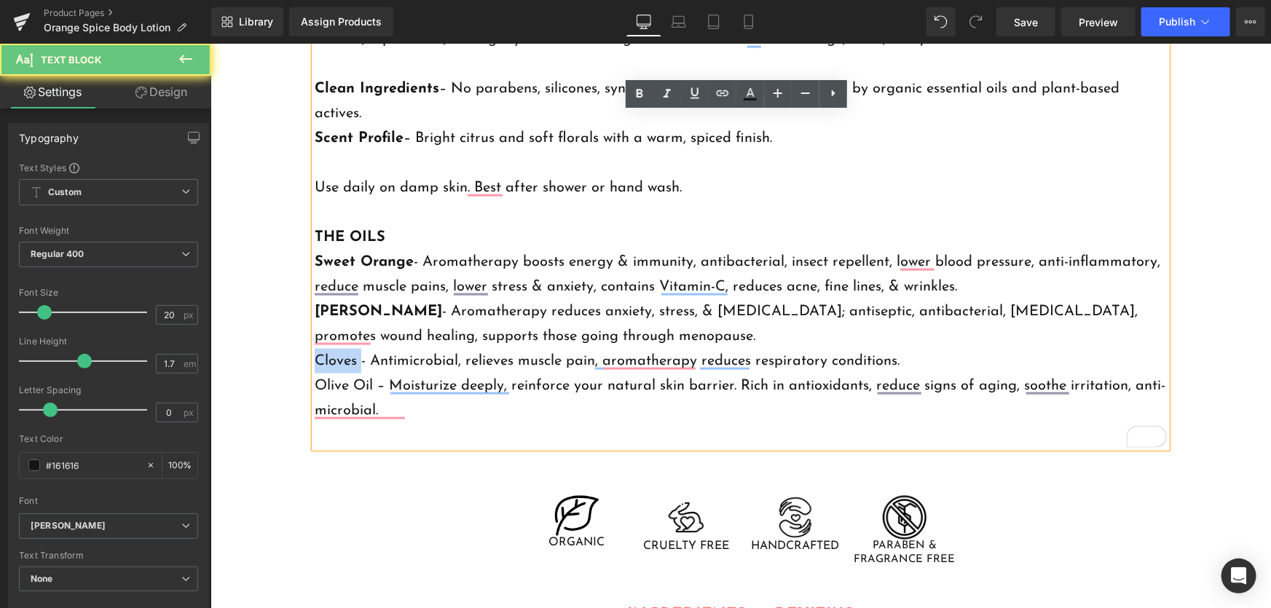
click at [347, 361] on p "Cloves - Antimicrobial, relieves muscle pain, aromatherapy reduces respiratory …" at bounding box center [740, 360] width 852 height 25
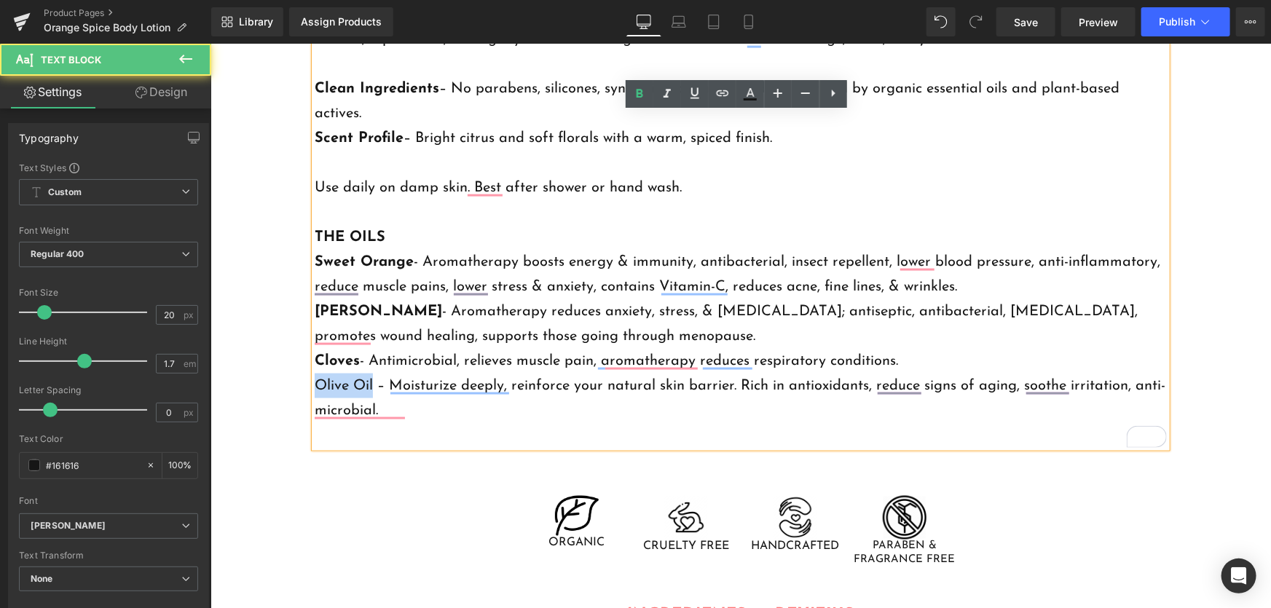
drag, startPoint x: 369, startPoint y: 382, endPoint x: 299, endPoint y: 387, distance: 70.9
click at [303, 387] on div "A fast-absorbing daily lotion made with nourishing plant oils and botanical ext…" at bounding box center [740, 224] width 874 height 446
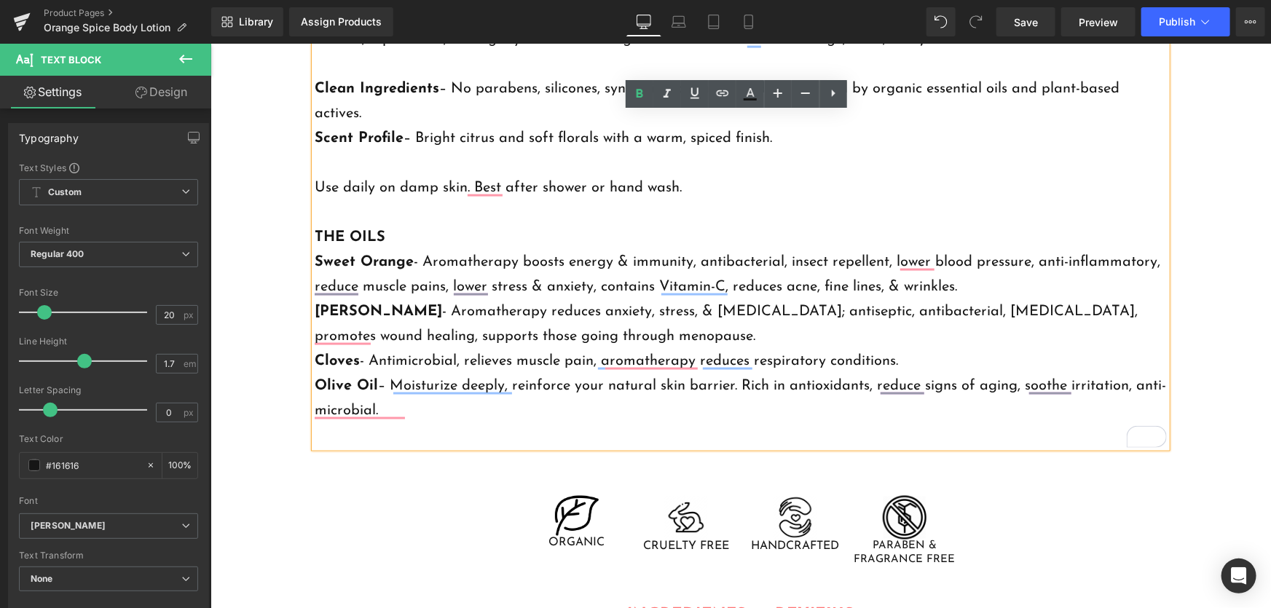
click at [634, 331] on p "Jasmine - Aromatherapy reduces anxiety, stress, & depression; antiseptic, antib…" at bounding box center [740, 324] width 852 height 50
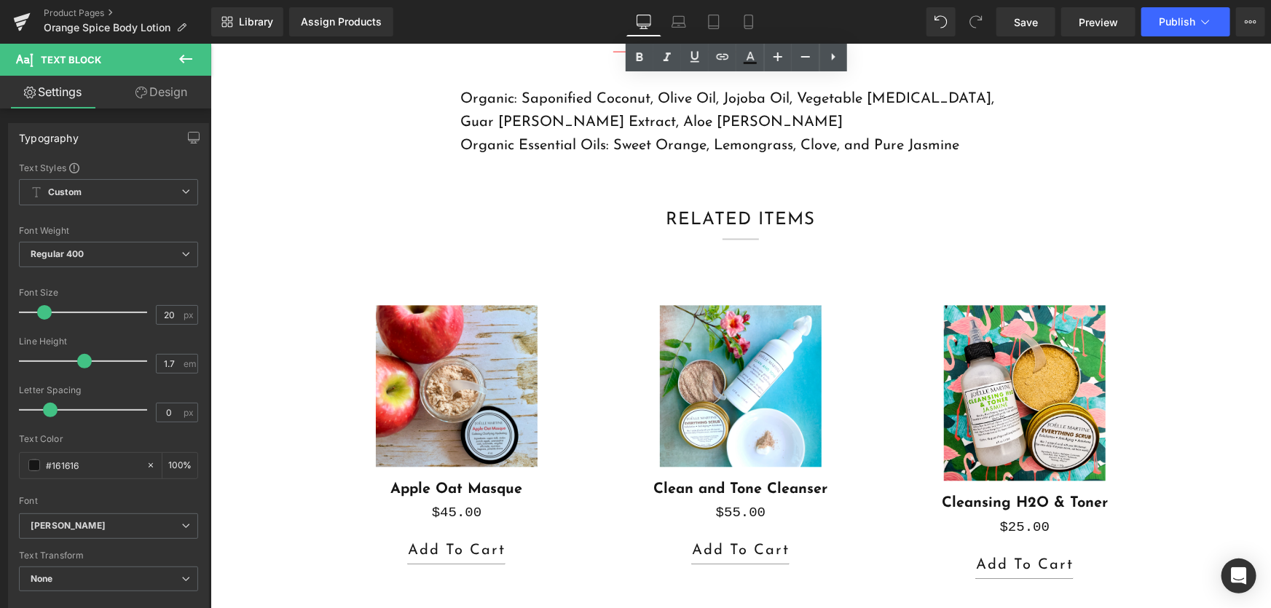
scroll to position [1324, 0]
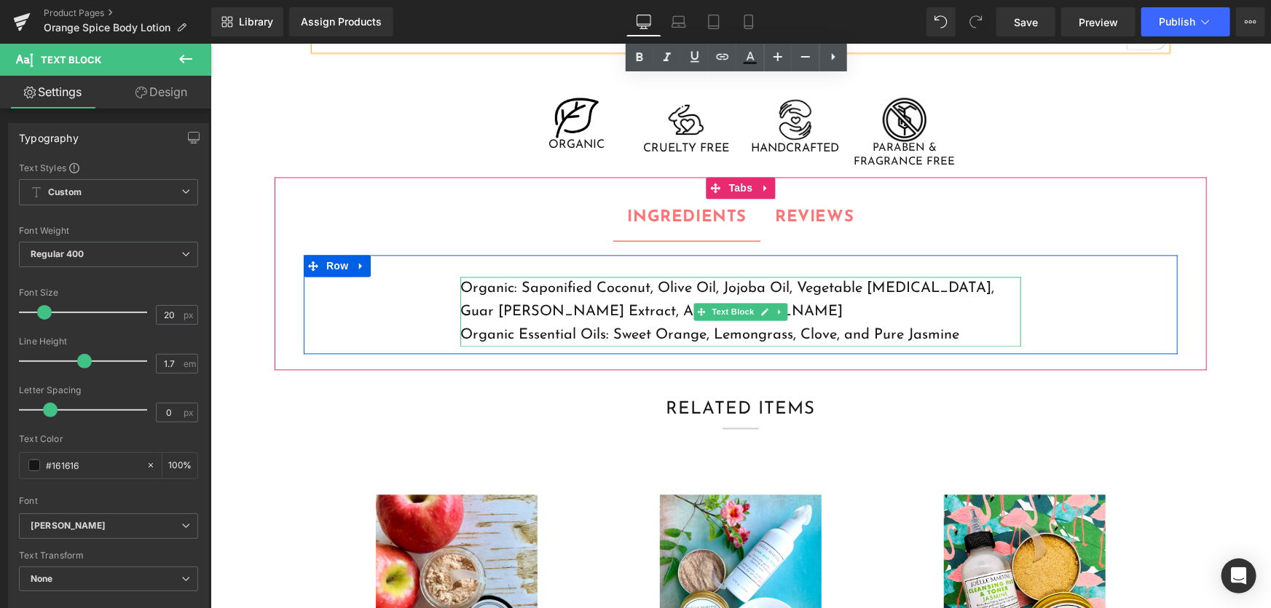
click at [573, 329] on p "Organic Essential Oils: Sweet Orange, Lemongrass, Clove, and Pure Jasmine" at bounding box center [740, 334] width 561 height 23
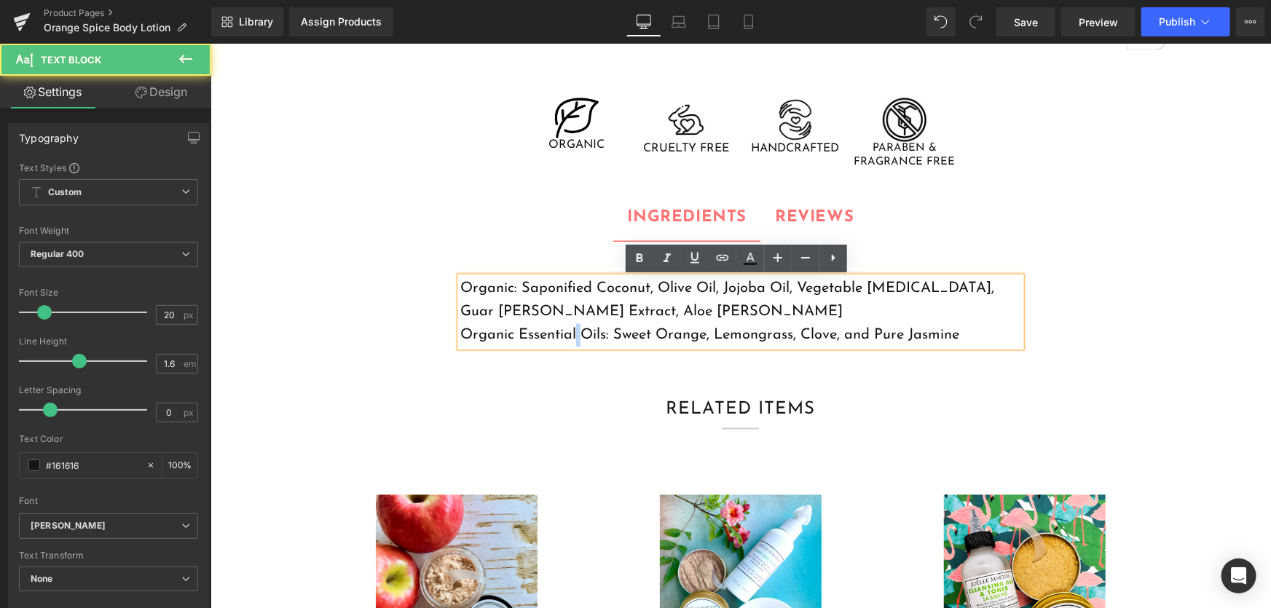
click at [573, 329] on p "Organic Essential Oils: Sweet Orange, Lemongrass, Clove, and Pure Jasmine" at bounding box center [740, 334] width 561 height 23
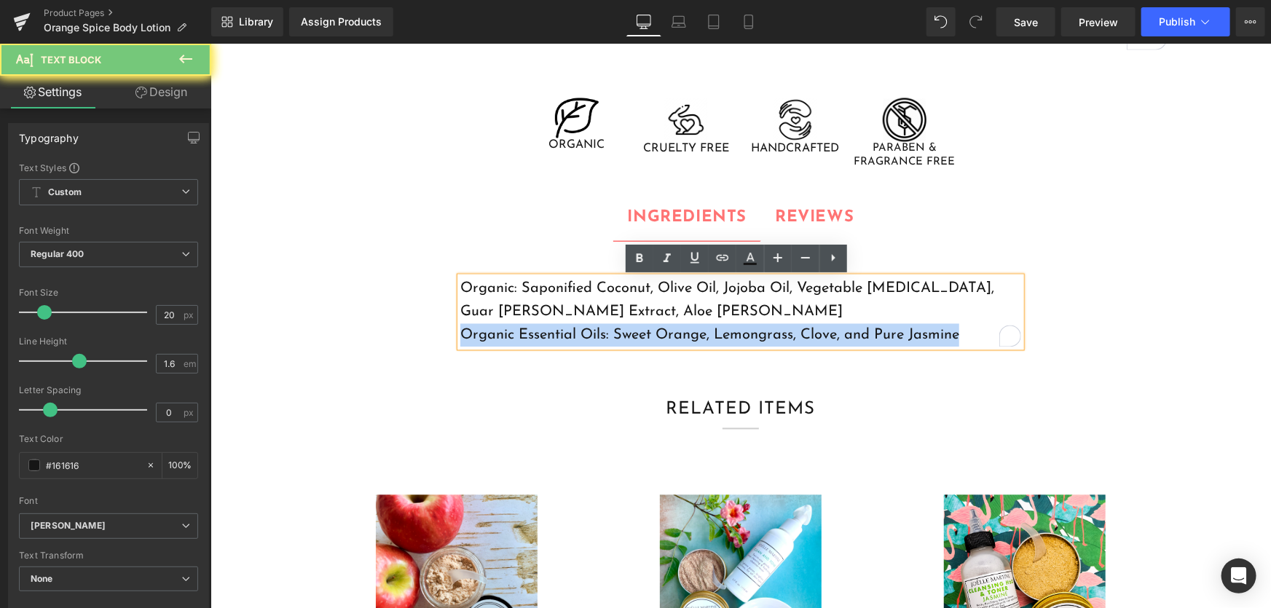
click at [573, 329] on p "Organic Essential Oils: Sweet Orange, Lemongrass, Clove, and Pure Jasmine" at bounding box center [740, 334] width 561 height 23
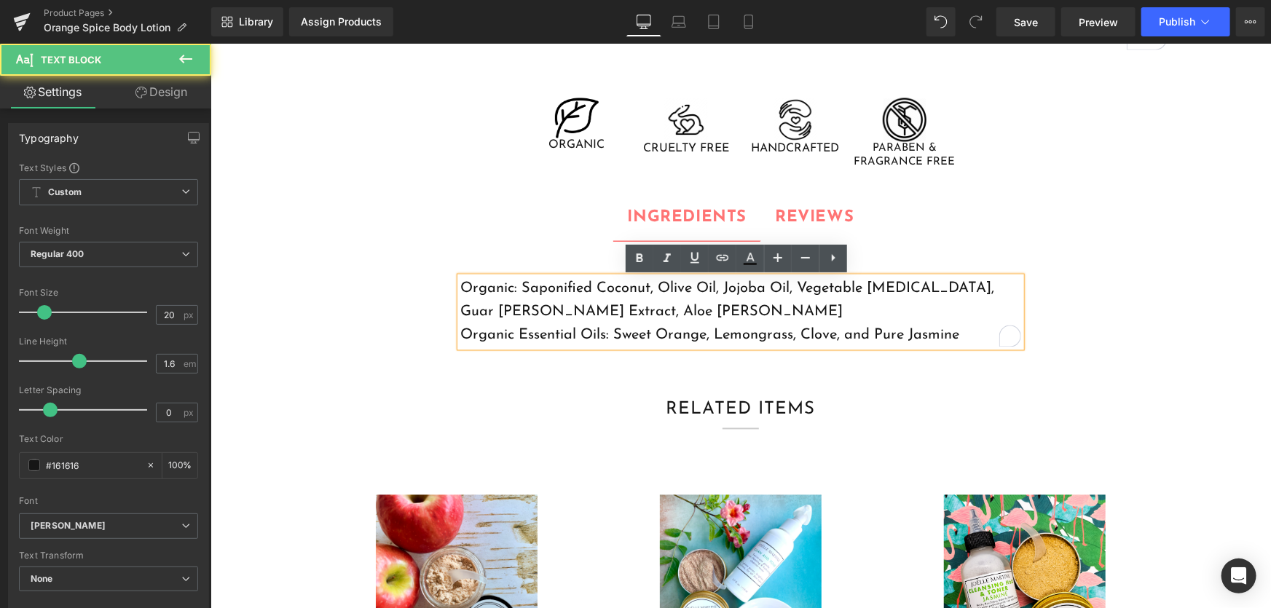
click at [623, 318] on p "Organic: Saponified Coconut, Olive Oil, Jojoba Oil, Vegetable Glycerin, Guar Gu…" at bounding box center [740, 300] width 561 height 47
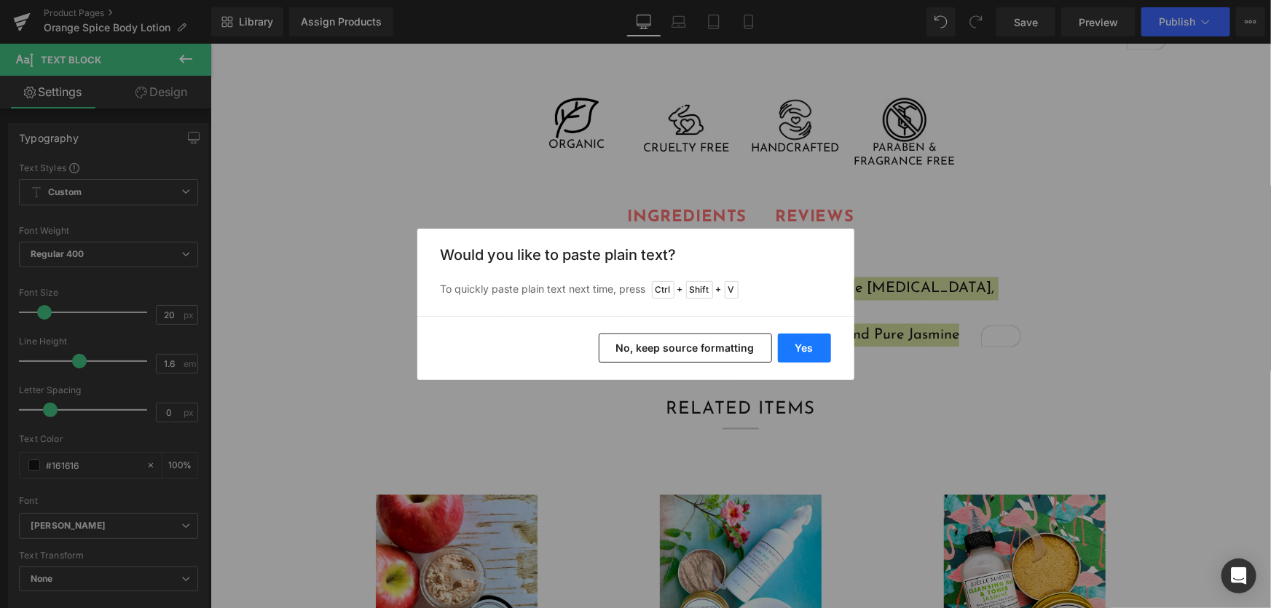
click at [805, 349] on button "Yes" at bounding box center [804, 348] width 53 height 29
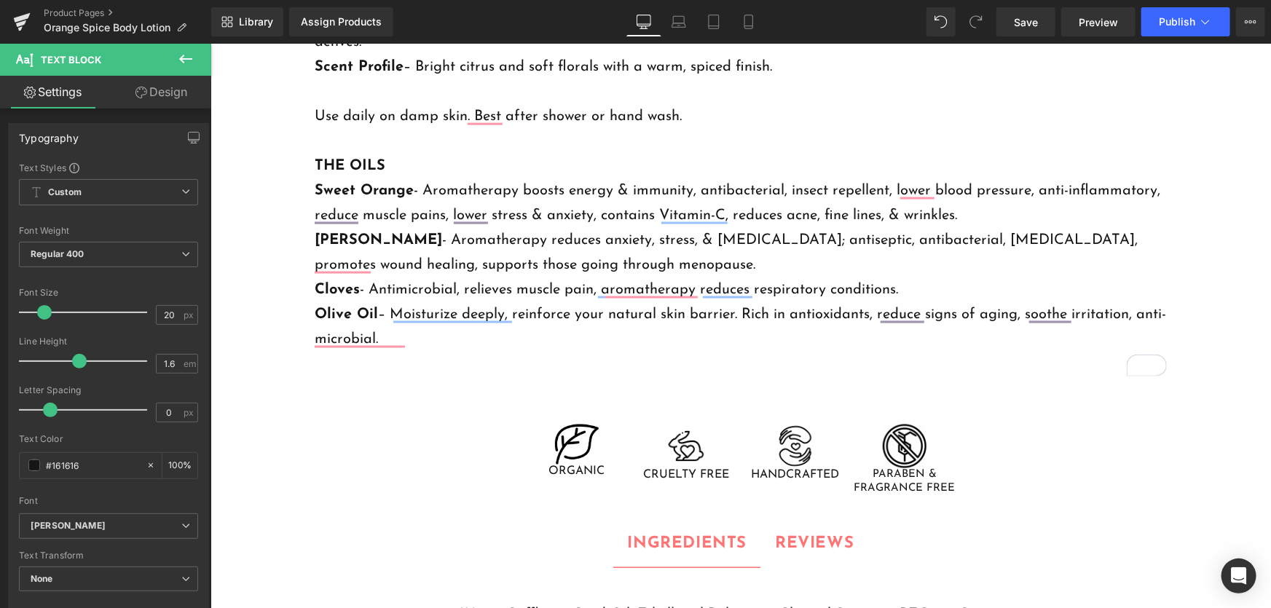
scroll to position [993, 0]
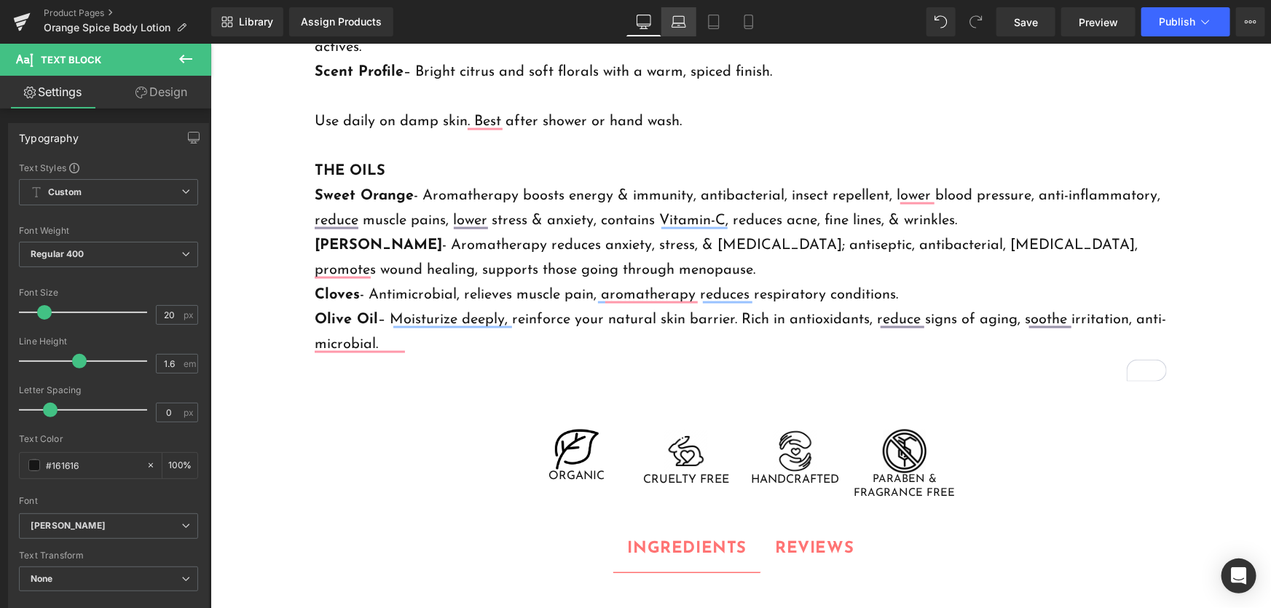
click at [677, 21] on icon at bounding box center [679, 22] width 15 height 15
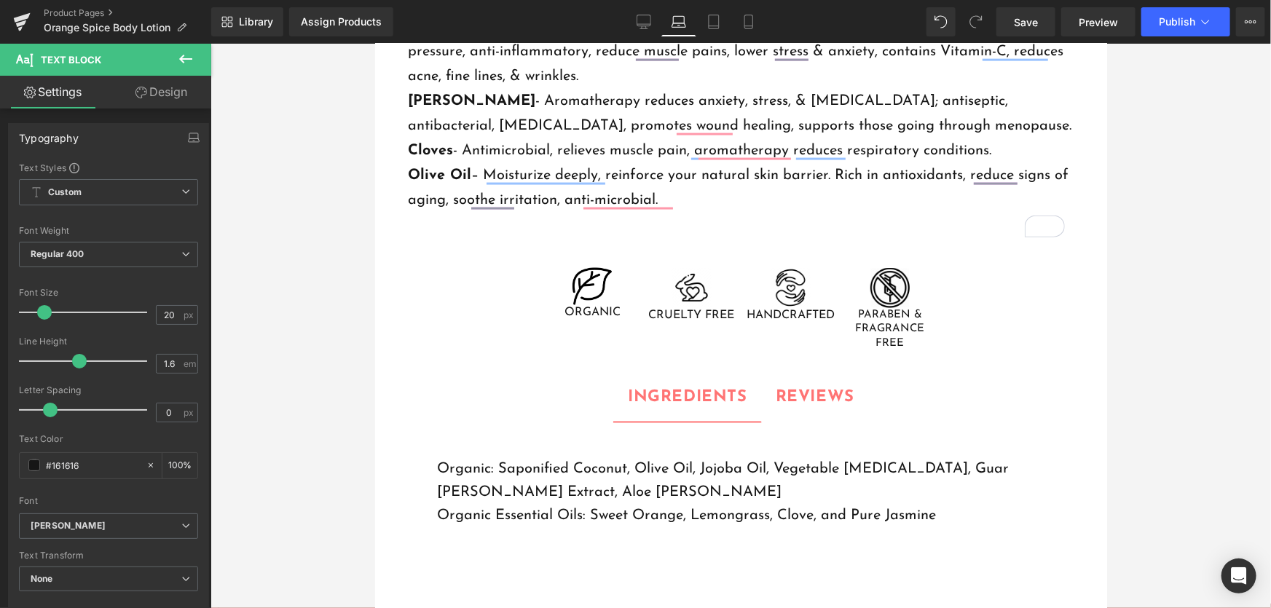
scroll to position [1059, 0]
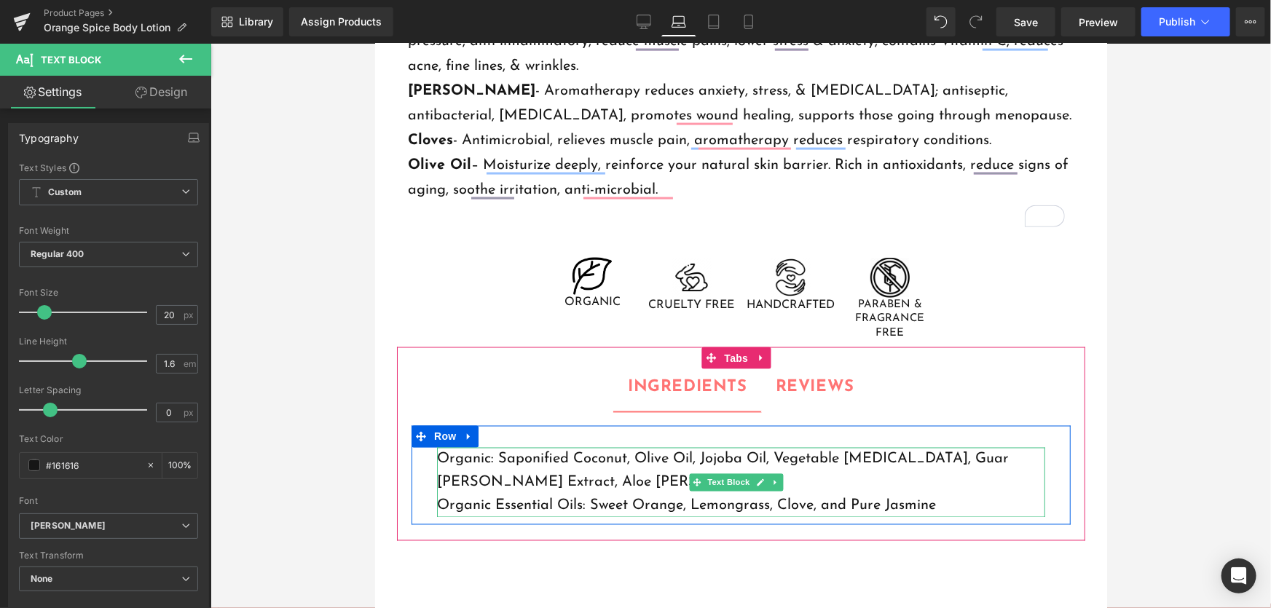
click at [696, 486] on p "Organic: Saponified Coconut, Olive Oil, Jojoba Oil, Vegetable Glycerin, Guar Gu…" at bounding box center [740, 470] width 608 height 47
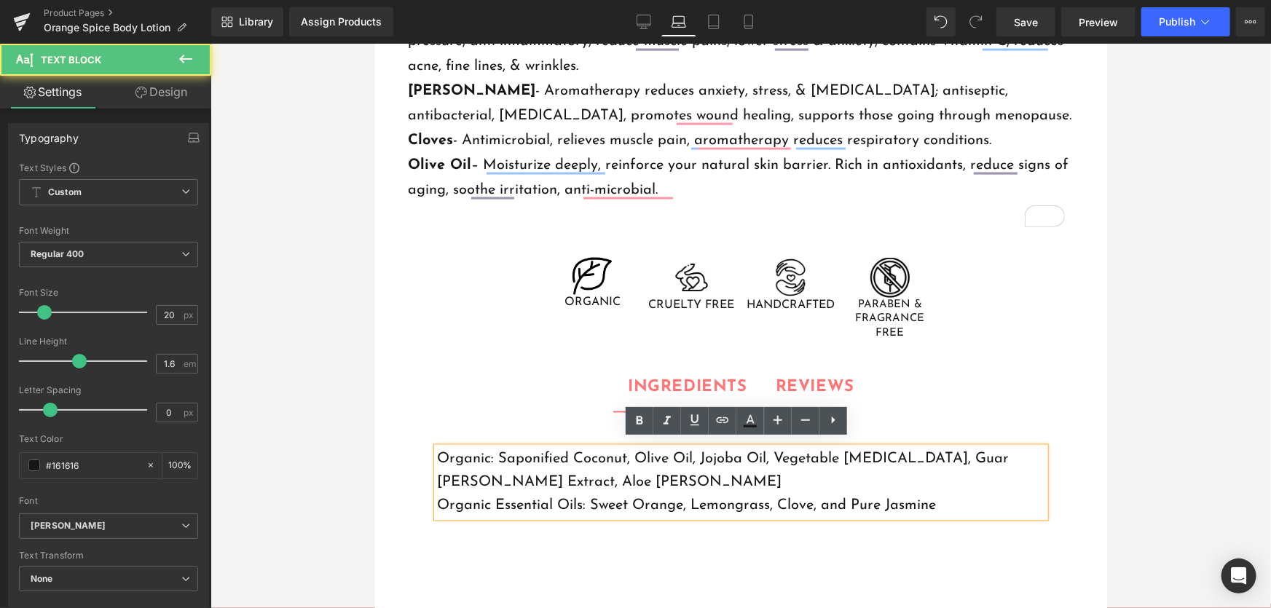
click at [691, 494] on p "Organic Essential Oils: Sweet Orange, Lemongrass, Clove, and Pure Jasmine" at bounding box center [740, 505] width 608 height 23
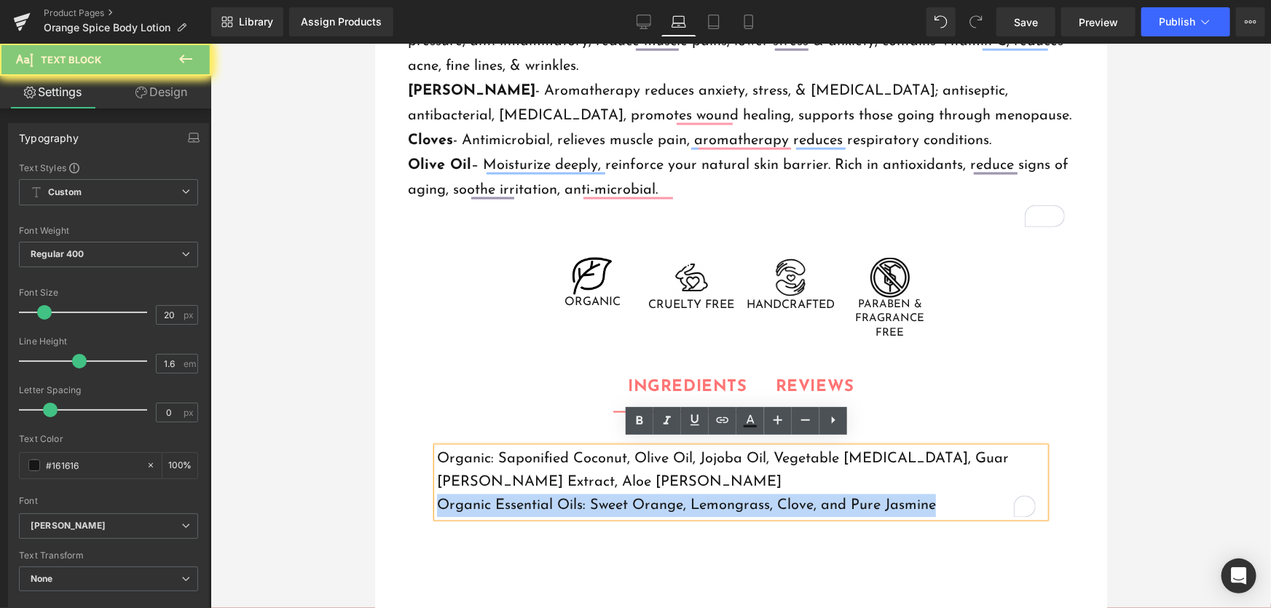
click at [691, 494] on p "Organic Essential Oils: Sweet Orange, Lemongrass, Clove, and Pure Jasmine" at bounding box center [740, 505] width 608 height 23
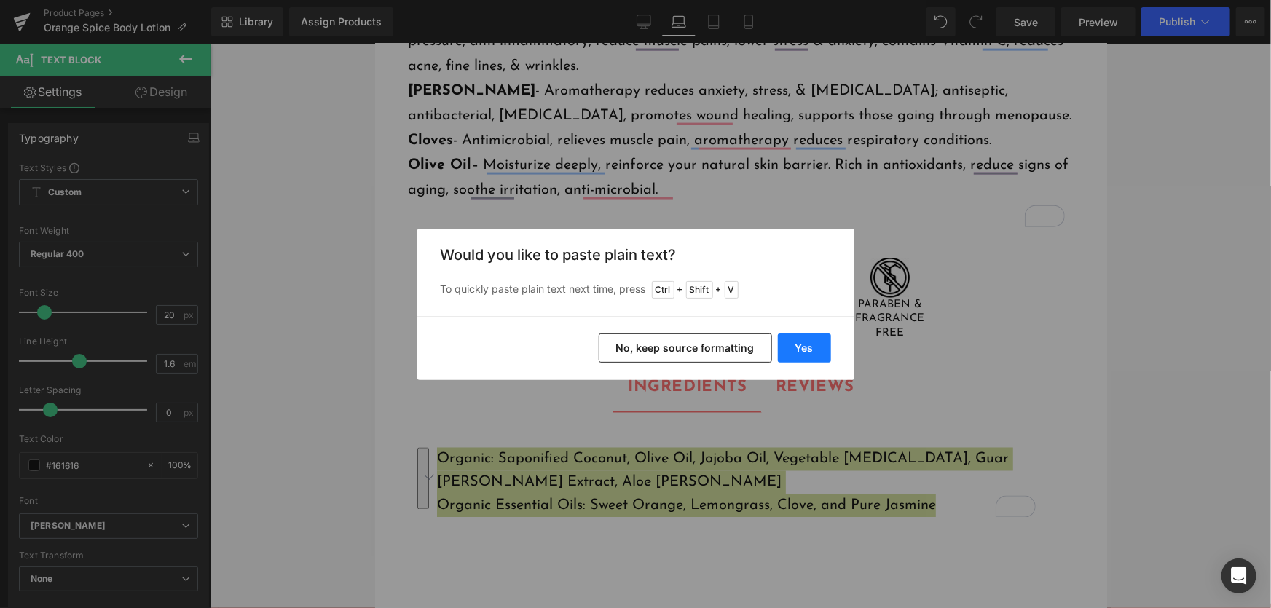
click at [808, 342] on button "Yes" at bounding box center [804, 348] width 53 height 29
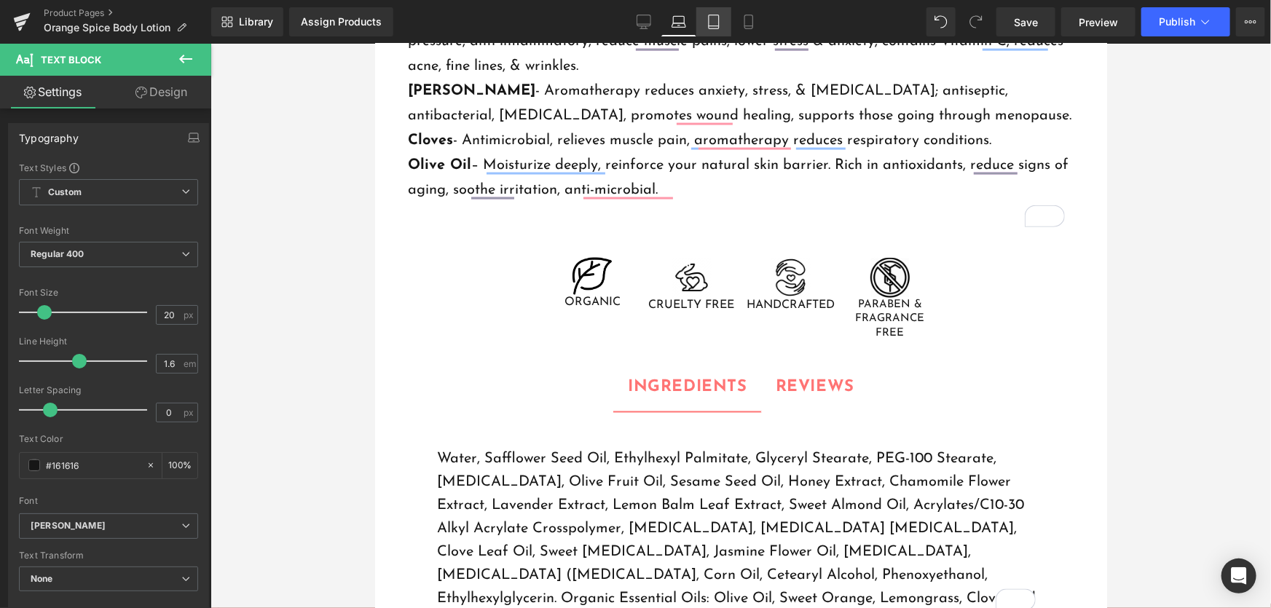
click at [718, 19] on link "Tablet" at bounding box center [713, 21] width 35 height 29
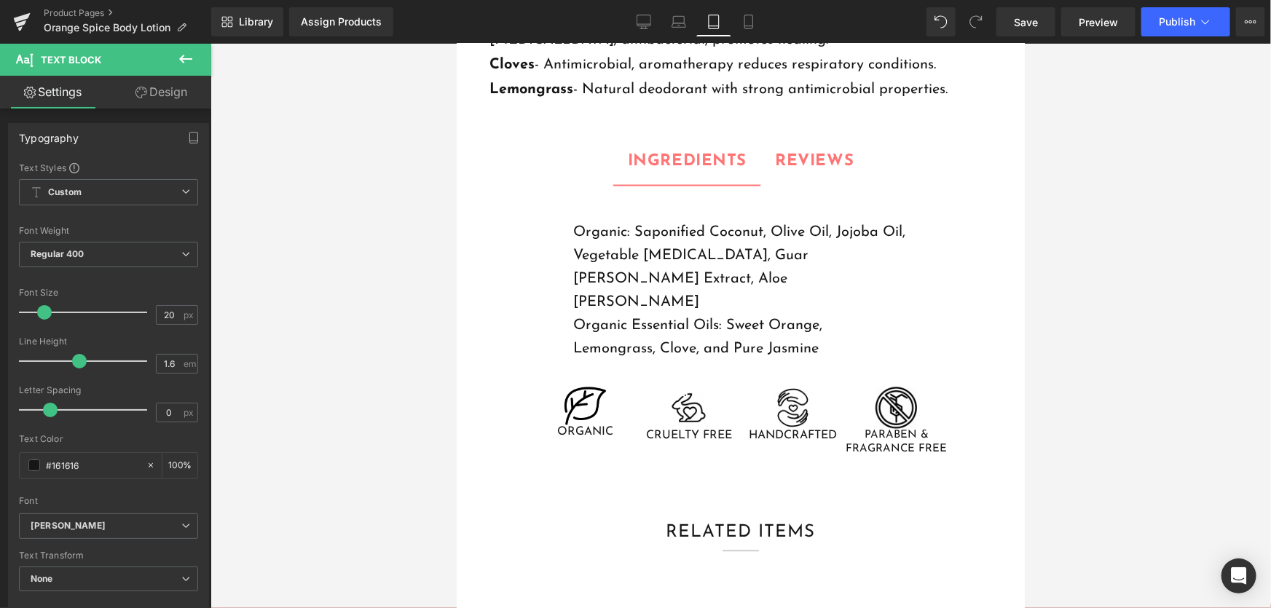
scroll to position [1258, 0]
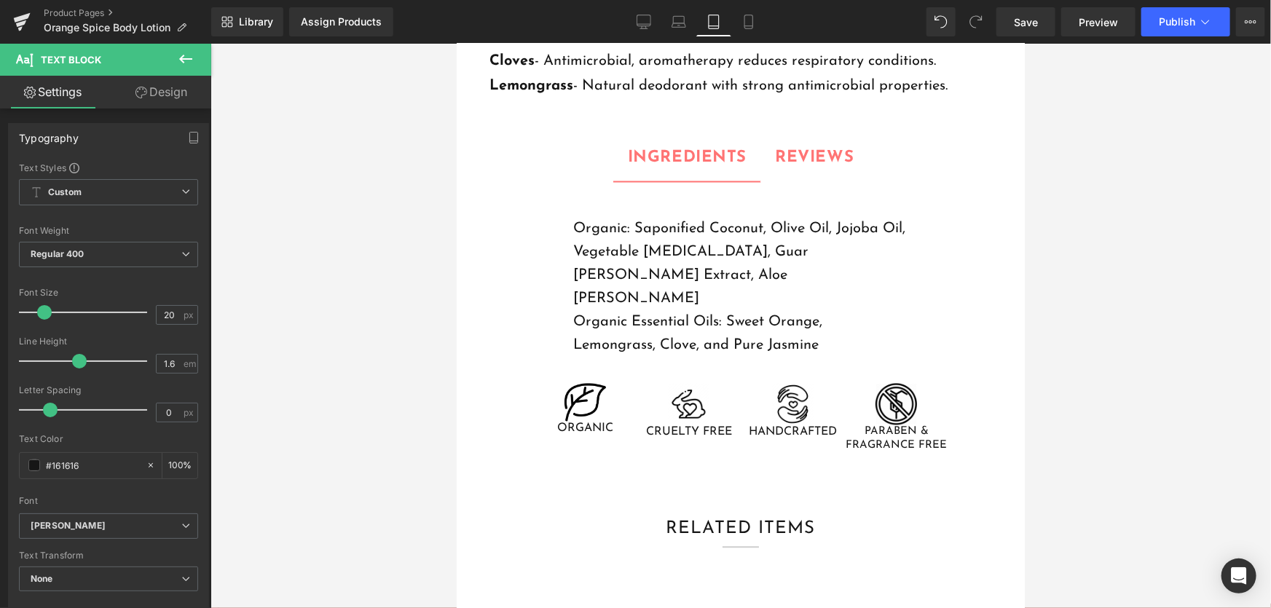
click at [711, 283] on p "Organic: Saponified Coconut, Olive Oil, Jojoba Oil, Vegetable Glycerin, Guar Gu…" at bounding box center [740, 263] width 335 height 93
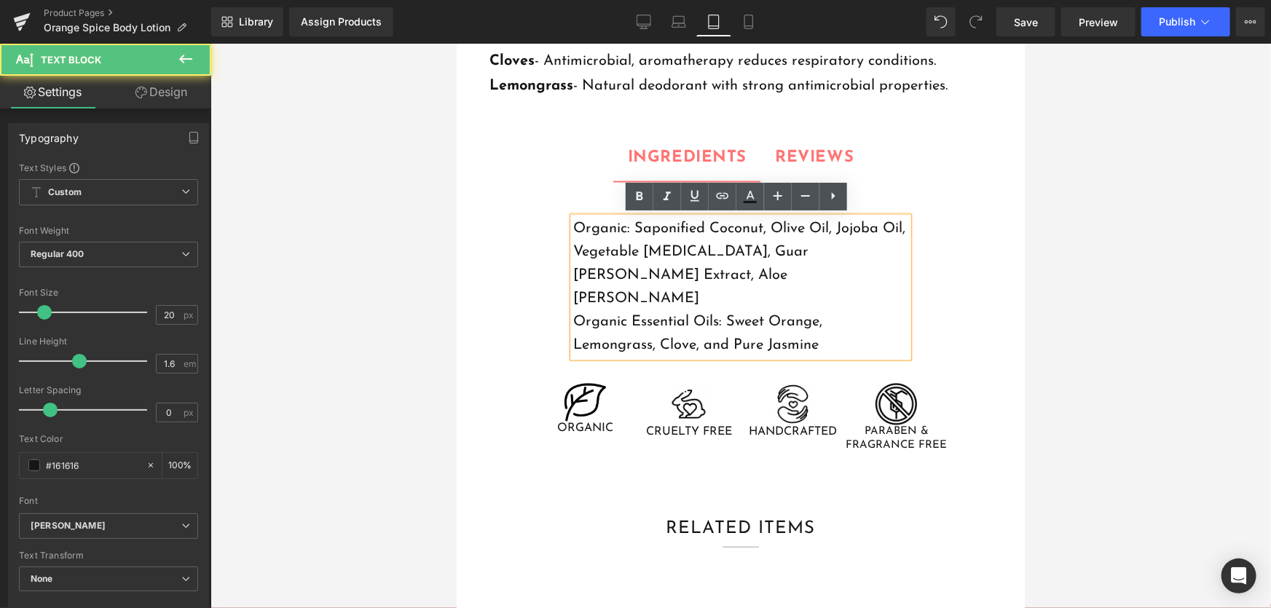
click at [718, 310] on p "Organic Essential Oils: Sweet Orange, Lemongrass, Clove, and Pure Jasmine" at bounding box center [740, 333] width 335 height 47
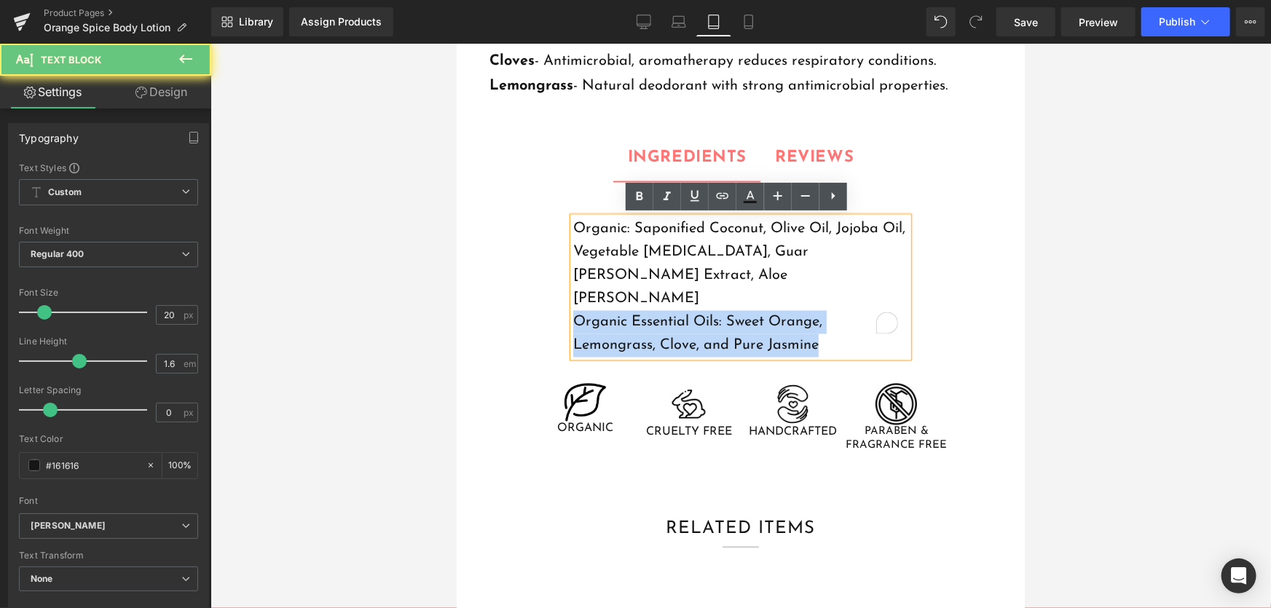
click at [718, 310] on p "Organic Essential Oils: Sweet Orange, Lemongrass, Clove, and Pure Jasmine" at bounding box center [740, 333] width 335 height 47
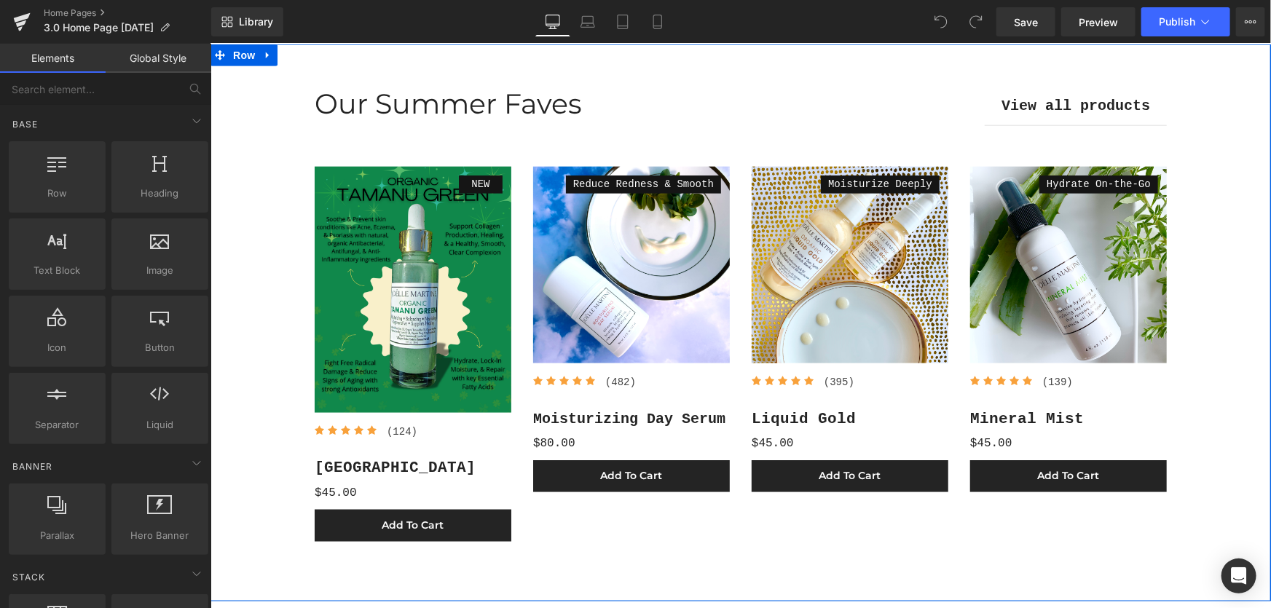
scroll to position [860, 0]
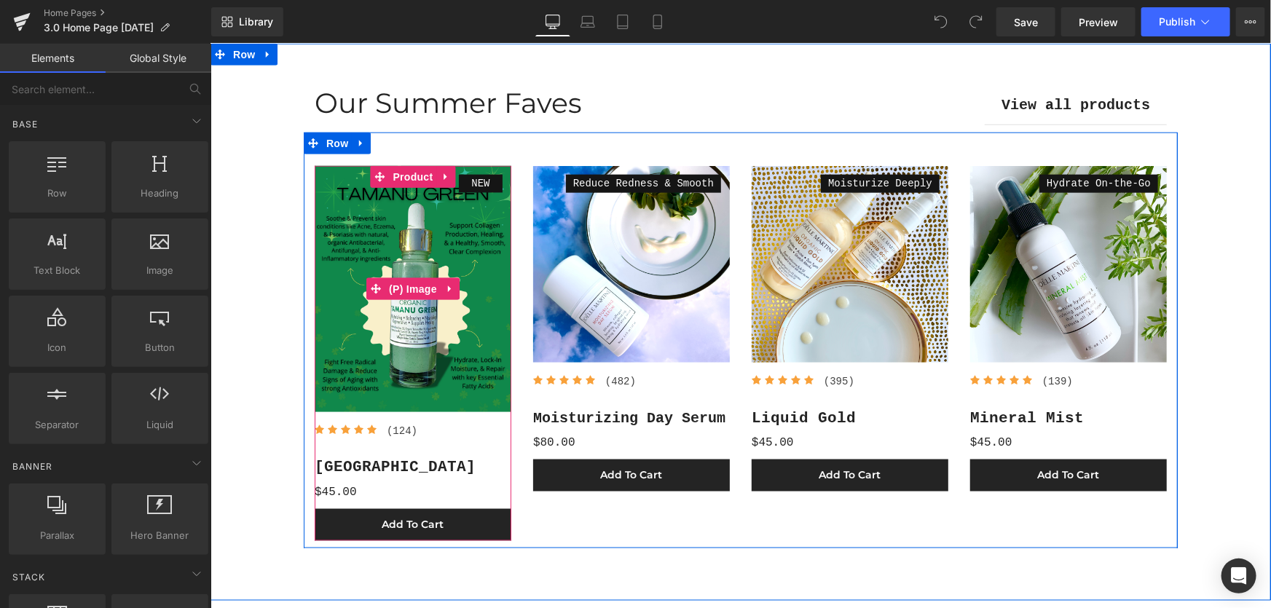
click at [372, 251] on img at bounding box center [412, 288] width 197 height 246
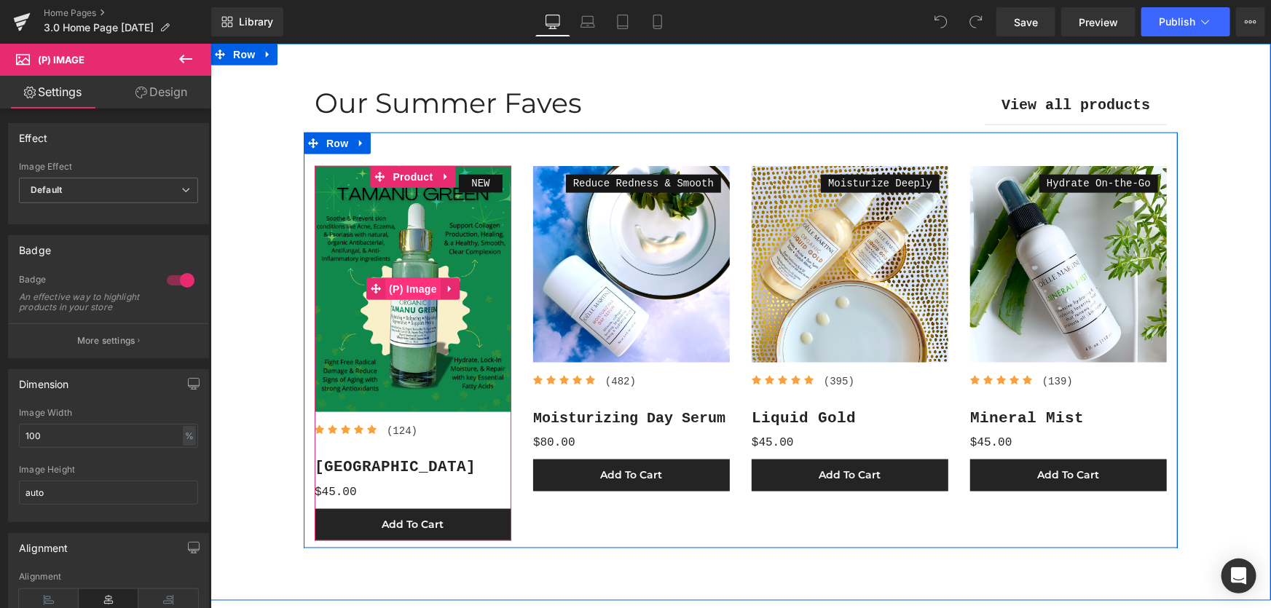
click at [401, 291] on span "(P) Image" at bounding box center [412, 289] width 55 height 22
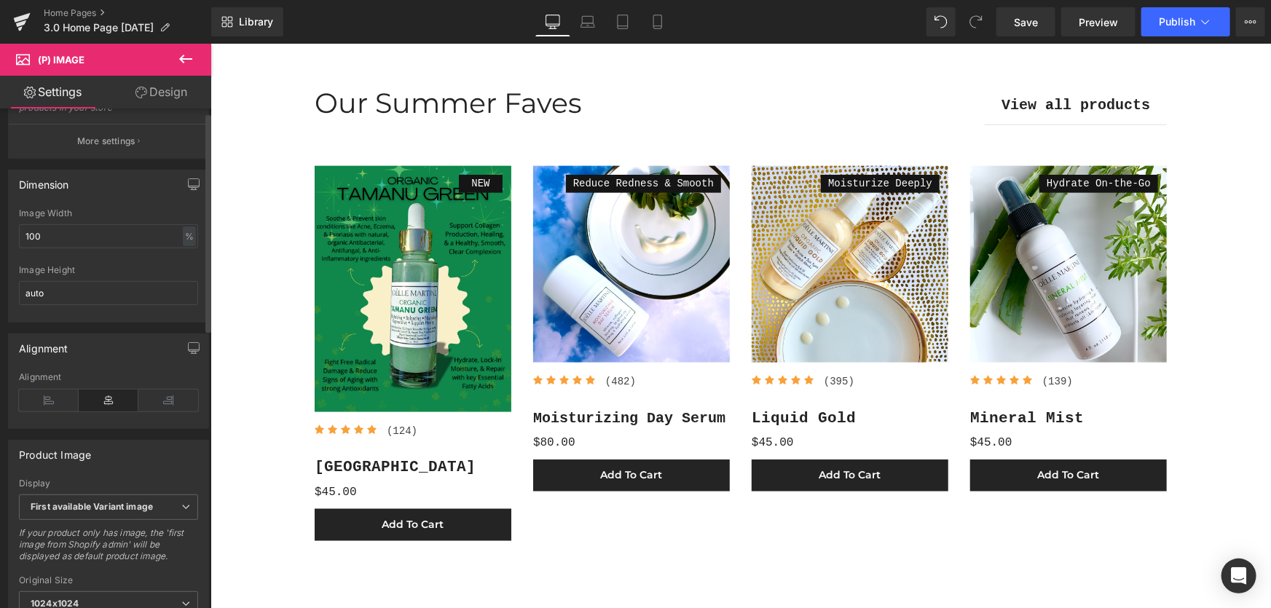
scroll to position [0, 0]
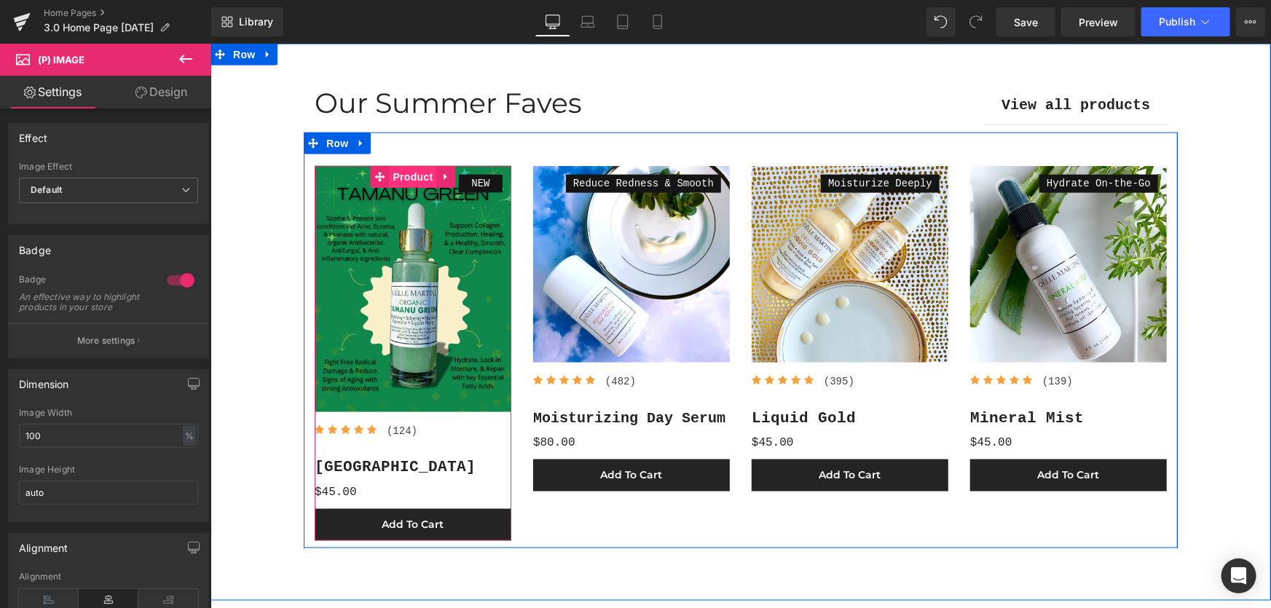
click at [407, 173] on span "Product" at bounding box center [412, 176] width 47 height 22
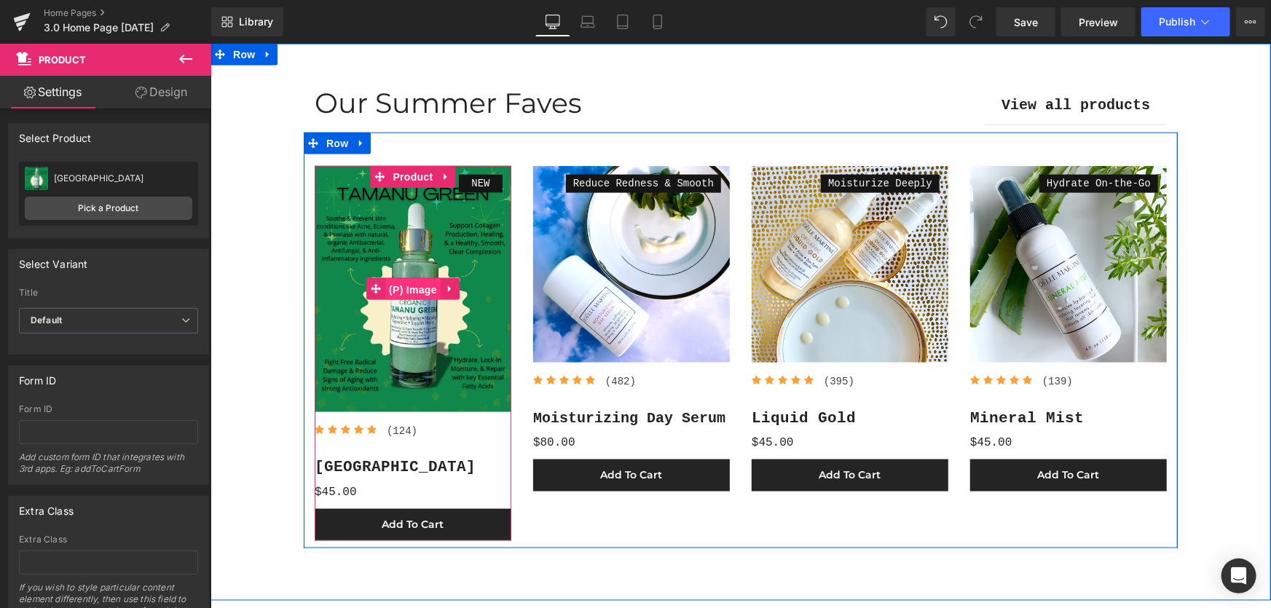
click at [403, 291] on span "(P) Image" at bounding box center [412, 289] width 55 height 22
